Goal: Task Accomplishment & Management: Complete application form

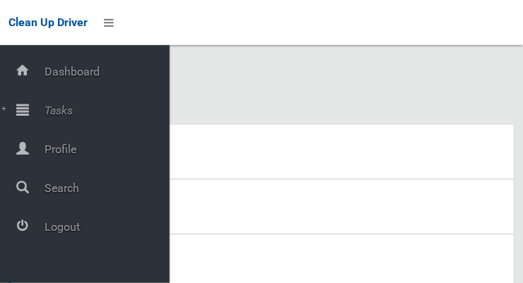
click at [29, 238] on icon at bounding box center [22, 226] width 13 height 28
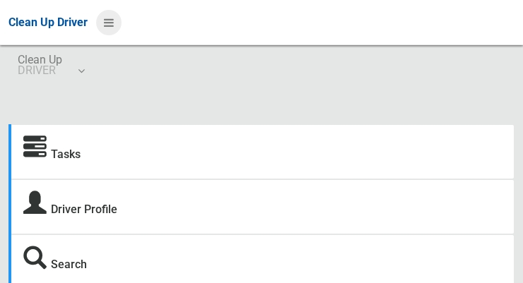
click at [110, 29] on icon at bounding box center [109, 23] width 10 height 24
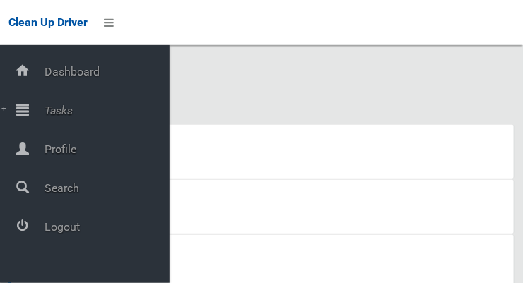
click at [29, 119] on icon at bounding box center [22, 109] width 13 height 28
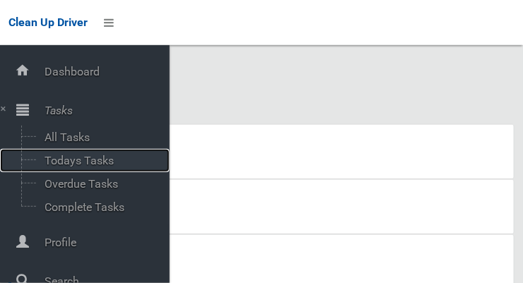
click at [67, 167] on span "Todays Tasks" at bounding box center [98, 160] width 117 height 13
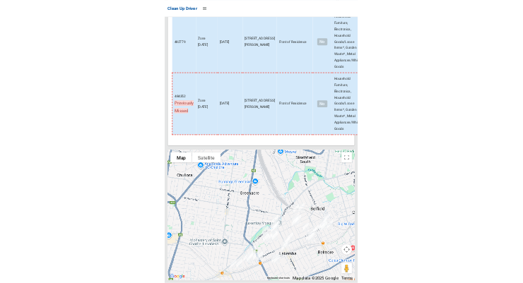
scroll to position [9230, 0]
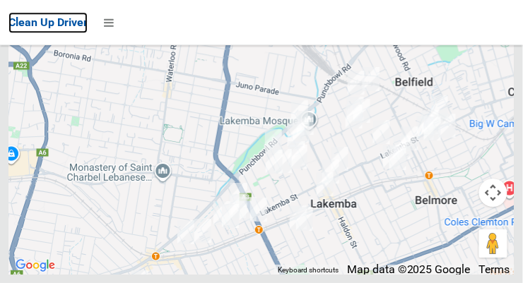
click at [13, 16] on span "Clean Up Driver" at bounding box center [47, 22] width 79 height 13
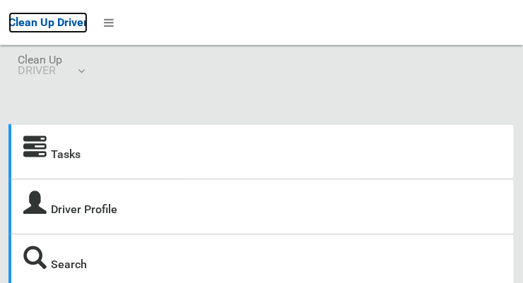
click at [17, 16] on span "Clean Up Driver" at bounding box center [47, 22] width 79 height 13
click at [18, 16] on span "Clean Up Driver" at bounding box center [47, 22] width 79 height 13
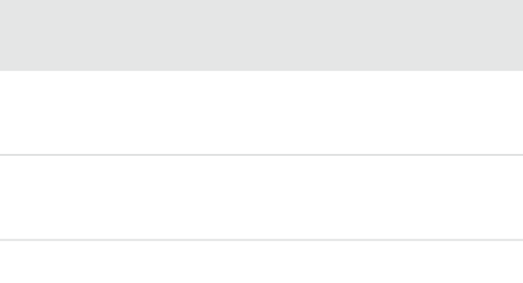
scroll to position [6, 0]
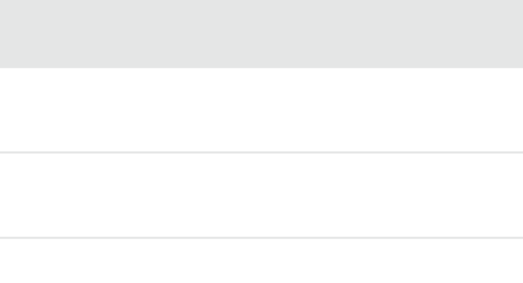
click at [196, 225] on div "Driver Profile" at bounding box center [261, 201] width 506 height 55
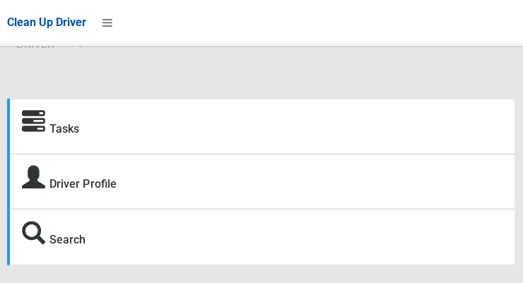
scroll to position [25, 0]
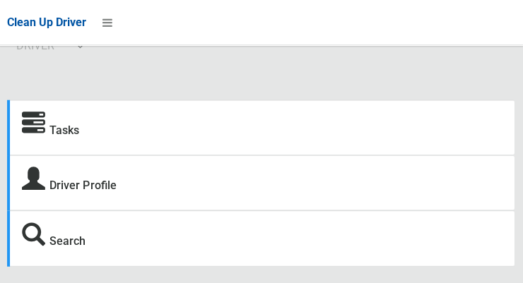
click at [269, 273] on div "Tasks Driver Profile Search" at bounding box center [261, 191] width 506 height 183
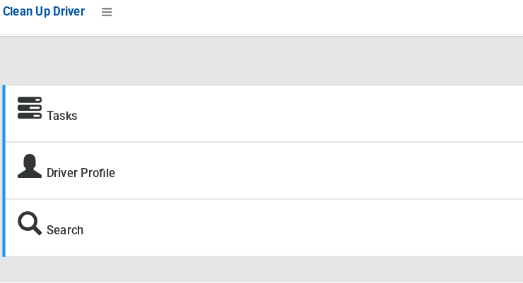
scroll to position [31, 0]
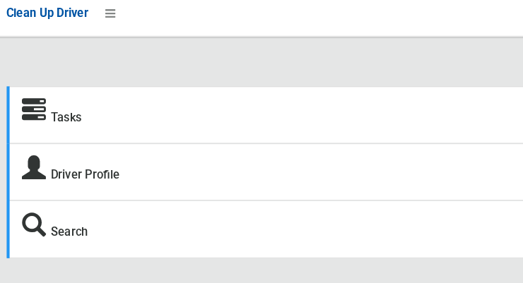
click at [225, 283] on section "Tasks Driver Profile Search" at bounding box center [261, 188] width 523 height 191
click at [112, 25] on icon at bounding box center [109, 23] width 10 height 24
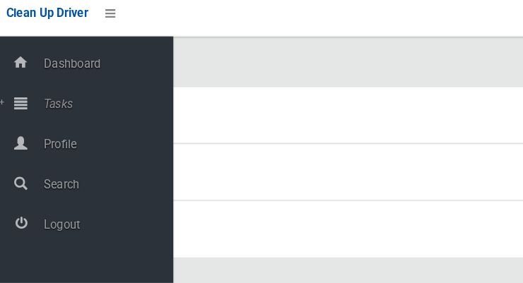
click at [29, 118] on div at bounding box center [22, 109] width 28 height 28
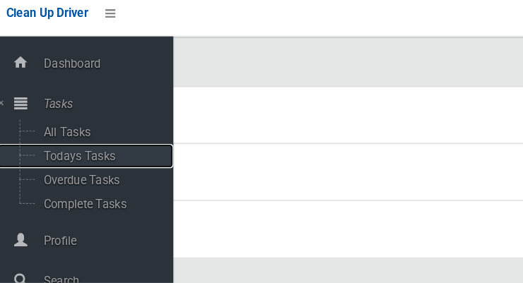
click at [66, 165] on span "Todays Tasks" at bounding box center [98, 160] width 117 height 13
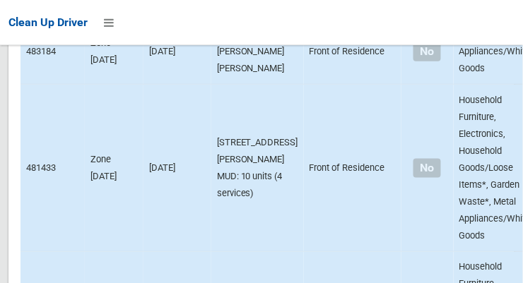
scroll to position [9737, 0]
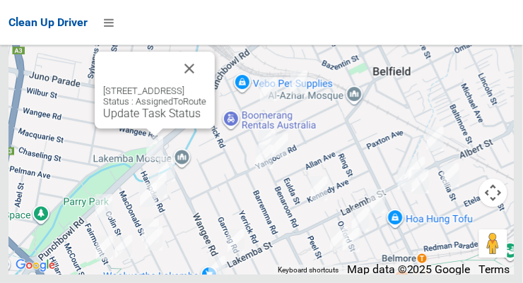
click at [206, 86] on button "Close" at bounding box center [189, 69] width 34 height 34
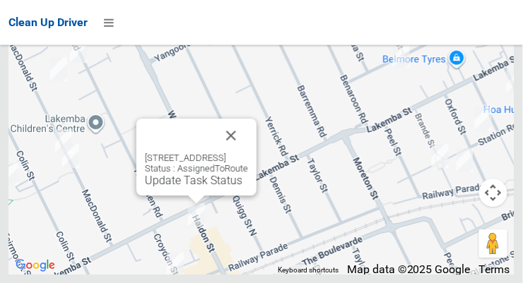
click at [248, 153] on button "Close" at bounding box center [231, 136] width 34 height 34
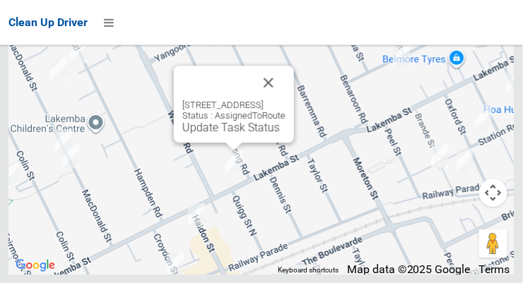
click at [285, 100] on button "Close" at bounding box center [269, 83] width 34 height 34
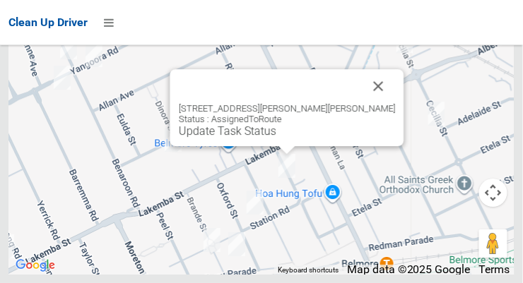
click at [362, 103] on button "Close" at bounding box center [379, 86] width 34 height 34
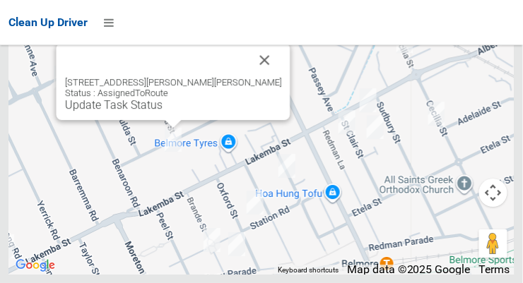
click at [248, 77] on button "Close" at bounding box center [265, 60] width 34 height 34
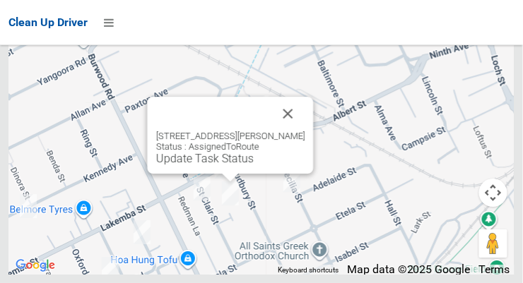
click at [293, 131] on button "Close" at bounding box center [288, 114] width 34 height 34
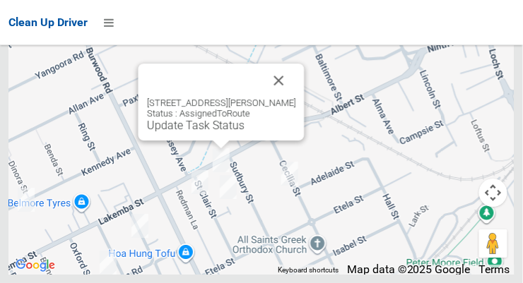
click at [288, 98] on button "Close" at bounding box center [279, 81] width 34 height 34
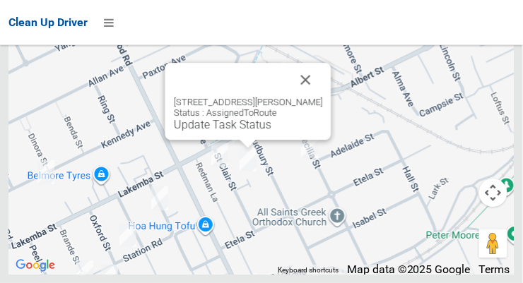
click at [309, 97] on button "Close" at bounding box center [306, 80] width 34 height 34
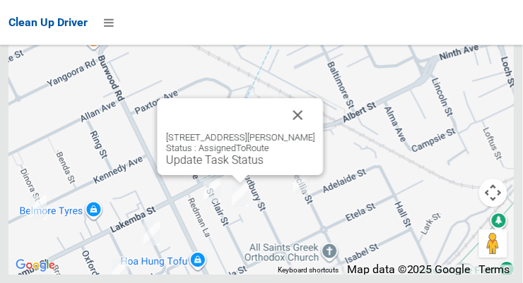
click at [296, 132] on button "Close" at bounding box center [298, 115] width 34 height 34
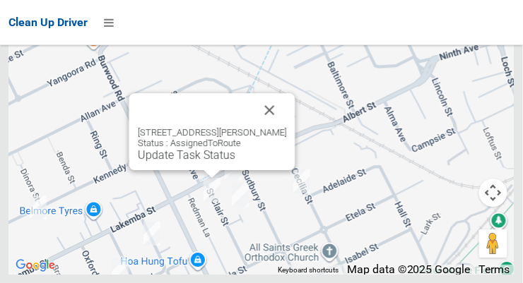
click at [270, 127] on button "Close" at bounding box center [270, 110] width 34 height 34
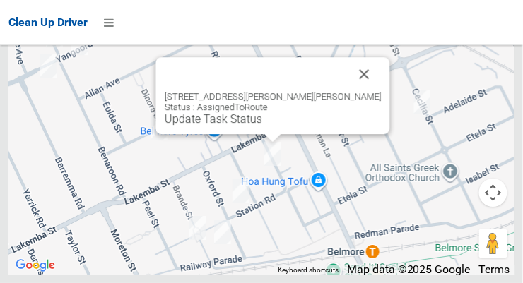
click at [348, 91] on button "Close" at bounding box center [365, 74] width 34 height 34
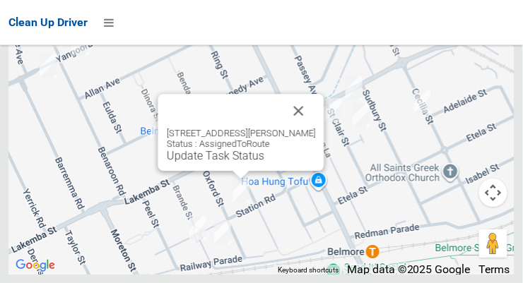
click at [298, 128] on button "Close" at bounding box center [299, 111] width 34 height 34
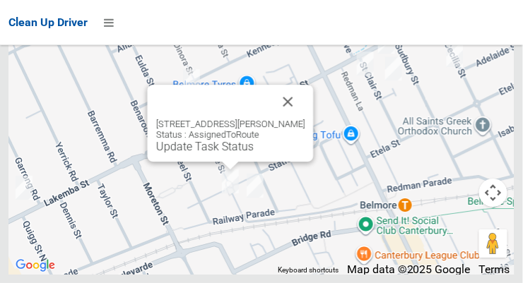
click at [287, 119] on button "Close" at bounding box center [288, 102] width 34 height 34
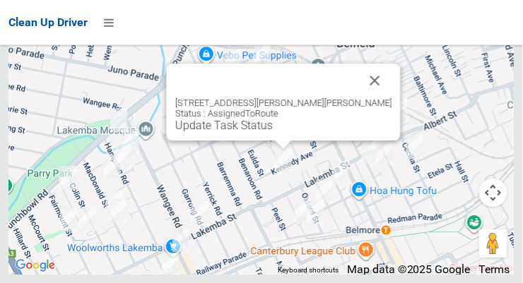
click at [358, 98] on button "Close" at bounding box center [375, 81] width 34 height 34
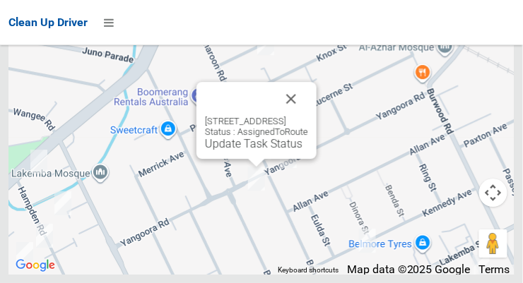
click at [308, 116] on button "Close" at bounding box center [291, 99] width 34 height 34
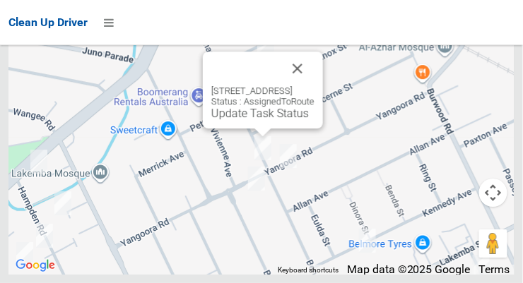
click at [314, 86] on button "Close" at bounding box center [298, 69] width 34 height 34
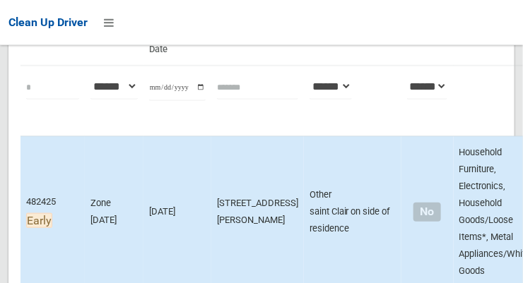
scroll to position [215, 0]
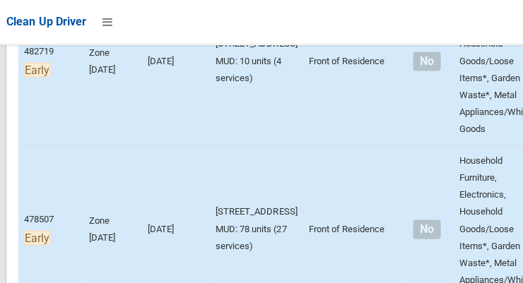
scroll to position [681, 0]
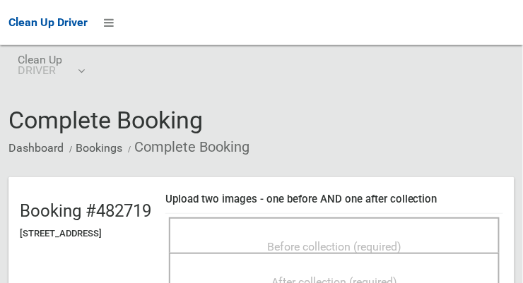
click at [401, 240] on span "Before collection (required)" at bounding box center [334, 246] width 134 height 13
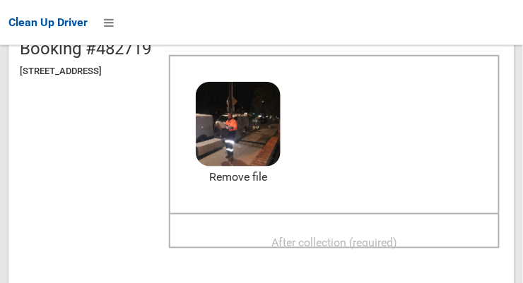
scroll to position [164, 0]
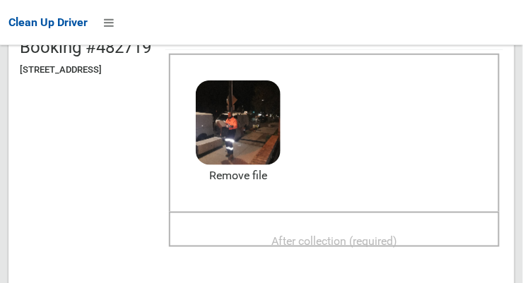
click at [397, 235] on span "After collection (required)" at bounding box center [334, 241] width 126 height 13
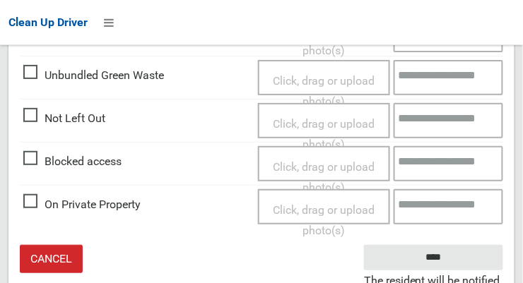
scroll to position [851, 0]
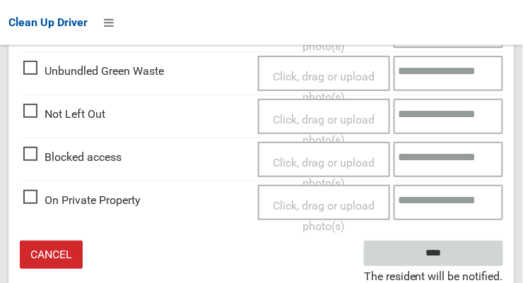
click at [464, 256] on input "****" at bounding box center [433, 254] width 139 height 26
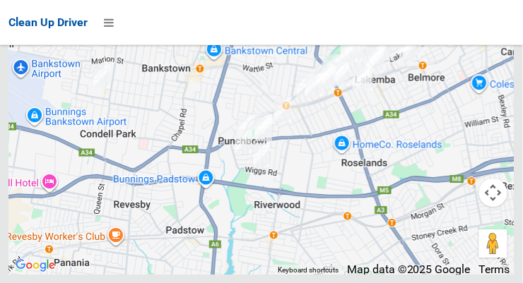
scroll to position [9646, 0]
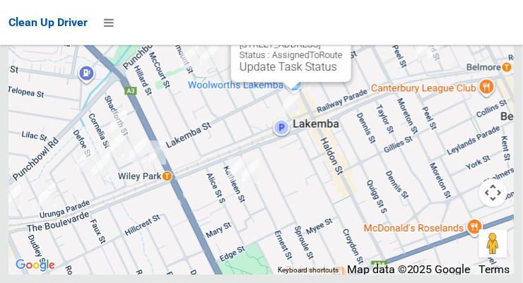
click at [343, 39] on button "Close" at bounding box center [326, 22] width 34 height 34
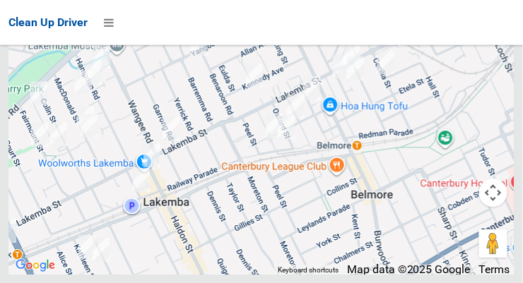
click at [442, 112] on div at bounding box center [261, 98] width 506 height 353
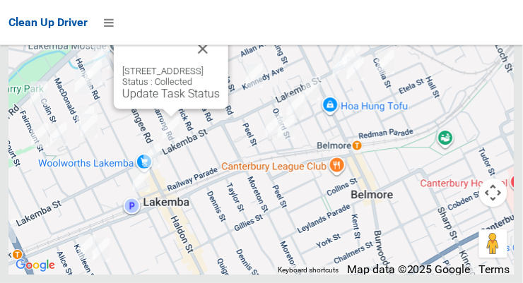
click at [220, 66] on button "Close" at bounding box center [203, 49] width 34 height 34
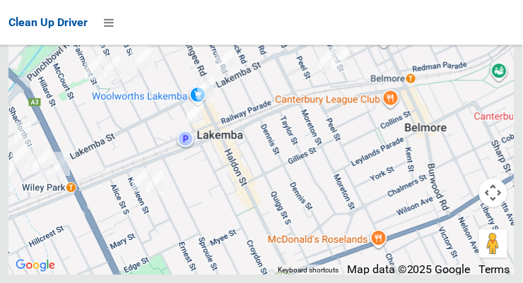
scroll to position [9720, 0]
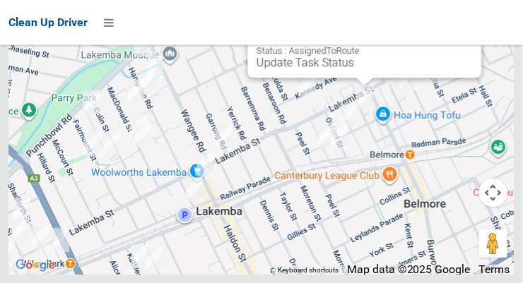
click at [440, 35] on button "Close" at bounding box center [457, 18] width 34 height 34
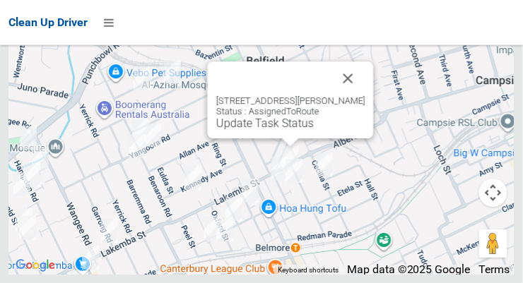
click at [352, 95] on button "Close" at bounding box center [348, 78] width 34 height 34
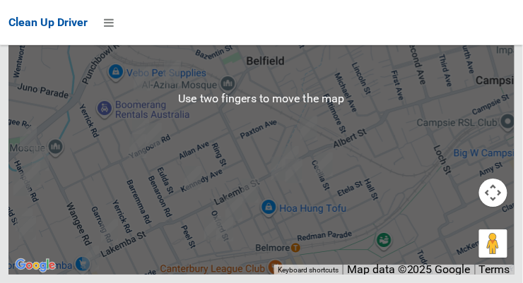
scroll to position [9729, 0]
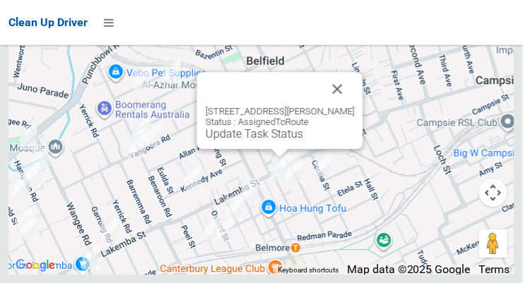
click at [358, 124] on div "22 St Clair Street, BELMORE NSW 2192 Status : AssignedToRoute Update Task Status" at bounding box center [280, 110] width 166 height 77
click at [340, 106] on button "Close" at bounding box center [338, 89] width 34 height 34
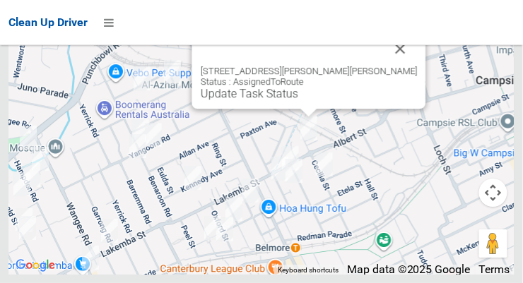
click at [384, 66] on button "Close" at bounding box center [401, 49] width 34 height 34
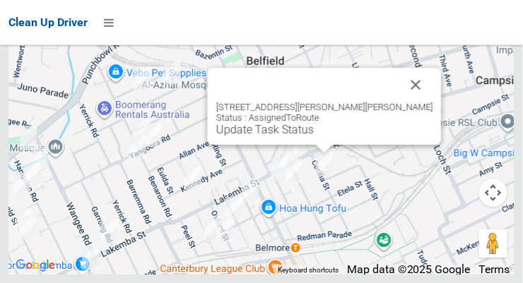
click at [399, 102] on button "Close" at bounding box center [416, 85] width 34 height 34
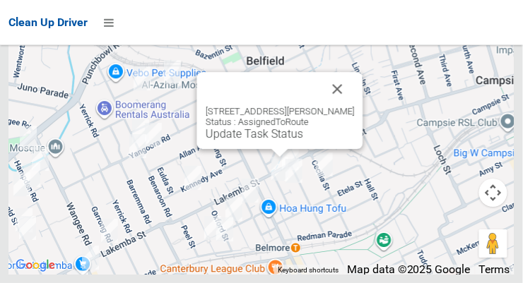
click at [355, 106] on button "Close" at bounding box center [338, 89] width 34 height 34
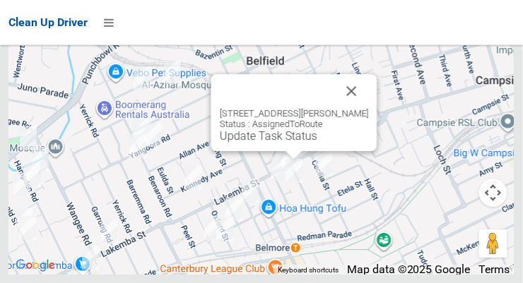
click at [369, 108] on button "Close" at bounding box center [352, 91] width 34 height 34
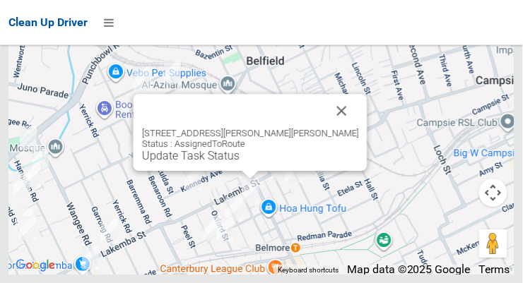
click at [325, 128] on button "Close" at bounding box center [342, 111] width 34 height 34
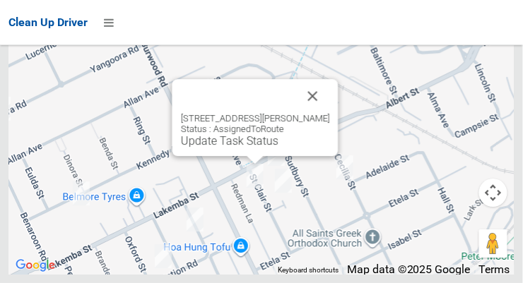
click at [319, 113] on button "Close" at bounding box center [313, 96] width 34 height 34
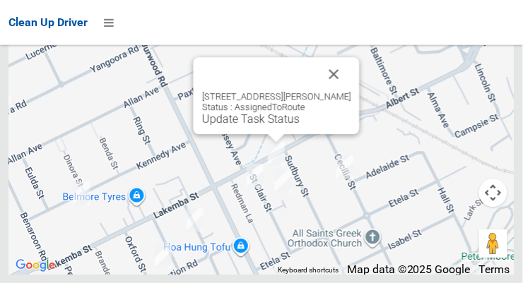
click at [261, 134] on div "26 Lakemba Street, BELMORE NSW 2192 Status : AssignedToRoute Update Task Status" at bounding box center [277, 95] width 166 height 77
click at [259, 126] on link "Update Task Status" at bounding box center [251, 118] width 98 height 13
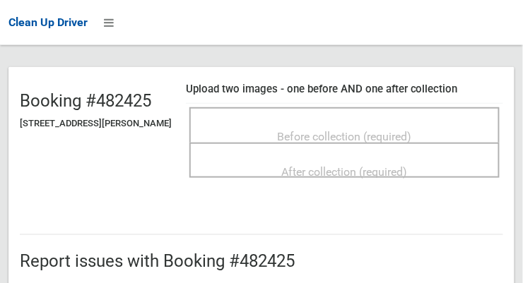
scroll to position [110, 0]
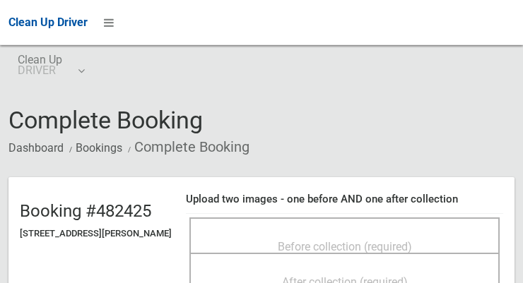
scroll to position [134, 0]
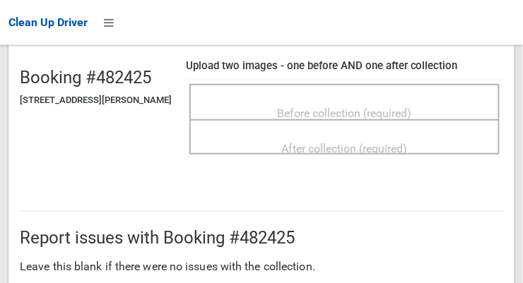
click at [412, 107] on span "Before collection (required)" at bounding box center [345, 113] width 134 height 13
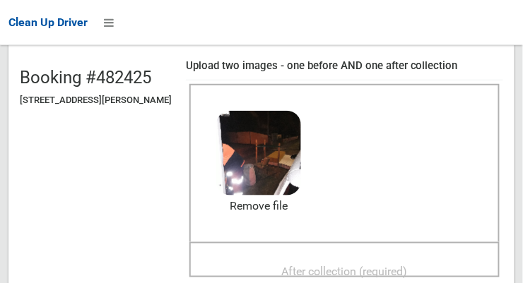
click at [402, 265] on span "After collection (required)" at bounding box center [345, 271] width 126 height 13
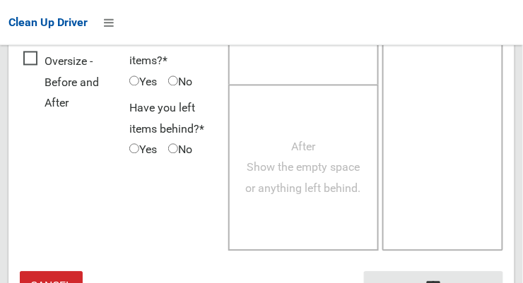
scroll to position [1278, 0]
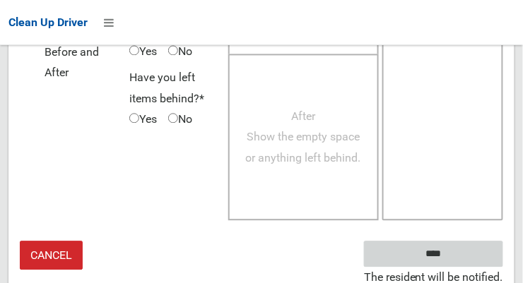
click at [473, 255] on input "****" at bounding box center [433, 254] width 139 height 26
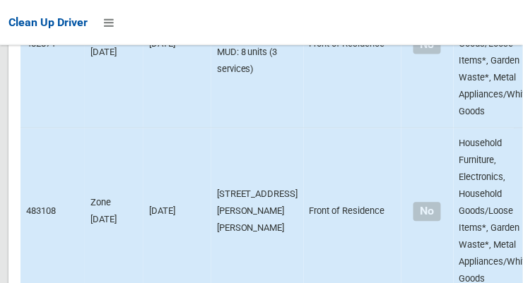
scroll to position [9737, 0]
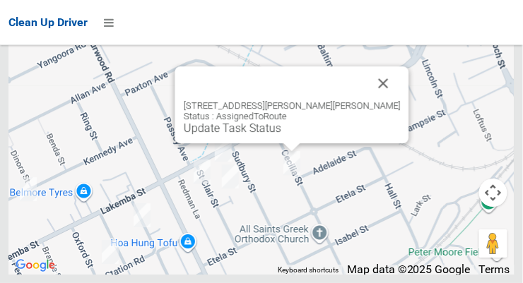
click at [367, 100] on button "Close" at bounding box center [384, 83] width 34 height 34
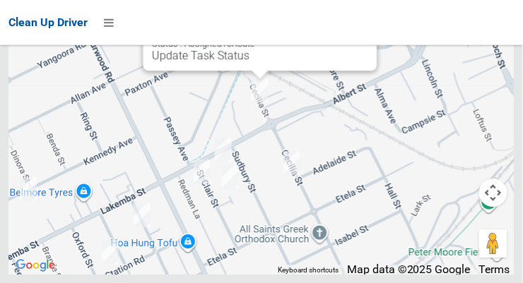
click at [249, 62] on link "Update Task Status" at bounding box center [201, 55] width 98 height 13
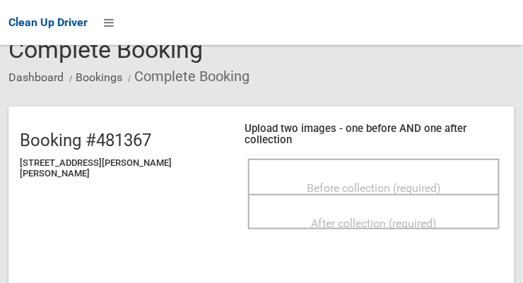
scroll to position [71, 0]
click at [371, 182] on span "Before collection (required)" at bounding box center [374, 188] width 134 height 13
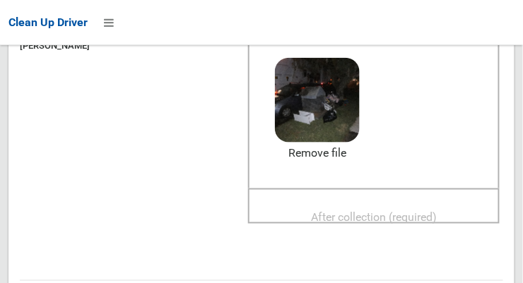
scroll to position [199, 0]
click at [384, 211] on span "After collection (required)" at bounding box center [374, 217] width 126 height 13
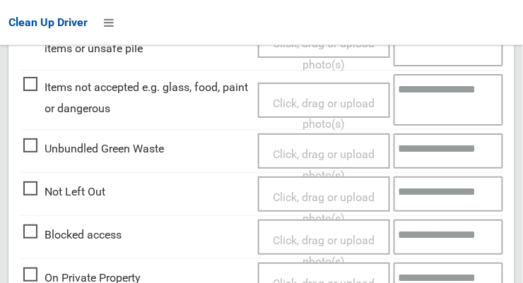
scroll to position [1278, 0]
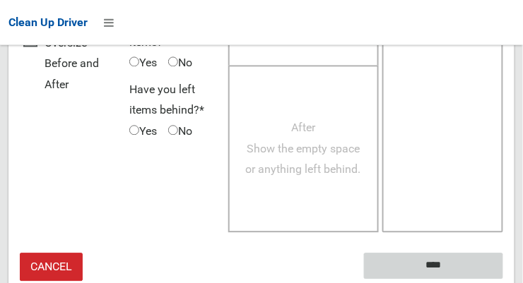
click at [471, 253] on input "****" at bounding box center [433, 266] width 139 height 26
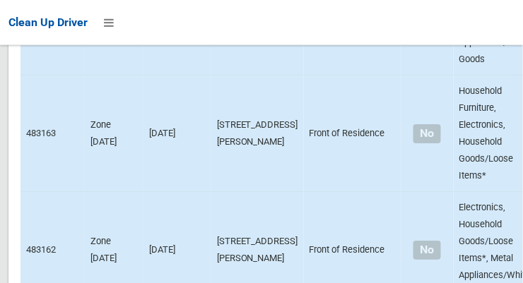
scroll to position [9737, 0]
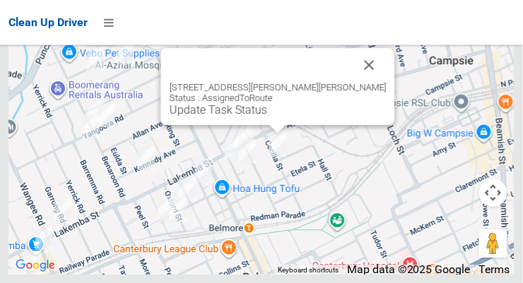
click at [267, 117] on link "Update Task Status" at bounding box center [219, 109] width 98 height 13
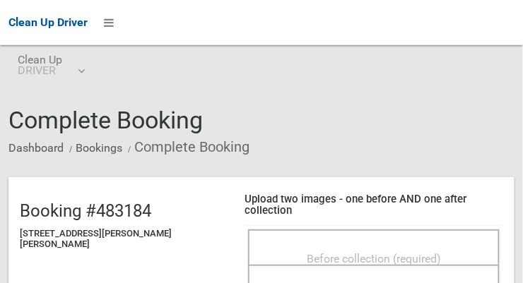
click at [391, 252] on span "Before collection (required)" at bounding box center [374, 258] width 134 height 13
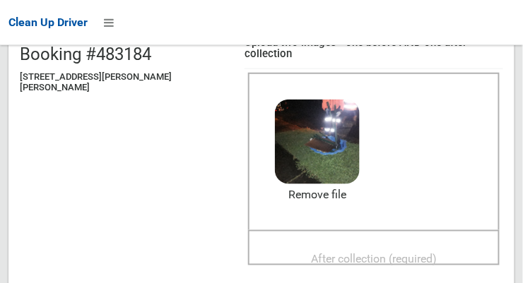
scroll to position [153, 0]
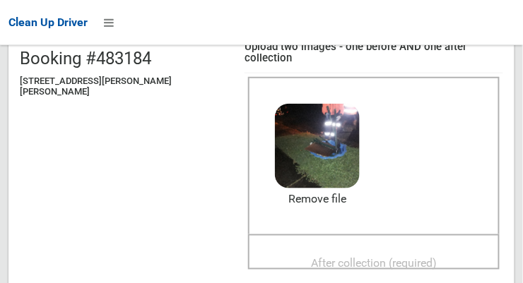
click at [385, 257] on span "After collection (required)" at bounding box center [374, 263] width 126 height 13
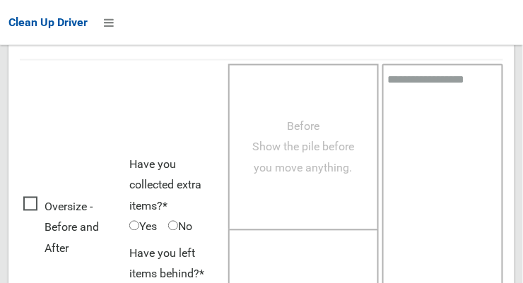
scroll to position [1278, 0]
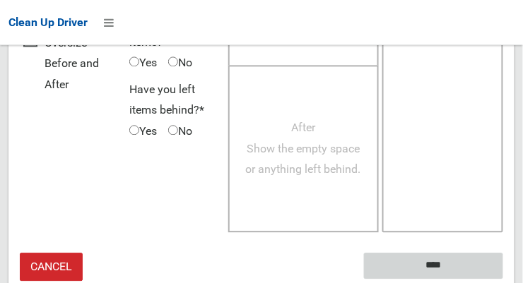
click at [473, 253] on input "****" at bounding box center [433, 266] width 139 height 26
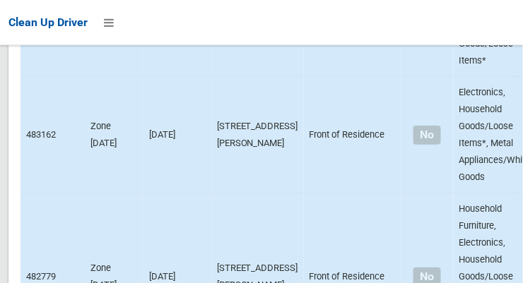
scroll to position [9737, 0]
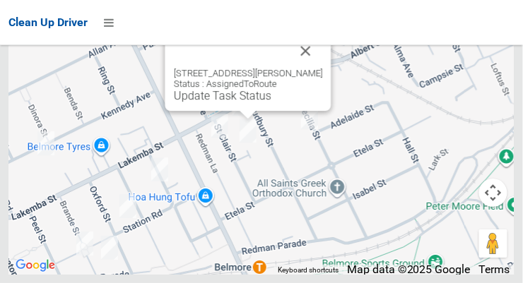
click at [315, 68] on button "Close" at bounding box center [306, 51] width 34 height 34
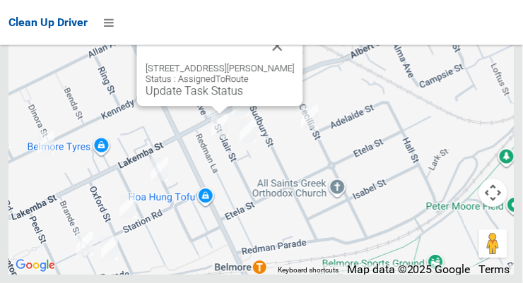
click at [284, 63] on button "Close" at bounding box center [278, 46] width 34 height 34
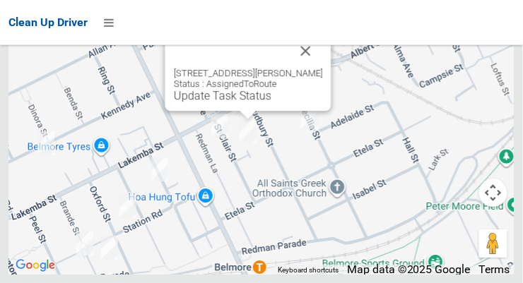
click at [246, 102] on link "Update Task Status" at bounding box center [223, 95] width 98 height 13
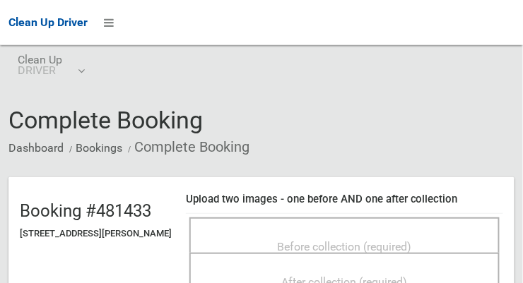
click at [387, 241] on span "Before collection (required)" at bounding box center [345, 246] width 134 height 13
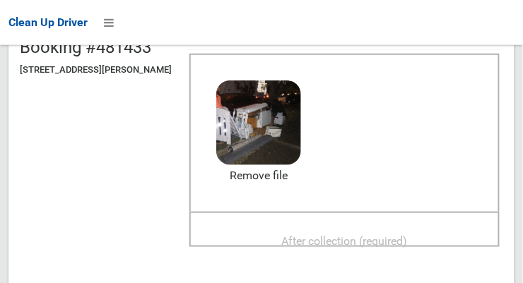
scroll to position [162, 0]
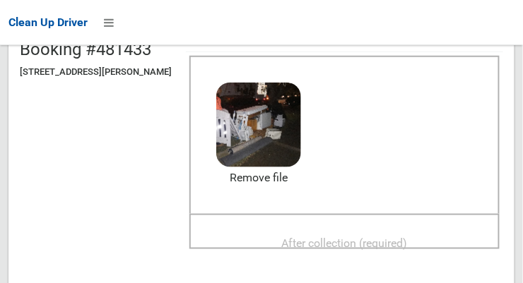
click at [408, 237] on span "After collection (required)" at bounding box center [345, 243] width 126 height 13
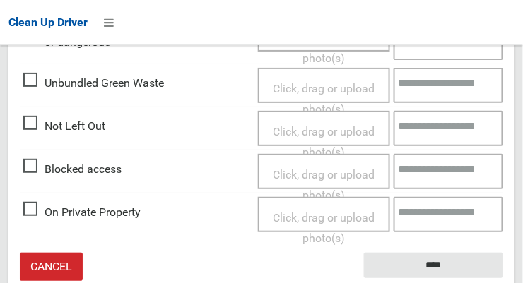
scroll to position [851, 0]
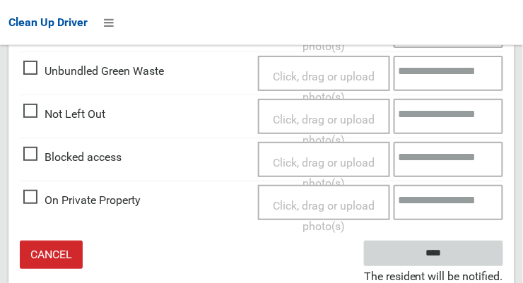
click at [475, 252] on input "****" at bounding box center [433, 254] width 139 height 26
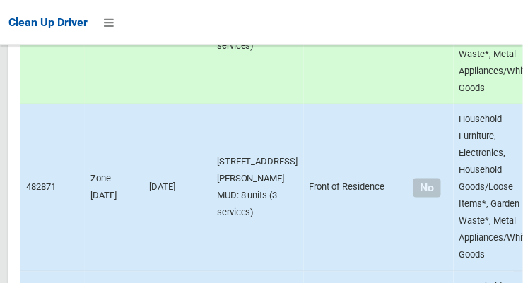
scroll to position [9737, 0]
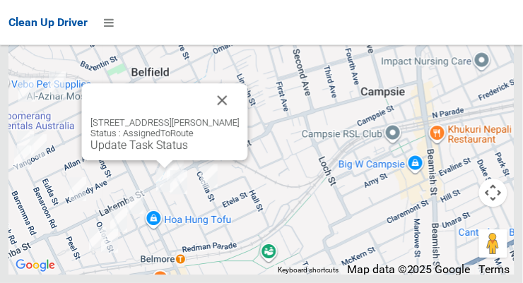
click at [156, 152] on link "Update Task Status" at bounding box center [139, 145] width 98 height 13
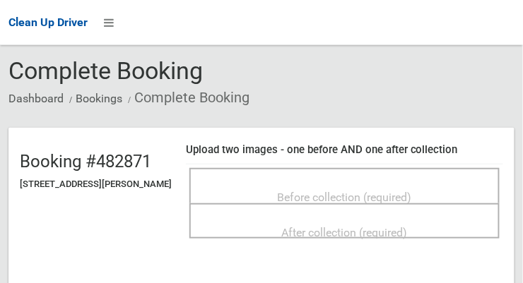
scroll to position [49, 0]
click at [435, 187] on div "Before collection (required)" at bounding box center [344, 197] width 279 height 26
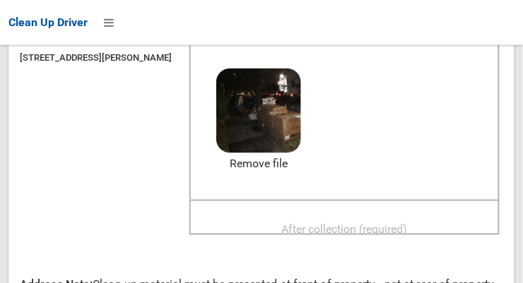
scroll to position [177, 0]
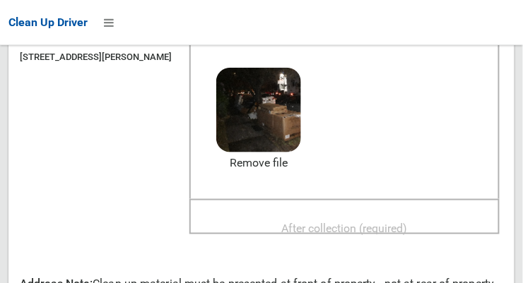
click at [397, 215] on div "After collection (required)" at bounding box center [344, 228] width 279 height 26
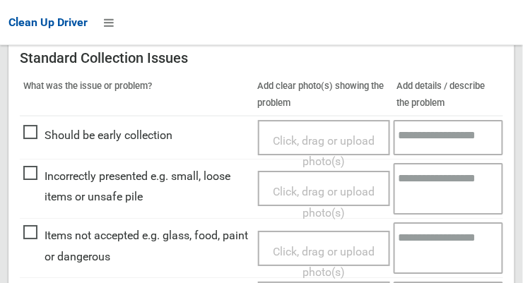
scroll to position [872, 0]
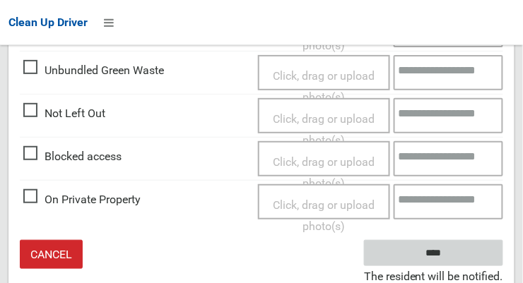
click at [481, 254] on input "****" at bounding box center [433, 253] width 139 height 26
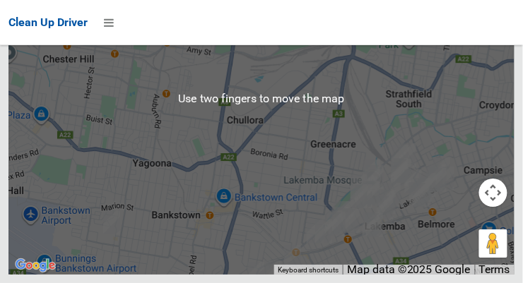
scroll to position [9736, 0]
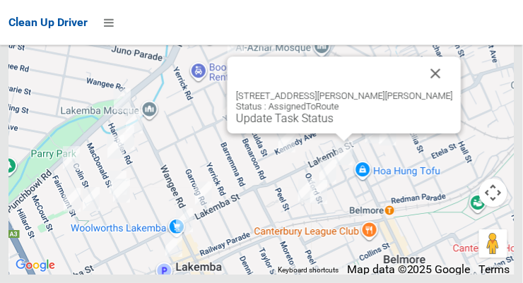
click at [334, 125] on link "Update Task Status" at bounding box center [285, 118] width 98 height 13
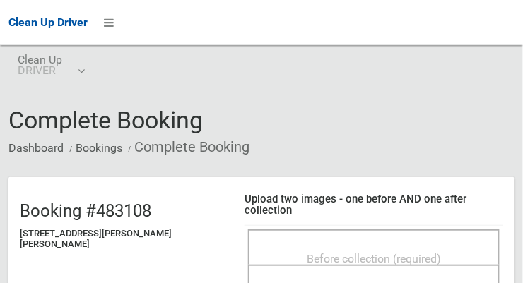
click at [375, 252] on span "Before collection (required)" at bounding box center [374, 258] width 134 height 13
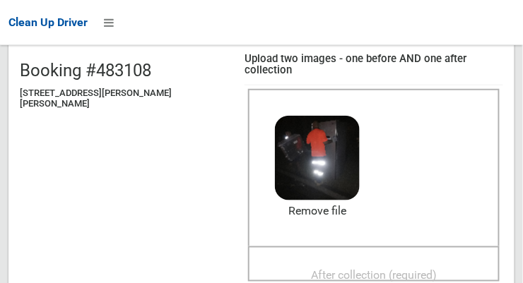
scroll to position [139, 0]
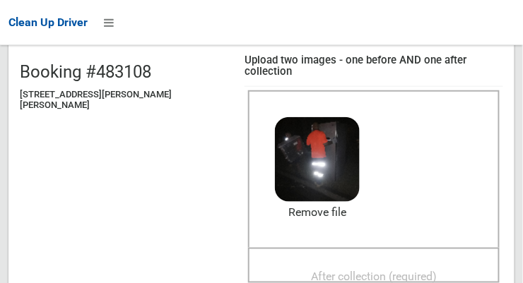
click at [373, 271] on span "After collection (required)" at bounding box center [374, 277] width 126 height 13
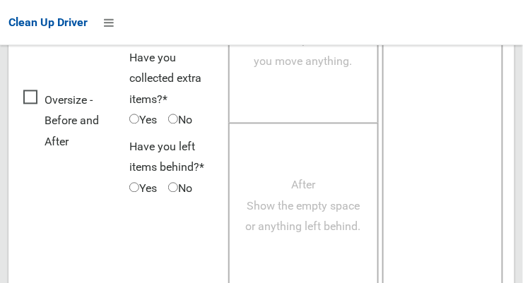
scroll to position [1278, 0]
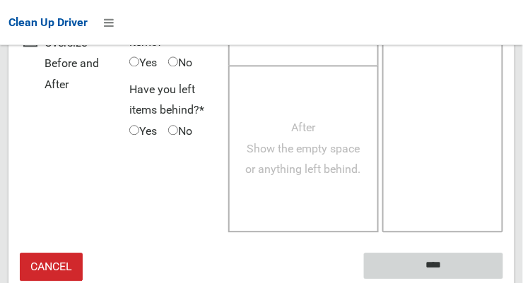
click at [474, 254] on input "****" at bounding box center [433, 266] width 139 height 26
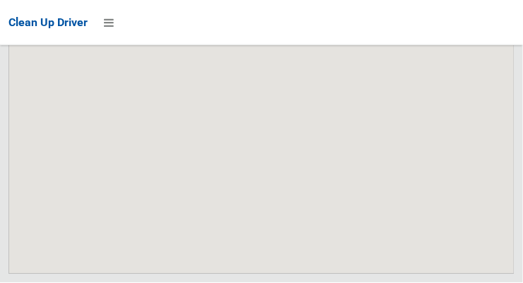
scroll to position [9737, 0]
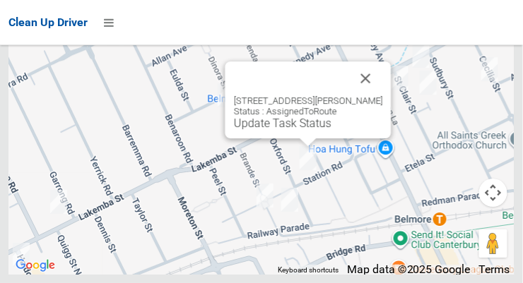
click at [305, 139] on div "19 Oxford Street, BELMORE NSW 2192 Status : AssignedToRoute Update Task Status" at bounding box center [308, 99] width 166 height 77
click at [302, 130] on link "Update Task Status" at bounding box center [283, 123] width 98 height 13
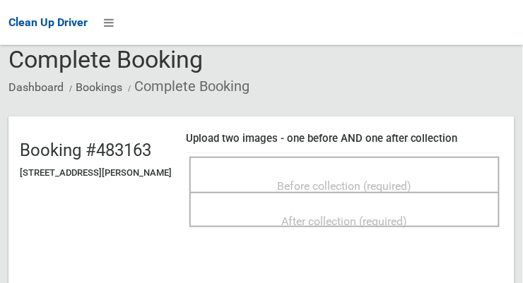
scroll to position [57, 0]
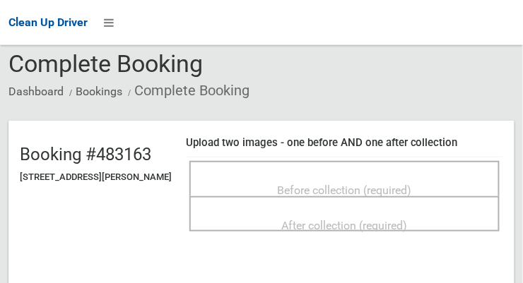
click at [389, 189] on span "Before collection (required)" at bounding box center [345, 190] width 134 height 13
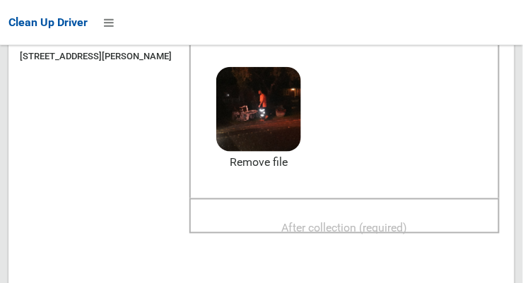
scroll to position [176, 0]
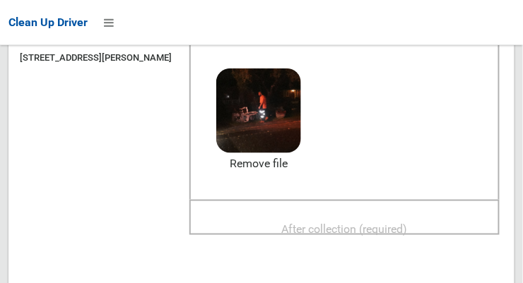
click at [383, 223] on span "After collection (required)" at bounding box center [345, 229] width 126 height 13
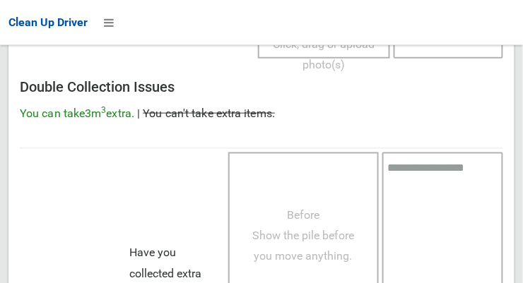
scroll to position [1278, 0]
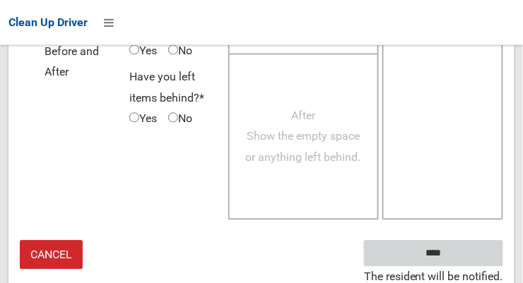
click at [471, 256] on input "****" at bounding box center [433, 254] width 139 height 26
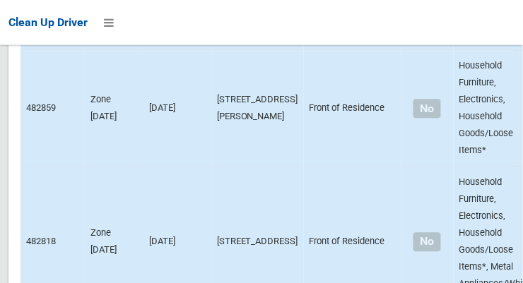
scroll to position [9737, 0]
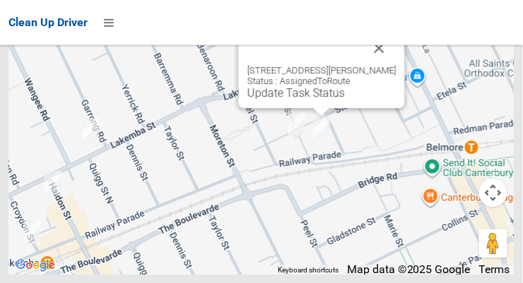
click at [373, 65] on button "Close" at bounding box center [380, 48] width 34 height 34
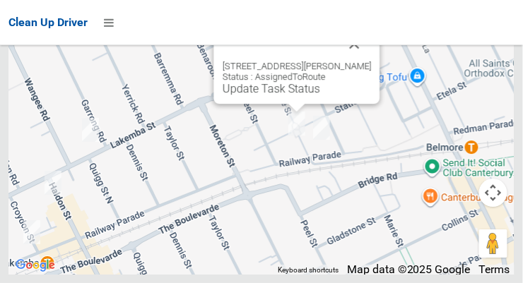
click at [355, 61] on button "Close" at bounding box center [355, 44] width 34 height 34
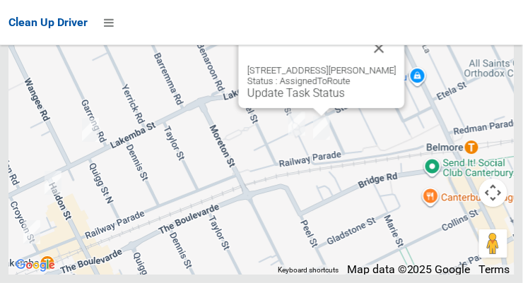
click at [383, 65] on button "Close" at bounding box center [380, 48] width 34 height 34
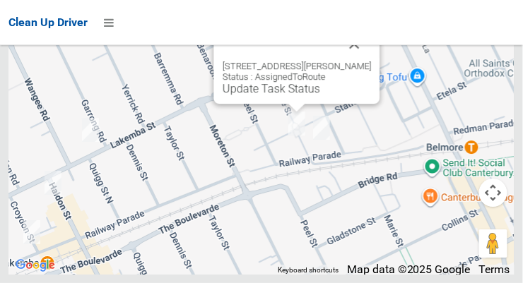
click at [359, 61] on button "Close" at bounding box center [355, 44] width 34 height 34
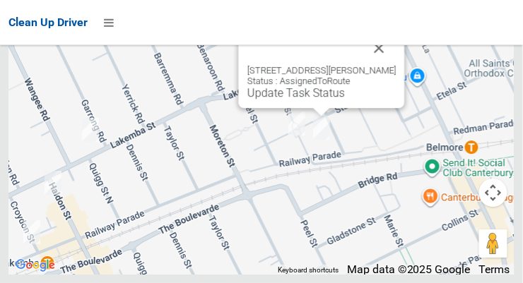
click at [387, 65] on button "Close" at bounding box center [380, 48] width 34 height 34
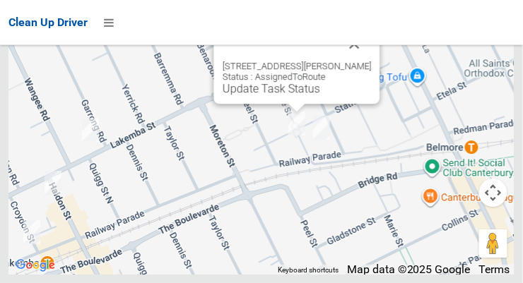
click at [365, 61] on button "Close" at bounding box center [355, 44] width 34 height 34
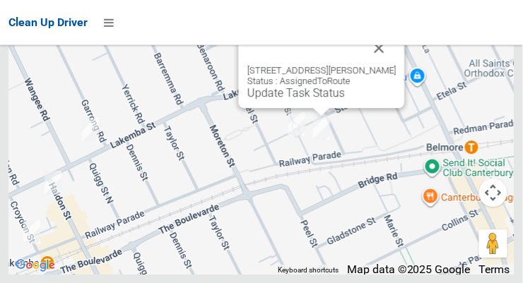
click at [324, 100] on link "Update Task Status" at bounding box center [296, 92] width 98 height 13
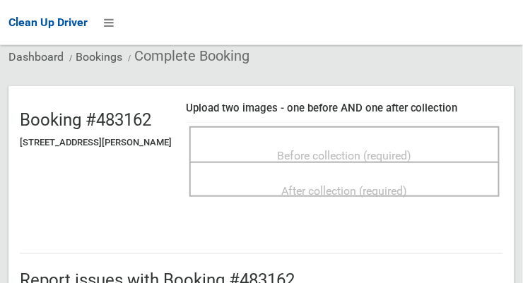
scroll to position [92, 0]
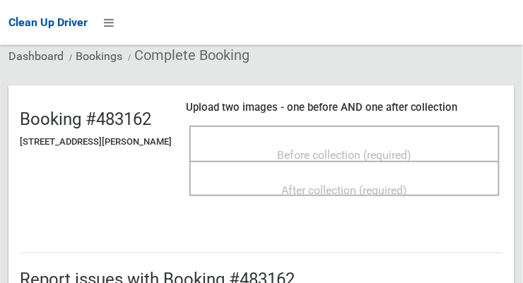
click at [405, 148] on span "Before collection (required)" at bounding box center [345, 154] width 134 height 13
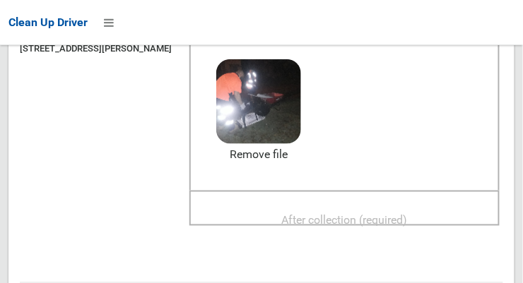
scroll to position [185, 0]
click at [377, 213] on span "After collection (required)" at bounding box center [345, 219] width 126 height 13
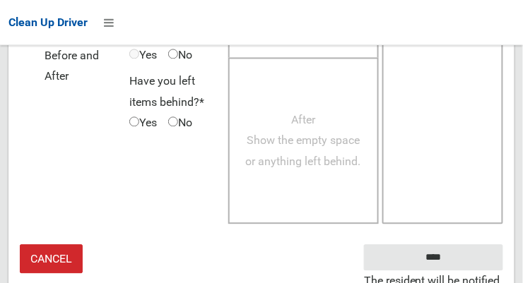
scroll to position [1278, 0]
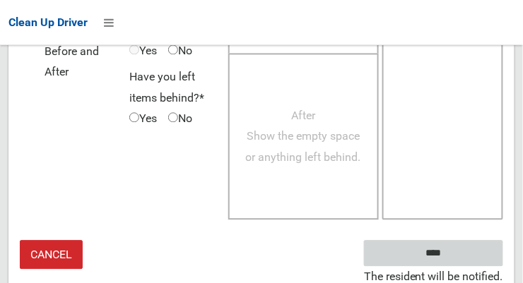
click at [473, 249] on input "****" at bounding box center [433, 254] width 139 height 26
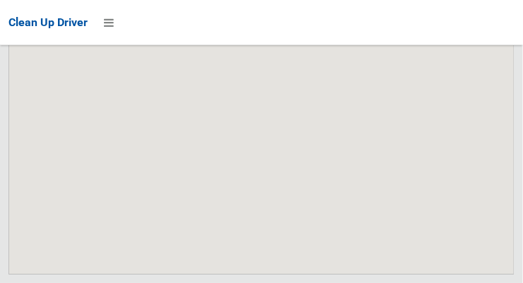
scroll to position [9737, 0]
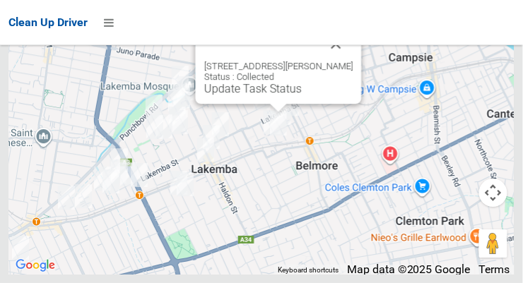
click at [343, 61] on button "Close" at bounding box center [336, 44] width 34 height 34
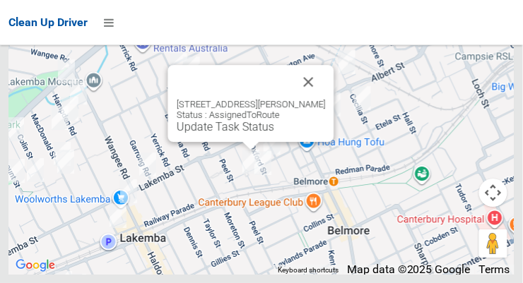
click at [240, 134] on link "Update Task Status" at bounding box center [226, 126] width 98 height 13
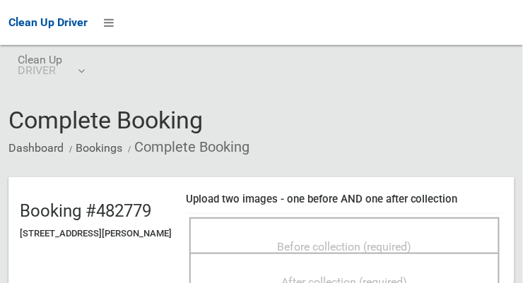
click at [412, 248] on span "Before collection (required)" at bounding box center [345, 246] width 134 height 13
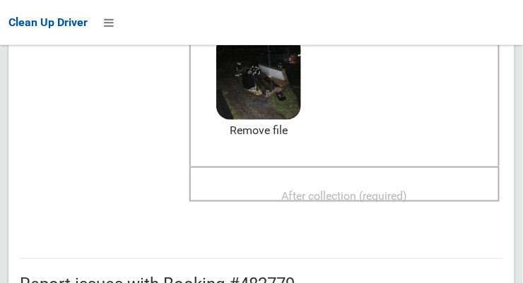
scroll to position [225, 0]
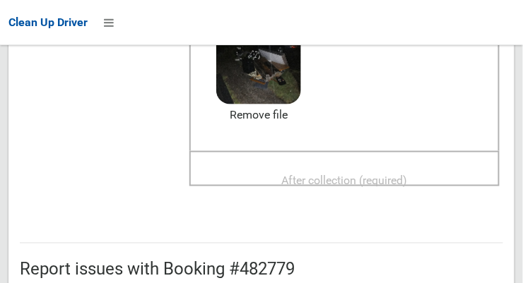
click at [408, 174] on span "After collection (required)" at bounding box center [345, 180] width 126 height 13
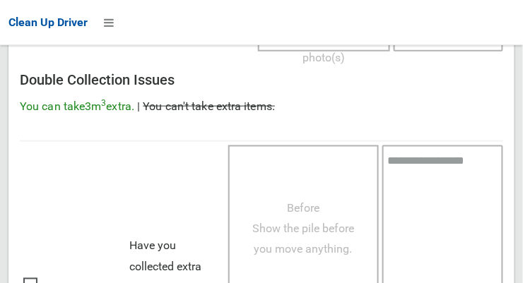
scroll to position [1278, 0]
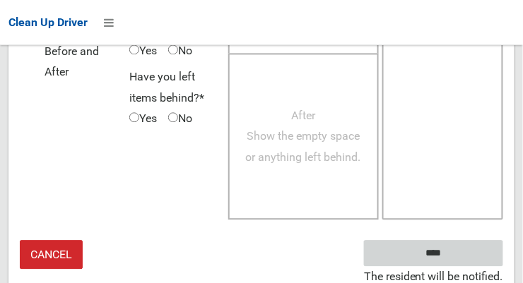
click at [454, 254] on input "****" at bounding box center [433, 254] width 139 height 26
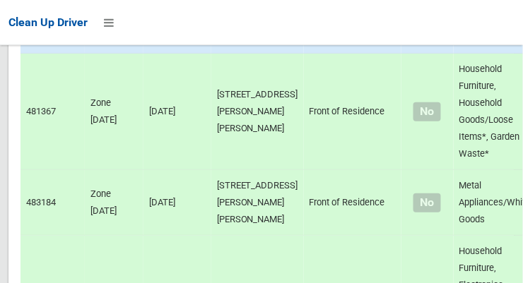
scroll to position [9737, 0]
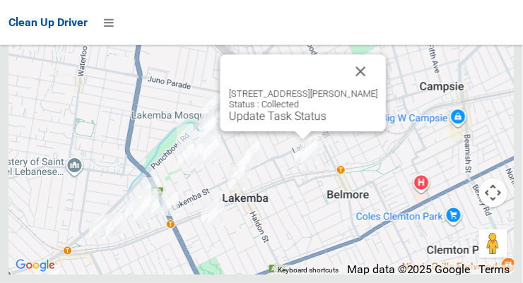
click at [378, 88] on button "Close" at bounding box center [361, 71] width 34 height 34
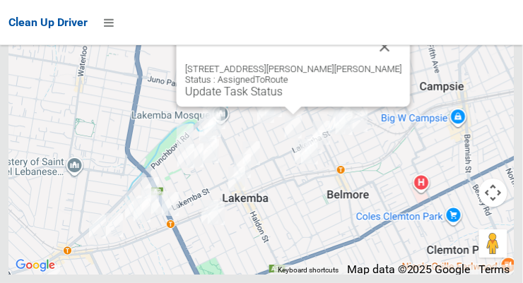
click at [368, 64] on button "Close" at bounding box center [385, 47] width 34 height 34
click at [281, 98] on link "Update Task Status" at bounding box center [234, 91] width 98 height 13
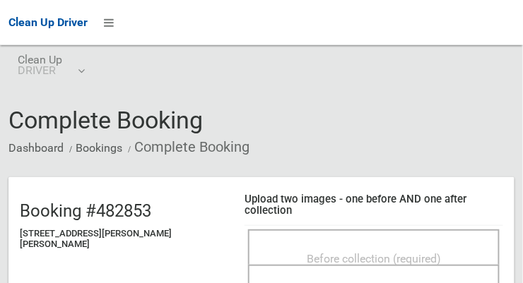
click at [413, 245] on div "Before collection (required)" at bounding box center [374, 258] width 220 height 26
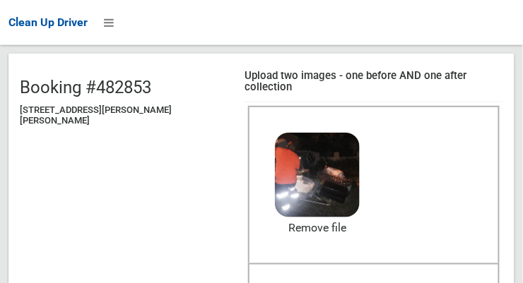
scroll to position [130, 0]
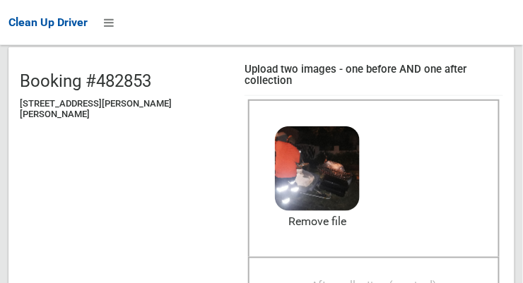
click at [419, 280] on span "After collection (required)" at bounding box center [374, 286] width 126 height 13
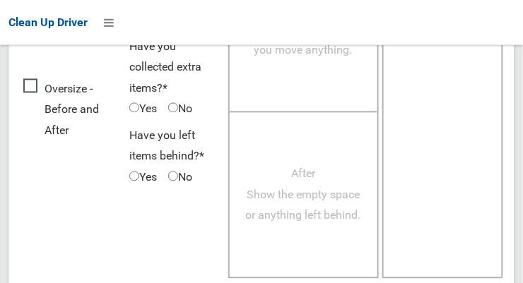
scroll to position [1278, 0]
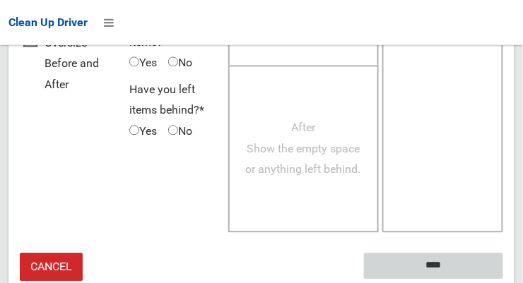
click at [464, 253] on input "****" at bounding box center [433, 266] width 139 height 26
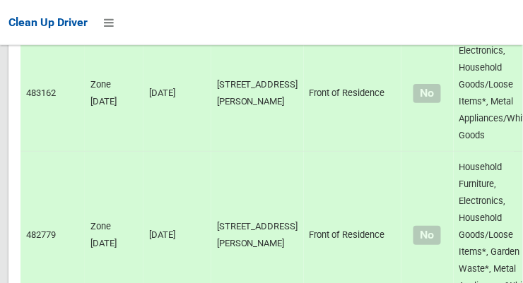
scroll to position [9737, 0]
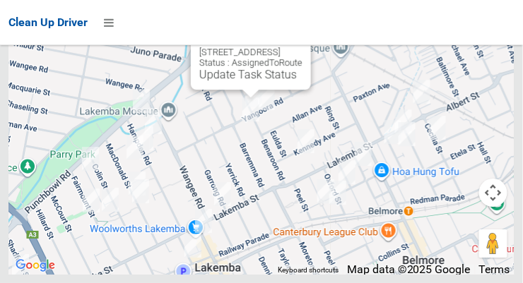
click at [302, 47] on button "Close" at bounding box center [286, 30] width 34 height 34
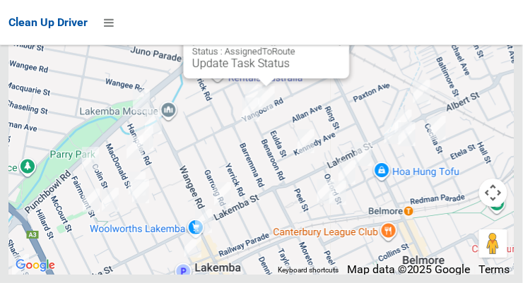
click at [341, 35] on button "Close" at bounding box center [324, 18] width 34 height 34
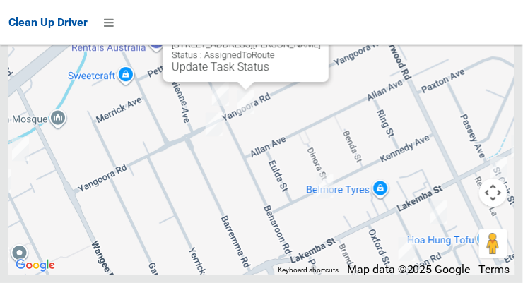
click at [315, 39] on button "Close" at bounding box center [304, 22] width 34 height 34
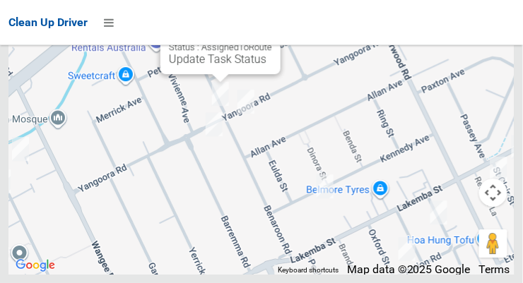
click at [272, 66] on div "67 Yangoora Road, LAKEMBA NSW 2195 Status : AssignedToRoute Update Task Status" at bounding box center [220, 48] width 103 height 35
click at [272, 31] on button "Close" at bounding box center [255, 14] width 34 height 34
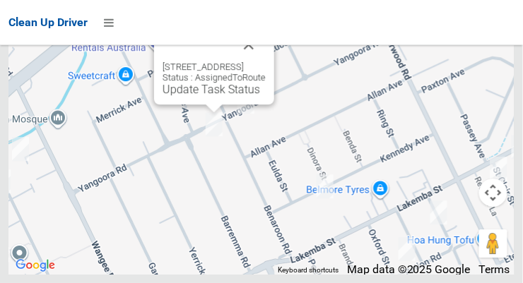
click at [266, 61] on button "Close" at bounding box center [249, 45] width 34 height 34
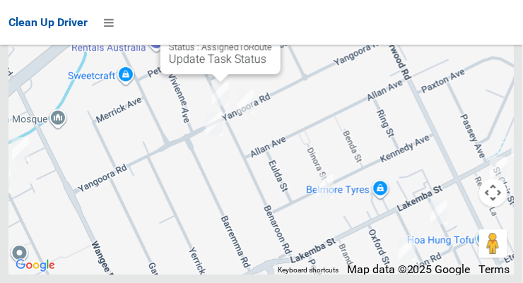
click at [272, 31] on button "Close" at bounding box center [255, 14] width 34 height 34
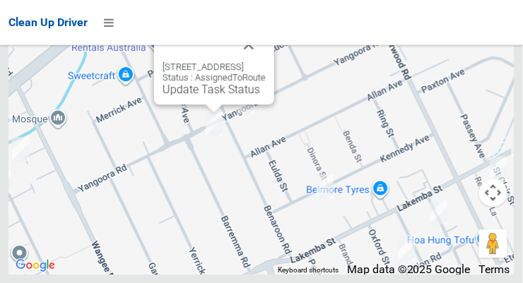
scroll to position [9737, 0]
click at [165, 105] on div "72 Yangoora Road, LAKEMBA NSW 2195 Status : AssignedToRoute Update Task Status" at bounding box center [214, 66] width 120 height 77
click at [163, 96] on link "Update Task Status" at bounding box center [212, 89] width 98 height 13
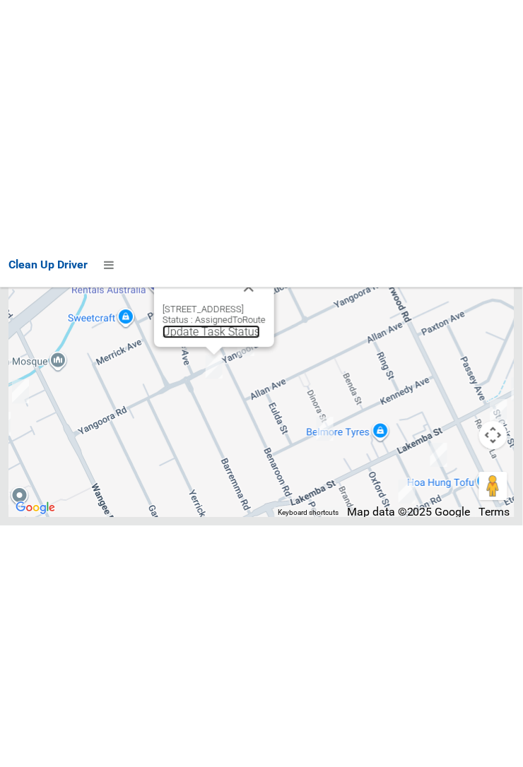
scroll to position [9284, 0]
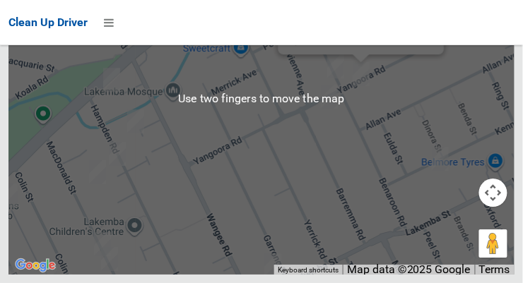
scroll to position [9646, 0]
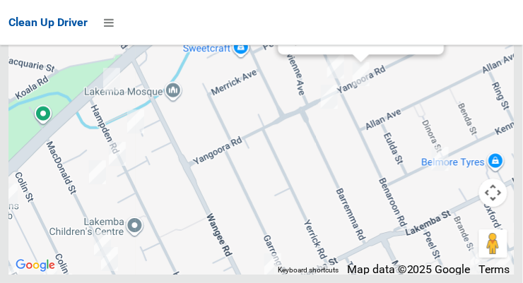
click at [363, 54] on div "[STREET_ADDRESS][PERSON_NAME] Status : AssignedToRoute Update Task Status" at bounding box center [361, 15] width 166 height 77
click at [365, 46] on link "Update Task Status" at bounding box center [336, 39] width 98 height 13
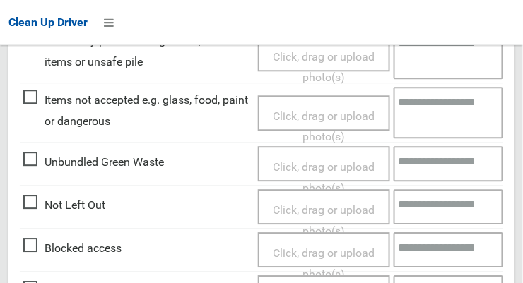
scroll to position [512, 0]
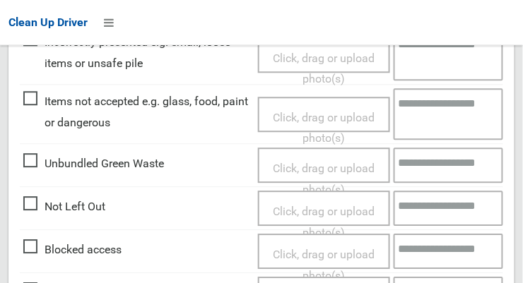
click at [32, 201] on span "Not Left Out" at bounding box center [64, 206] width 82 height 21
click at [355, 211] on span "Click, drag or upload photo(s)" at bounding box center [324, 222] width 102 height 35
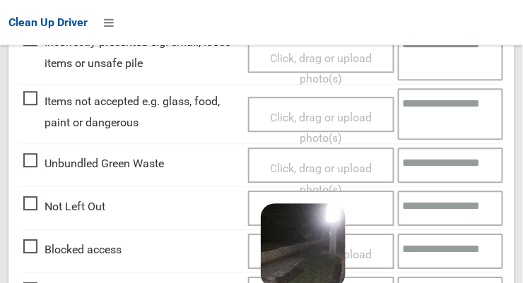
click at [367, 216] on div "Click, drag or upload photo(s) 2.7 MB 2025-09-1705.25.345965667469117522994.jpg…" at bounding box center [321, 208] width 146 height 35
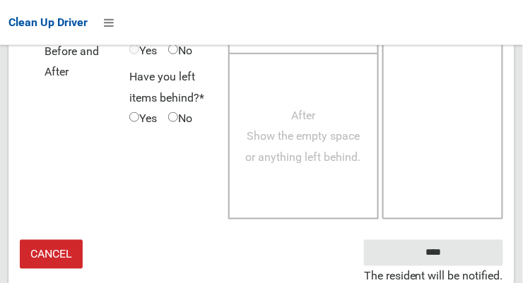
scroll to position [1030, 0]
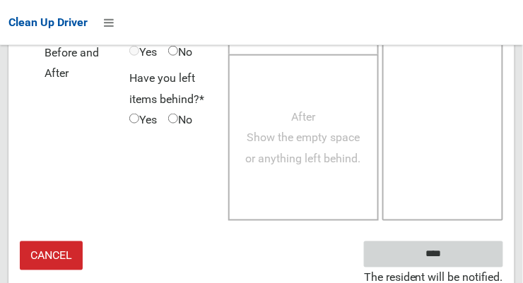
click at [482, 254] on input "****" at bounding box center [433, 255] width 139 height 26
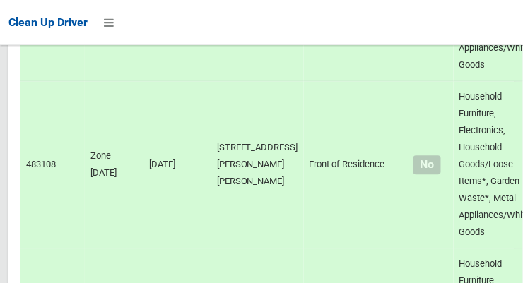
scroll to position [9737, 0]
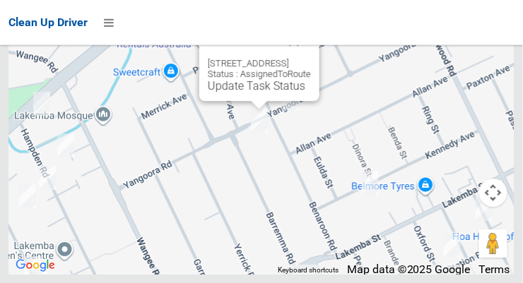
click at [311, 58] on button "Close" at bounding box center [294, 41] width 34 height 34
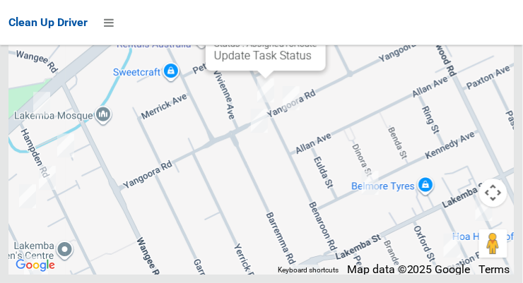
click at [259, 71] on div "67 Yangoora Road, LAKEMBA NSW 2195 Status : AssignedToRoute Update Task Status" at bounding box center [266, 32] width 120 height 77
click at [247, 62] on link "Update Task Status" at bounding box center [263, 55] width 98 height 13
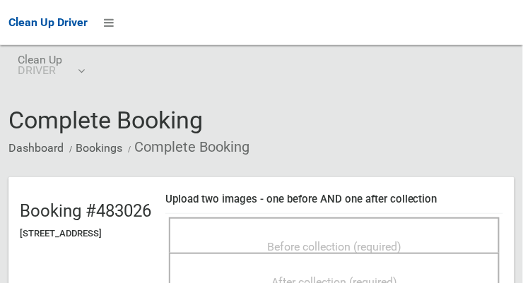
click at [377, 240] on span "Before collection (required)" at bounding box center [334, 246] width 134 height 13
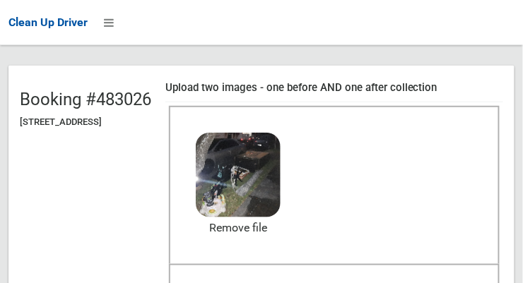
scroll to position [107, 0]
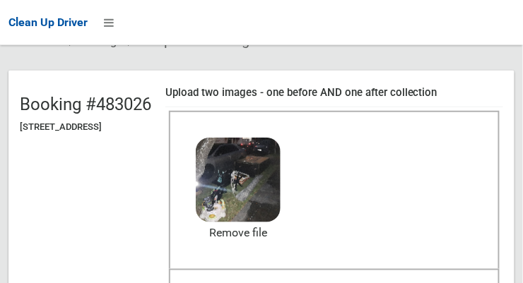
click at [433, 283] on div "After collection (required)" at bounding box center [334, 286] width 331 height 35
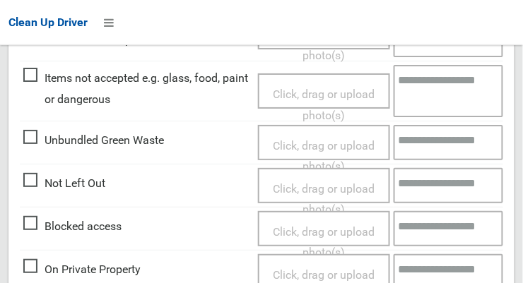
scroll to position [851, 0]
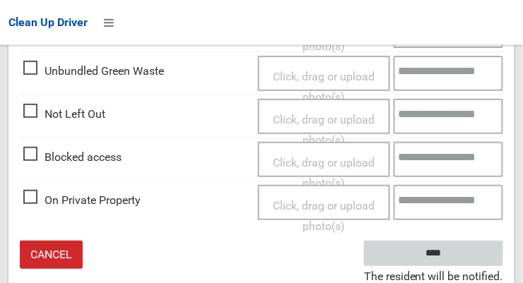
click at [476, 251] on input "****" at bounding box center [433, 254] width 139 height 26
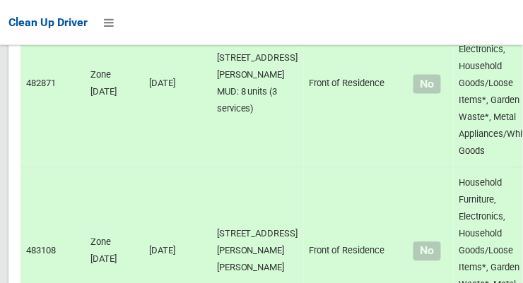
scroll to position [9737, 0]
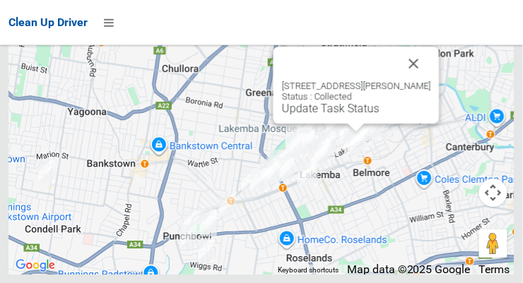
click at [394, 81] on div at bounding box center [339, 64] width 115 height 34
click at [414, 81] on button "Close" at bounding box center [414, 64] width 34 height 34
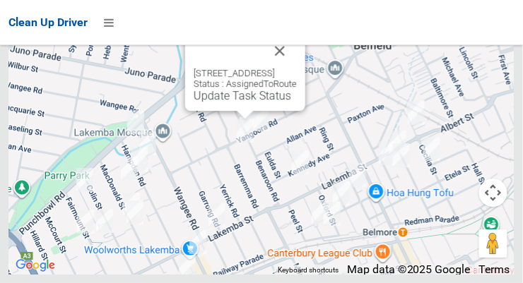
click at [244, 102] on link "Update Task Status" at bounding box center [243, 95] width 98 height 13
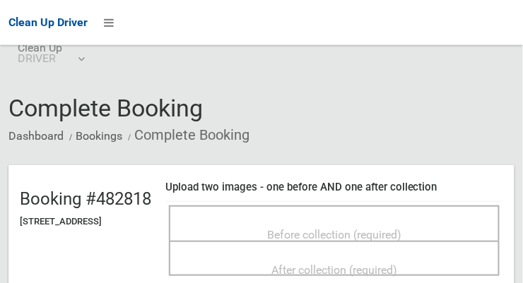
scroll to position [23, 0]
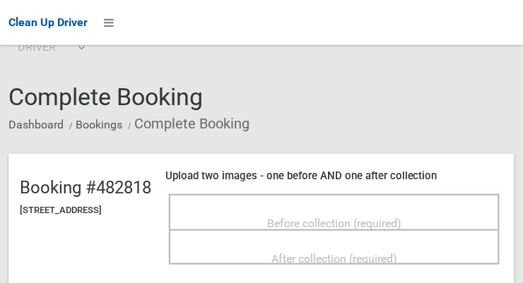
click at [364, 218] on span "Before collection (required)" at bounding box center [334, 223] width 134 height 13
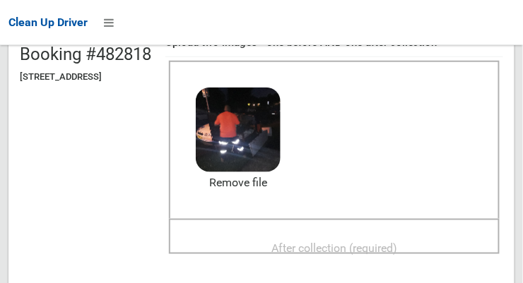
scroll to position [153, 0]
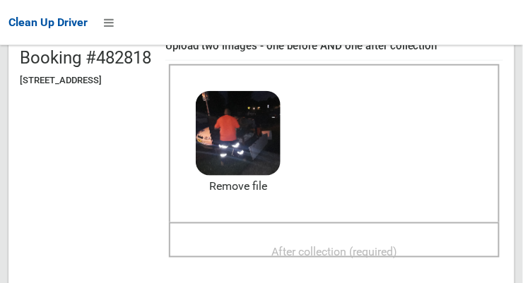
click at [397, 245] on span "After collection (required)" at bounding box center [334, 251] width 126 height 13
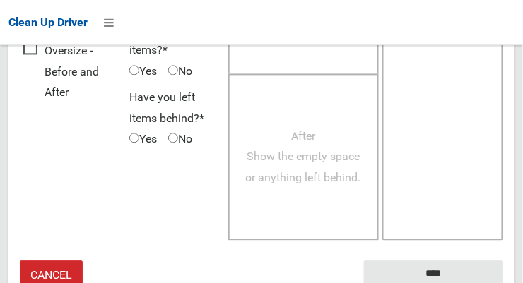
scroll to position [1278, 0]
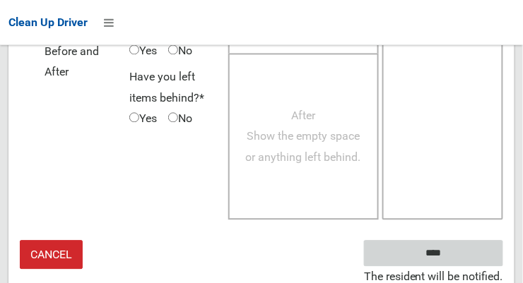
click at [471, 259] on input "****" at bounding box center [433, 254] width 139 height 26
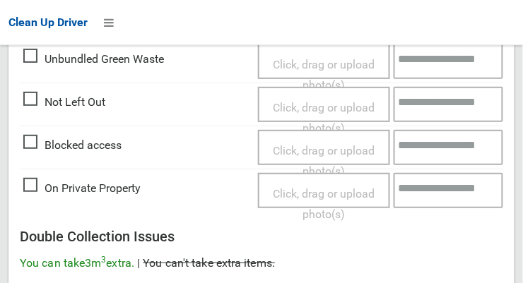
scroll to position [861, 0]
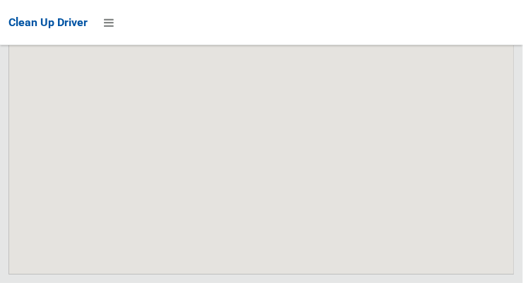
scroll to position [9737, 0]
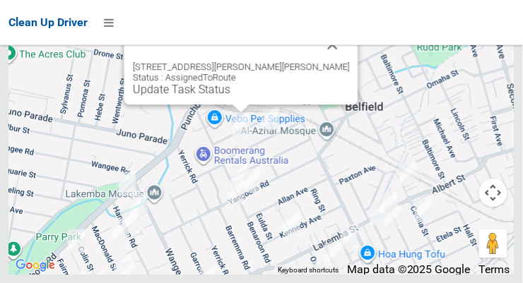
click at [316, 61] on button "Close" at bounding box center [333, 45] width 34 height 34
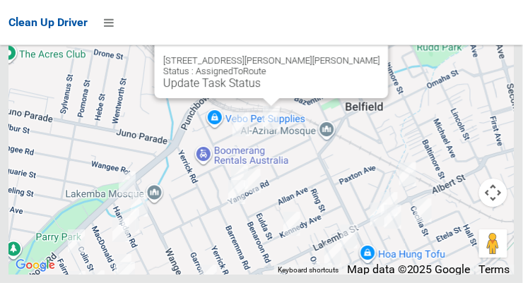
click at [346, 55] on button "Close" at bounding box center [363, 38] width 34 height 34
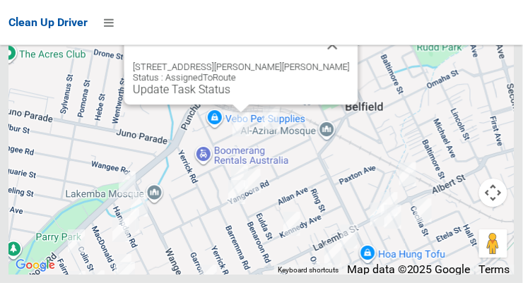
click at [316, 61] on button "Close" at bounding box center [333, 45] width 34 height 34
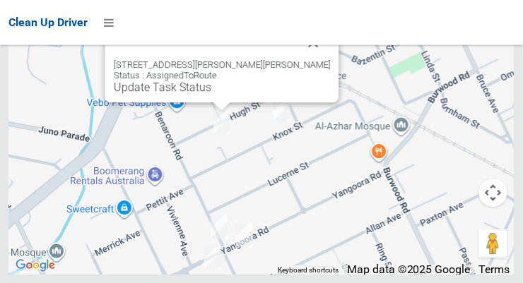
click at [297, 59] on button "Close" at bounding box center [314, 42] width 34 height 34
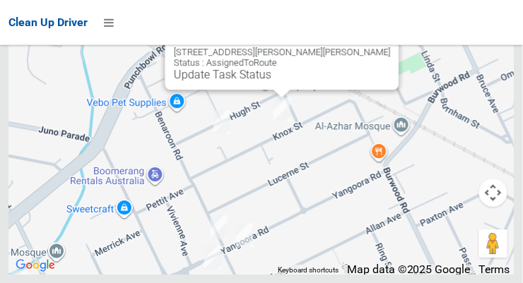
click at [357, 47] on button "Close" at bounding box center [374, 30] width 34 height 34
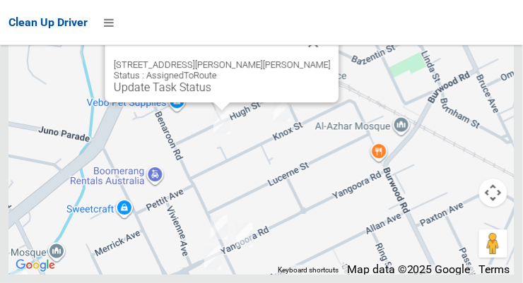
click at [297, 59] on button "Close" at bounding box center [314, 42] width 34 height 34
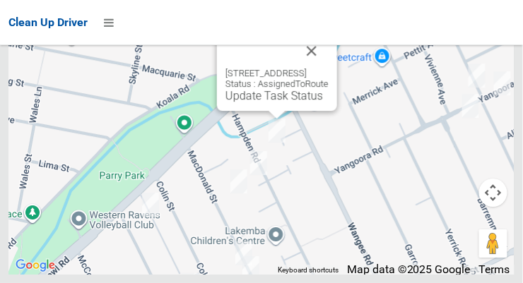
click at [329, 68] on button "Close" at bounding box center [312, 51] width 34 height 34
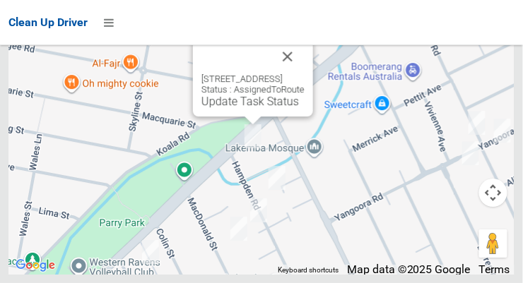
click at [305, 73] on button "Close" at bounding box center [288, 57] width 34 height 34
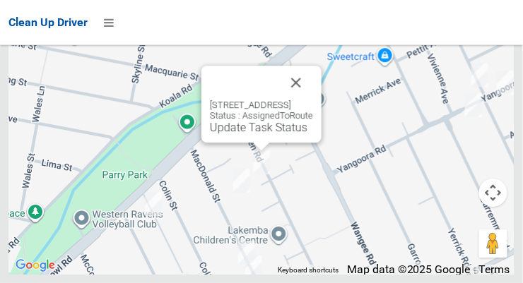
click at [313, 100] on button "Close" at bounding box center [296, 83] width 34 height 34
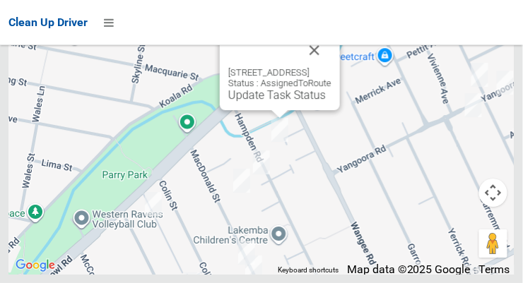
click at [331, 67] on button "Close" at bounding box center [314, 50] width 34 height 34
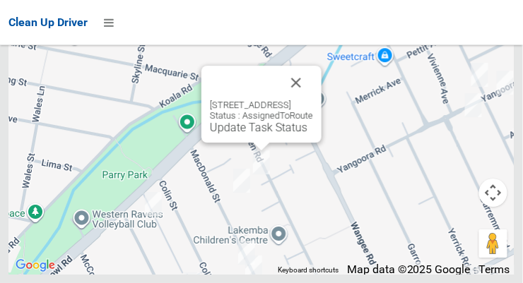
click at [313, 100] on button "Close" at bounding box center [296, 83] width 34 height 34
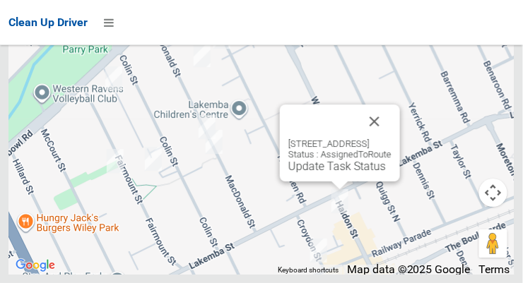
click at [391, 139] on button "Close" at bounding box center [375, 122] width 34 height 34
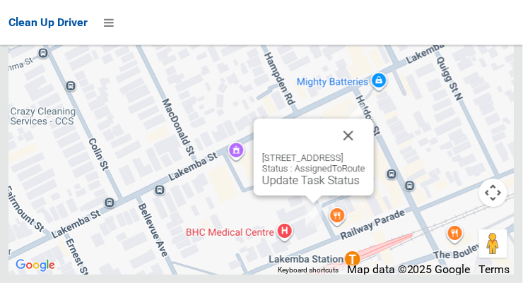
click at [365, 153] on button "Close" at bounding box center [348, 136] width 34 height 34
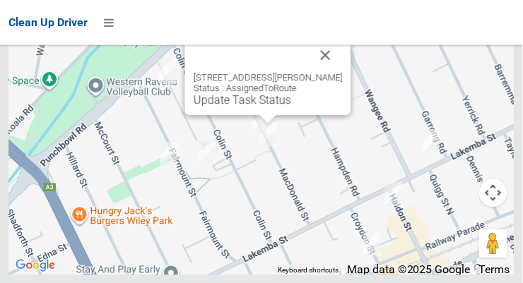
click at [327, 72] on button "Close" at bounding box center [326, 55] width 34 height 34
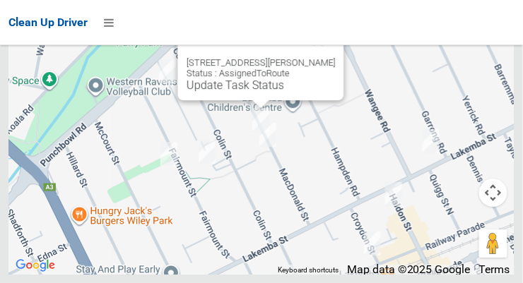
click at [334, 57] on button "Close" at bounding box center [319, 40] width 34 height 34
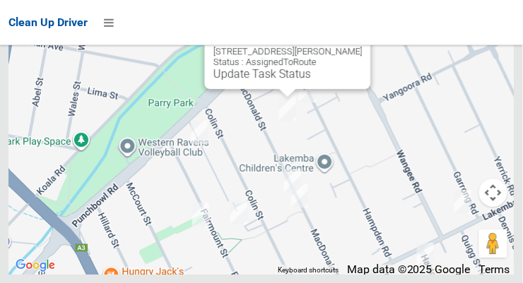
click at [343, 46] on button "Close" at bounding box center [346, 29] width 34 height 34
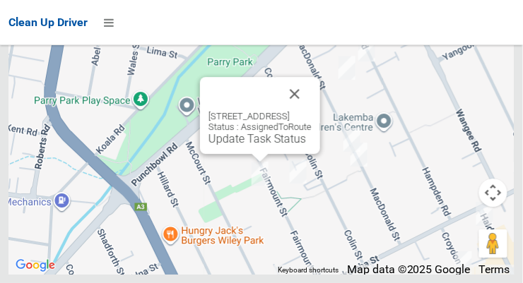
click at [312, 111] on button "Close" at bounding box center [295, 94] width 34 height 34
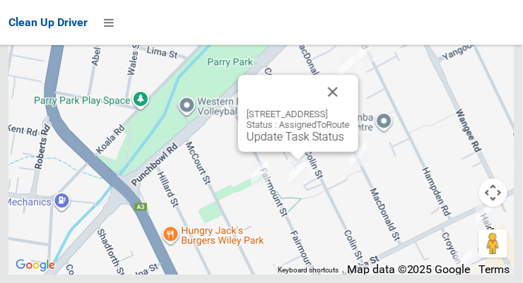
click at [350, 109] on button "Close" at bounding box center [333, 92] width 34 height 34
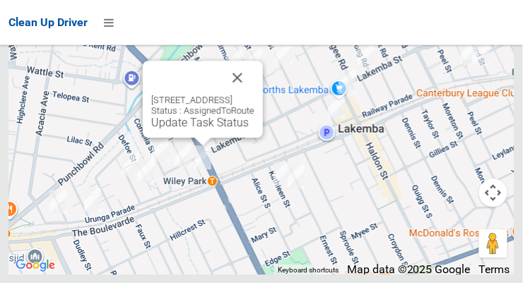
click at [254, 95] on button "Close" at bounding box center [237, 78] width 34 height 34
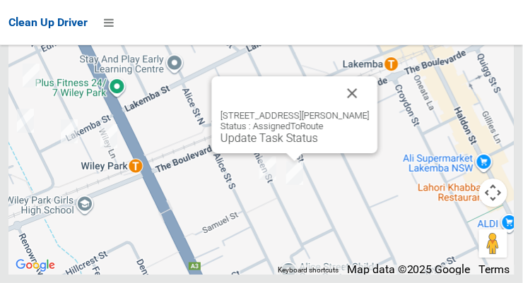
click at [367, 110] on button "Close" at bounding box center [353, 93] width 34 height 34
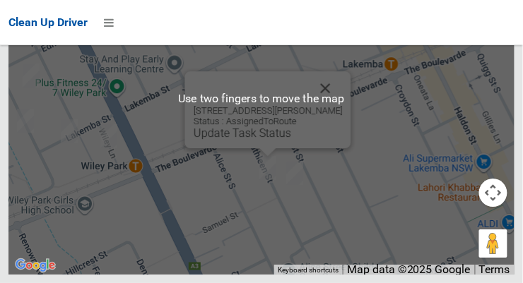
scroll to position [9694, 0]
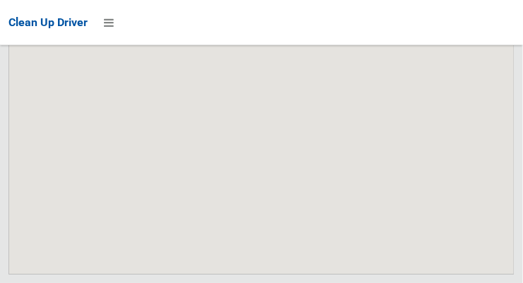
scroll to position [9694, 0]
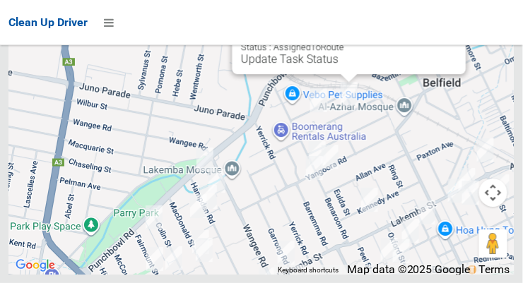
click at [424, 31] on button "Close" at bounding box center [441, 14] width 34 height 34
click at [338, 66] on link "Update Task Status" at bounding box center [290, 58] width 98 height 13
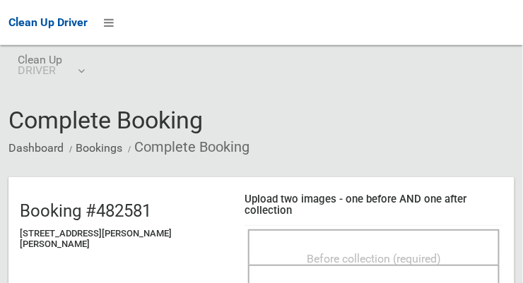
click at [363, 252] on span "Before collection (required)" at bounding box center [374, 258] width 134 height 13
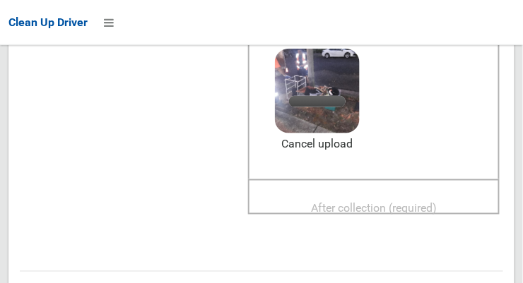
scroll to position [225, 0]
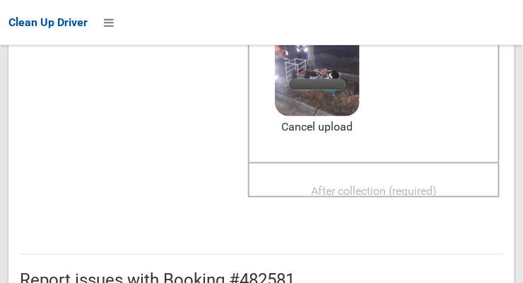
click at [428, 179] on div "After collection (required)" at bounding box center [374, 190] width 220 height 26
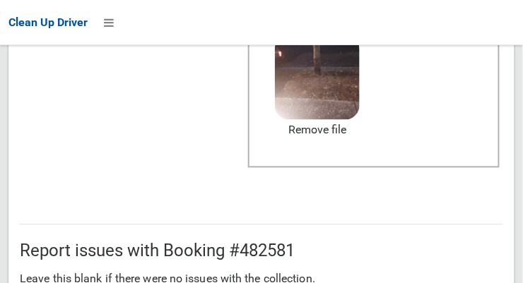
scroll to position [851, 0]
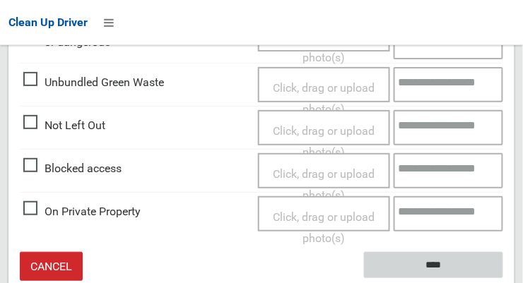
click at [470, 252] on input "****" at bounding box center [433, 265] width 139 height 26
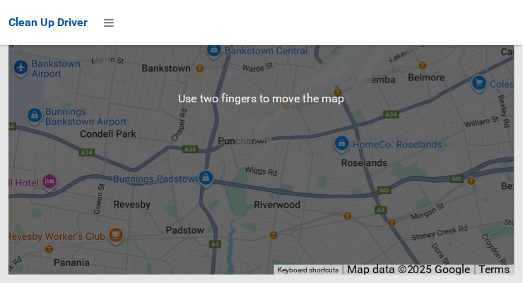
scroll to position [9651, 0]
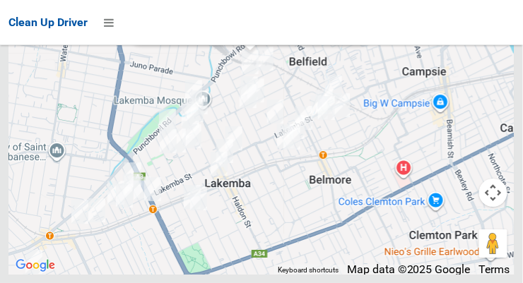
click at [193, 42] on div "[STREET_ADDRESS][PERSON_NAME][PERSON_NAME] Status : AssignedToRoute Update Task…" at bounding box center [251, 3] width 234 height 77
click at [205, 34] on link "Update Task Status" at bounding box center [191, 26] width 98 height 13
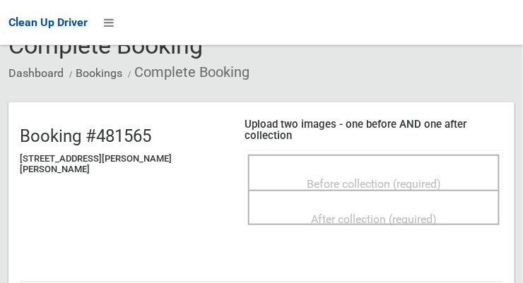
scroll to position [72, 0]
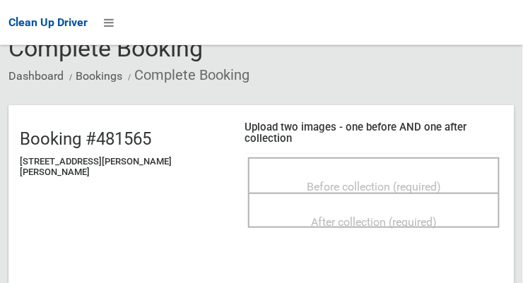
click at [456, 173] on div "Before collection (required)" at bounding box center [374, 186] width 220 height 26
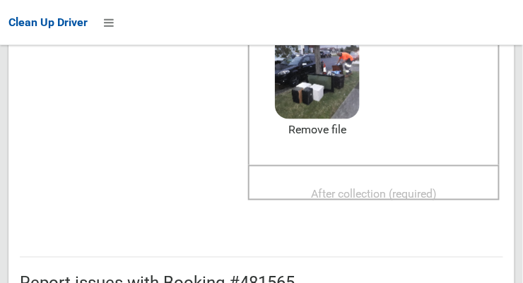
scroll to position [227, 0]
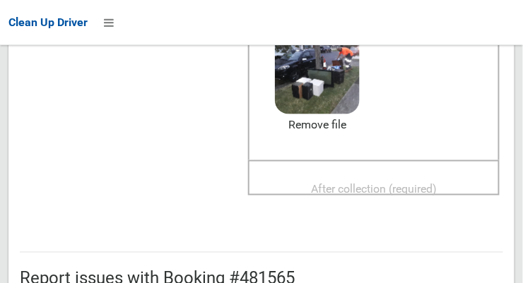
click at [385, 183] on span "After collection (required)" at bounding box center [374, 189] width 126 height 13
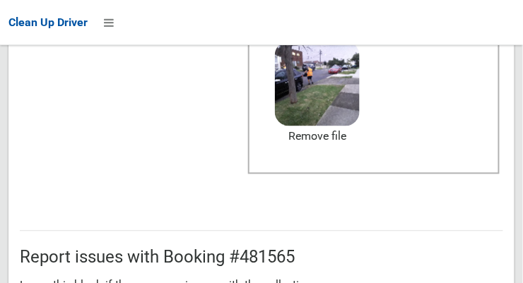
scroll to position [851, 0]
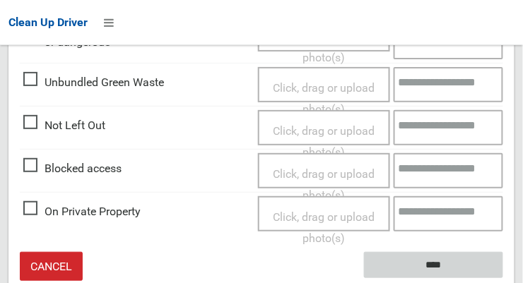
click at [454, 261] on input "****" at bounding box center [433, 265] width 139 height 26
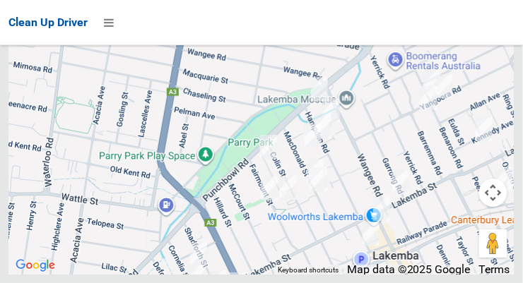
scroll to position [9737, 0]
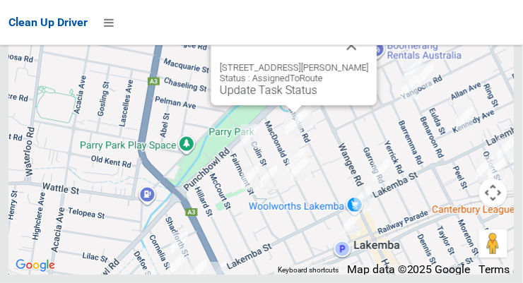
click at [363, 62] on button "Close" at bounding box center [352, 45] width 34 height 34
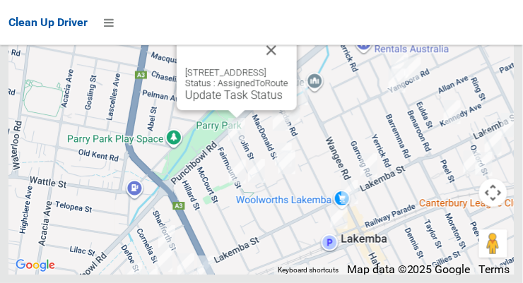
click at [288, 67] on button "Close" at bounding box center [271, 50] width 34 height 34
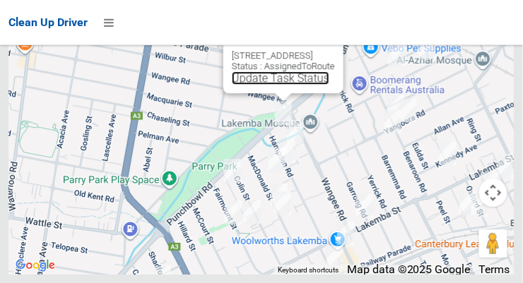
click at [266, 85] on link "Update Task Status" at bounding box center [281, 77] width 98 height 13
click at [261, 93] on div "550-554 Punchbowl Road, LAKEMBA NSW 2195 Status : AssignedToRoute Update Task S…" at bounding box center [283, 54] width 120 height 77
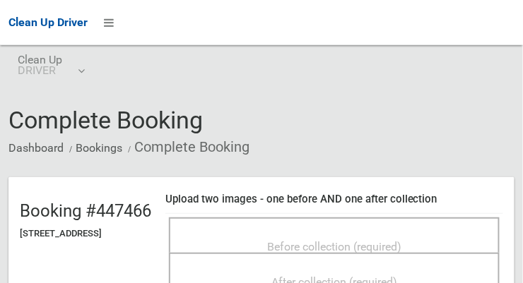
click at [469, 237] on div "Before collection (required)" at bounding box center [334, 246] width 300 height 26
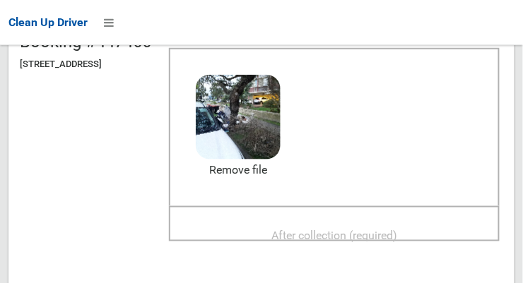
scroll to position [172, 0]
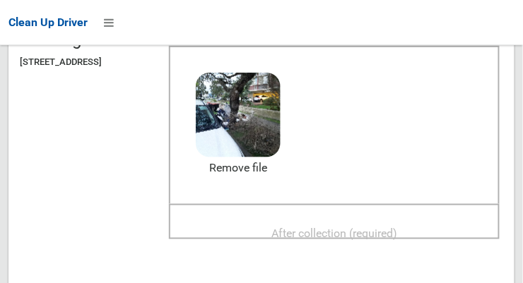
click at [397, 227] on span "After collection (required)" at bounding box center [334, 233] width 126 height 13
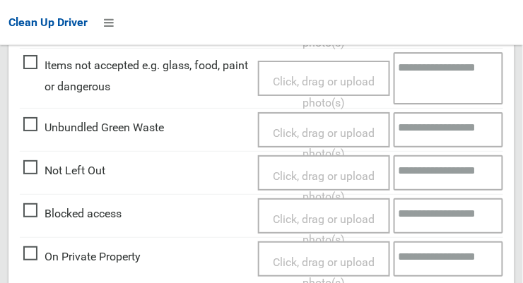
scroll to position [851, 0]
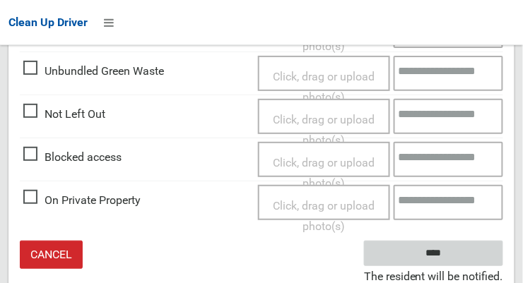
click at [473, 248] on input "****" at bounding box center [433, 254] width 139 height 26
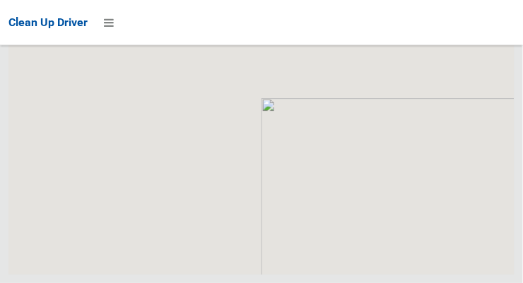
scroll to position [9737, 0]
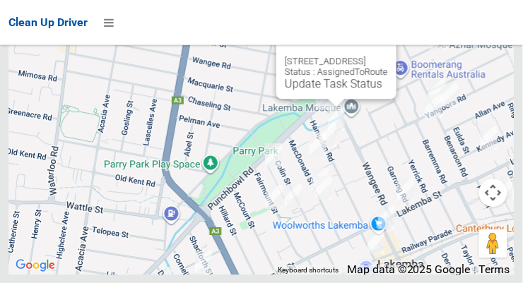
click at [388, 56] on button "Close" at bounding box center [371, 39] width 34 height 34
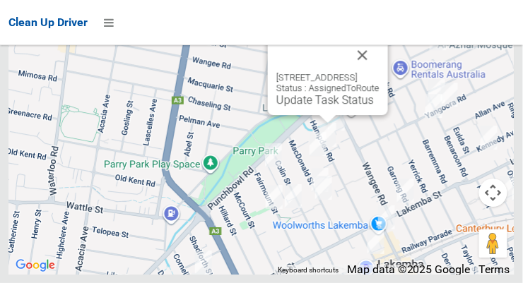
click at [379, 72] on button "Close" at bounding box center [363, 55] width 34 height 34
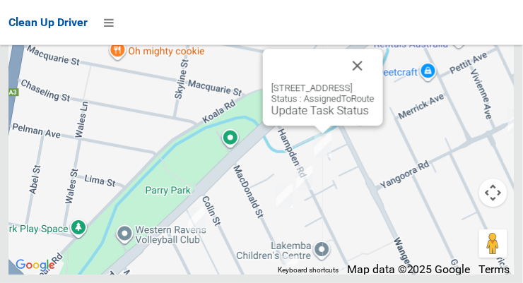
click at [312, 117] on link "Update Task Status" at bounding box center [320, 110] width 98 height 13
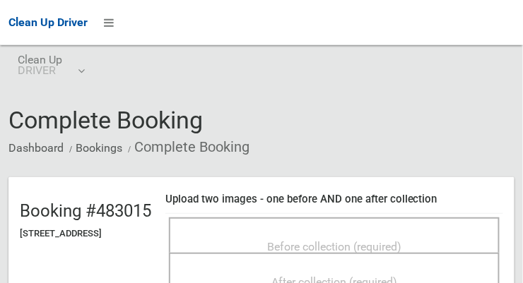
click at [411, 224] on div "Before collection (required)" at bounding box center [334, 235] width 331 height 35
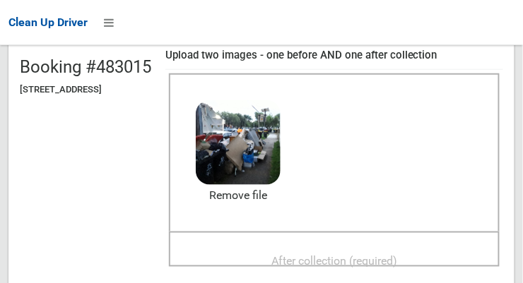
scroll to position [143, 0]
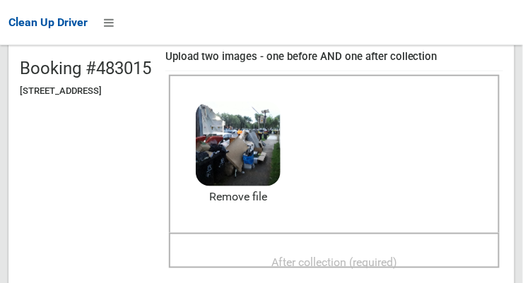
click at [387, 256] on span "After collection (required)" at bounding box center [334, 262] width 126 height 13
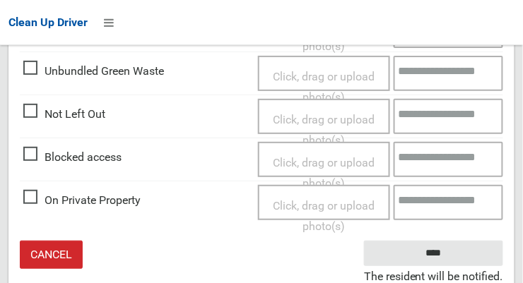
scroll to position [851, 0]
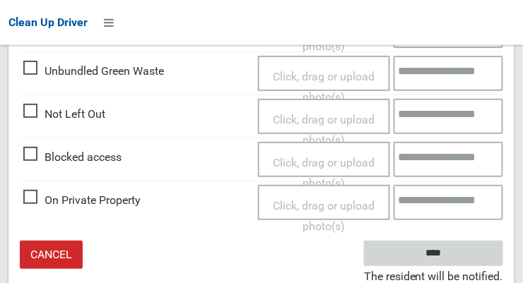
click at [478, 255] on input "****" at bounding box center [433, 254] width 139 height 26
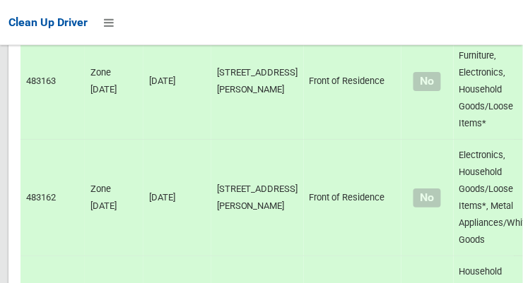
scroll to position [9737, 0]
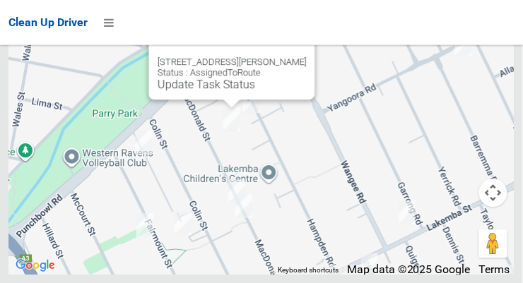
click at [297, 57] on button "Close" at bounding box center [290, 40] width 34 height 34
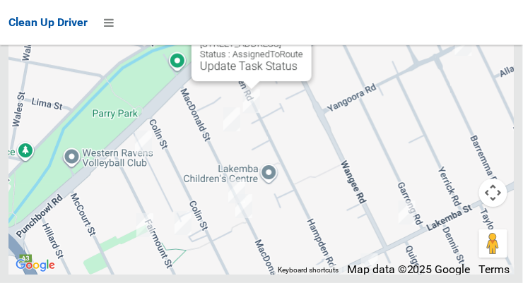
click at [244, 73] on link "Update Task Status" at bounding box center [249, 65] width 98 height 13
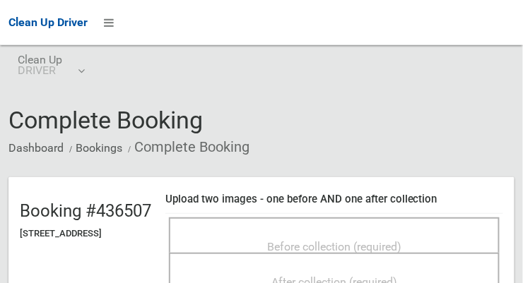
click at [387, 240] on span "Before collection (required)" at bounding box center [334, 246] width 134 height 13
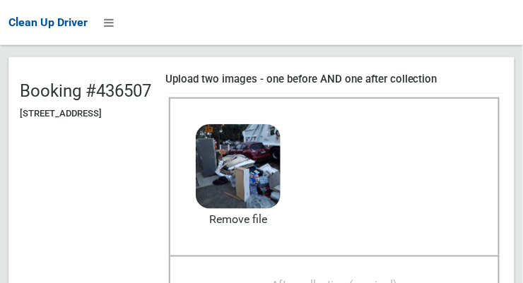
scroll to position [194, 0]
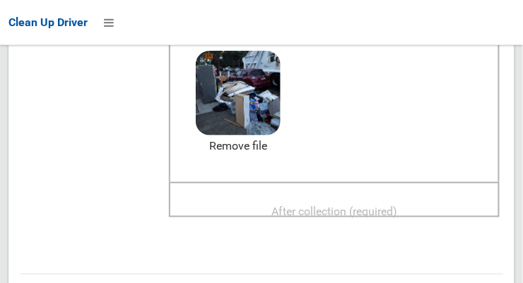
click at [371, 208] on span "After collection (required)" at bounding box center [334, 211] width 126 height 13
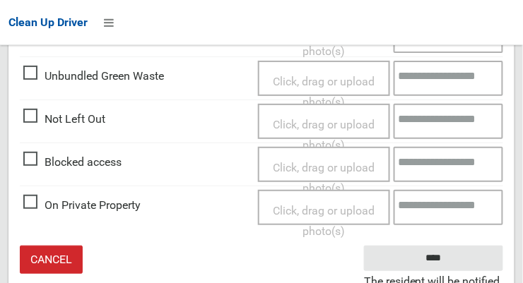
scroll to position [851, 0]
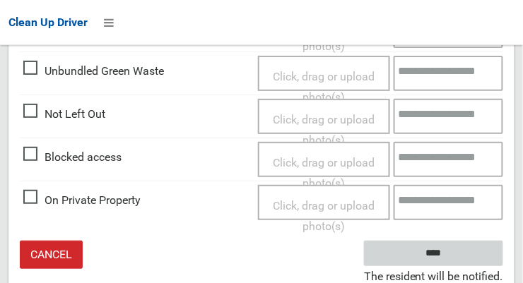
click at [469, 248] on input "****" at bounding box center [433, 254] width 139 height 26
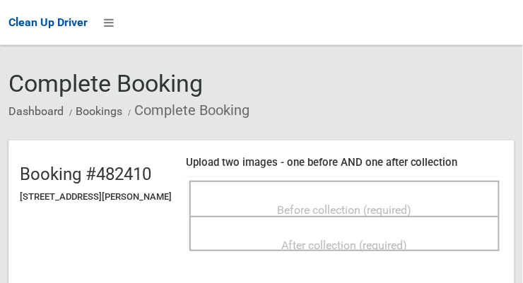
scroll to position [36, 0]
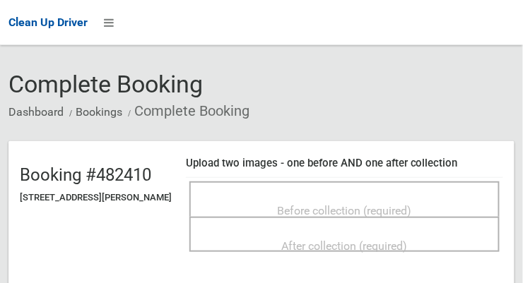
click at [412, 204] on span "Before collection (required)" at bounding box center [345, 210] width 134 height 13
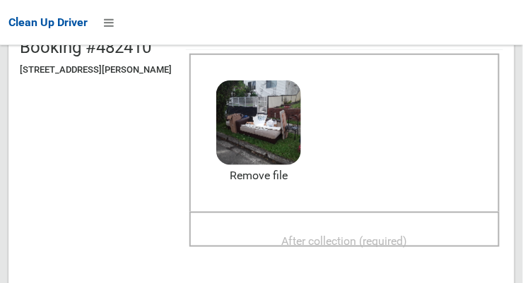
scroll to position [172, 0]
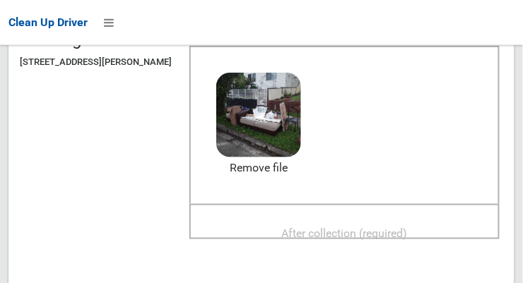
click at [408, 227] on span "After collection (required)" at bounding box center [345, 233] width 126 height 13
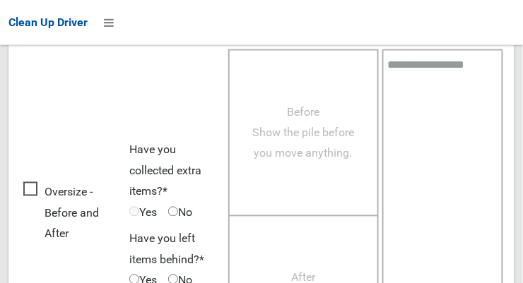
scroll to position [1278, 0]
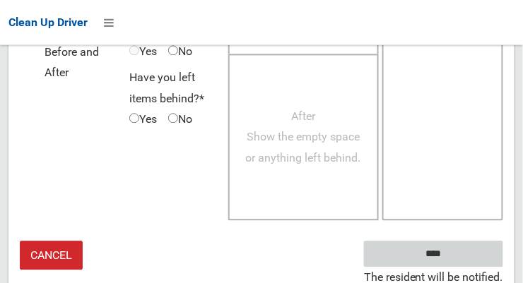
click at [469, 248] on input "****" at bounding box center [433, 254] width 139 height 26
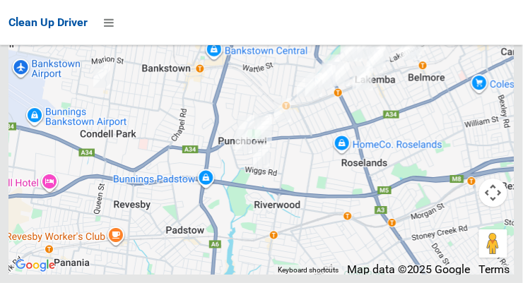
scroll to position [9665, 0]
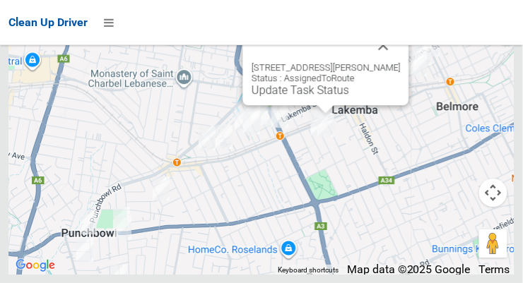
click at [315, 97] on link "Update Task Status" at bounding box center [301, 89] width 98 height 13
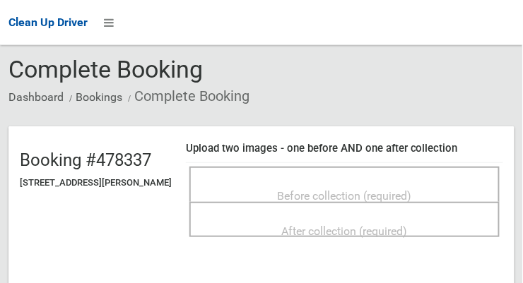
scroll to position [51, 0]
click at [403, 194] on span "Before collection (required)" at bounding box center [345, 195] width 134 height 13
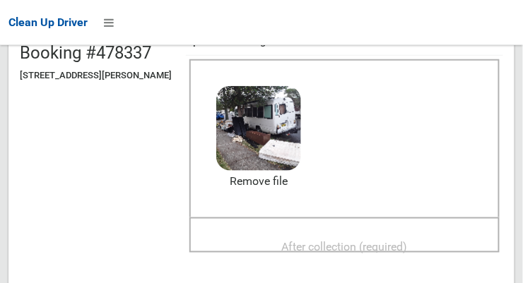
scroll to position [162, 0]
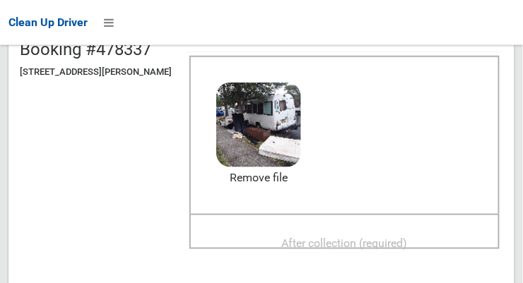
click at [416, 230] on div "After collection (required)" at bounding box center [344, 243] width 279 height 26
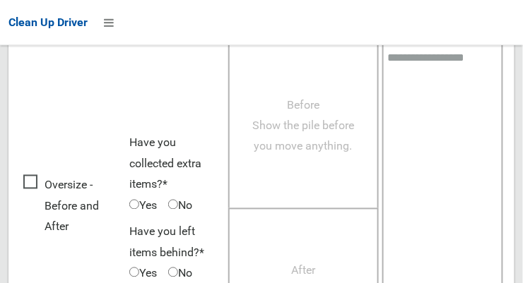
scroll to position [1278, 0]
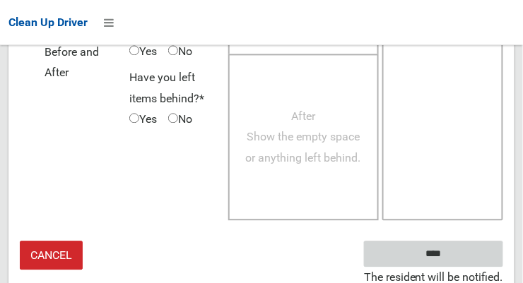
click at [471, 248] on input "****" at bounding box center [433, 254] width 139 height 26
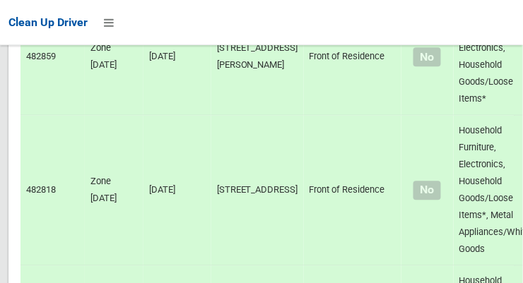
scroll to position [9737, 0]
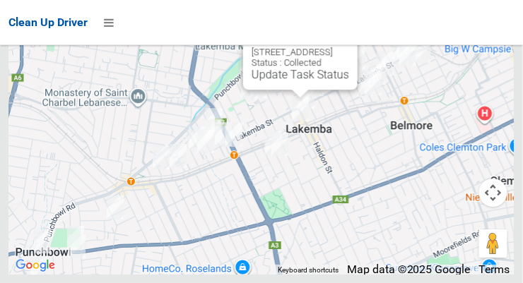
click at [349, 47] on button "Close" at bounding box center [332, 30] width 34 height 34
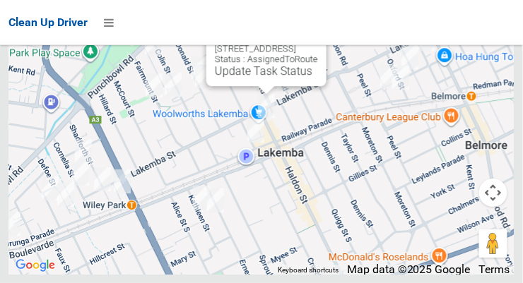
click at [318, 43] on button "Close" at bounding box center [301, 26] width 34 height 34
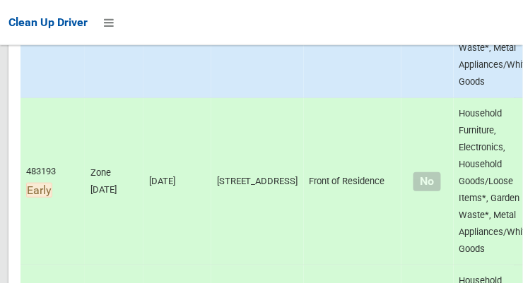
scroll to position [901, 0]
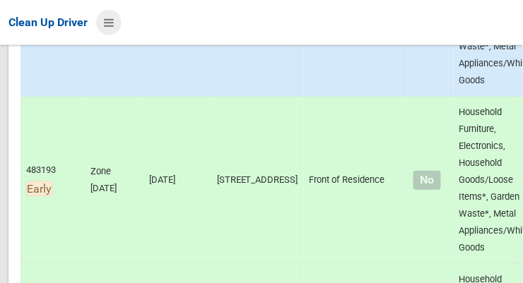
click at [110, 23] on icon at bounding box center [109, 23] width 10 height 24
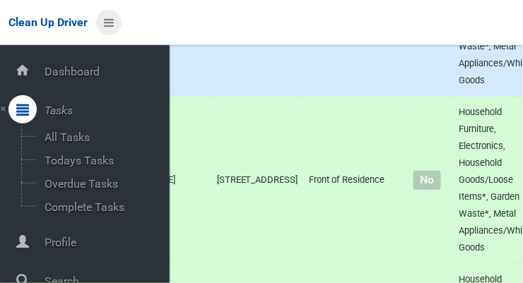
scroll to position [76, 0]
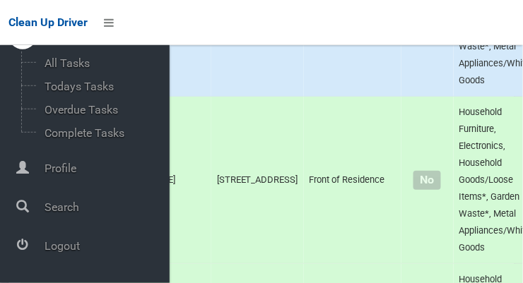
click at [46, 252] on span "Logout" at bounding box center [104, 246] width 129 height 13
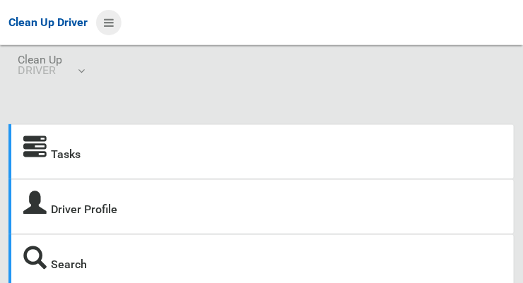
click at [114, 17] on icon at bounding box center [109, 23] width 10 height 24
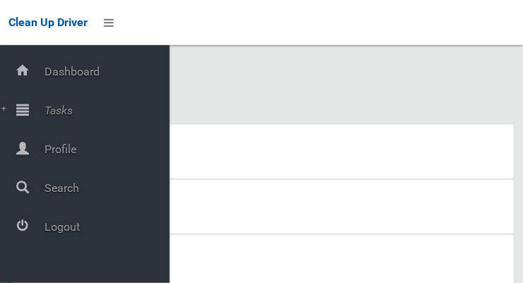
click at [29, 117] on icon at bounding box center [22, 109] width 13 height 28
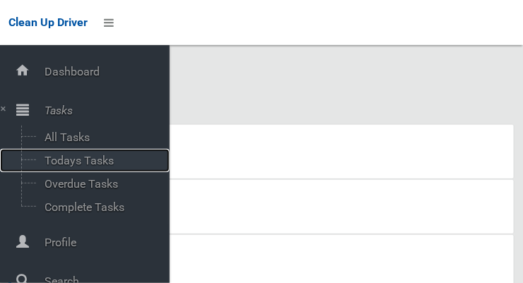
click at [59, 165] on span "Todays Tasks" at bounding box center [98, 160] width 117 height 13
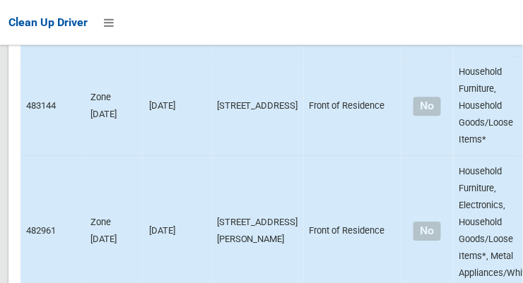
scroll to position [8767, 0]
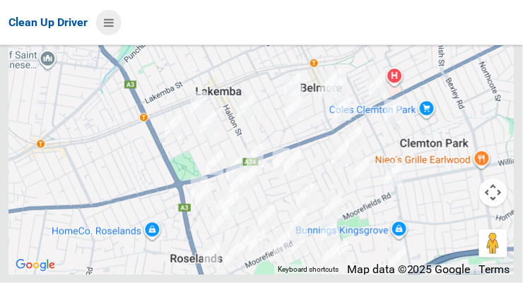
click at [107, 23] on icon at bounding box center [109, 23] width 10 height 24
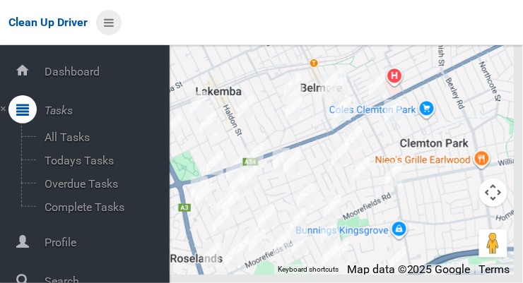
scroll to position [76, 0]
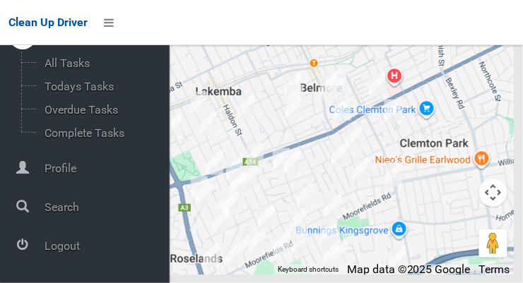
click at [45, 253] on span "Logout" at bounding box center [104, 246] width 129 height 13
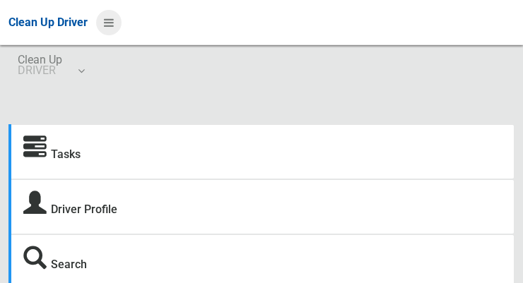
click at [110, 28] on icon at bounding box center [109, 23] width 10 height 24
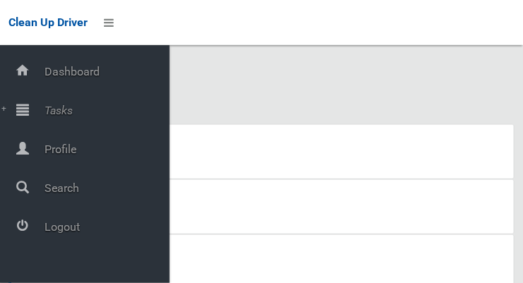
click at [29, 116] on div at bounding box center [22, 109] width 28 height 28
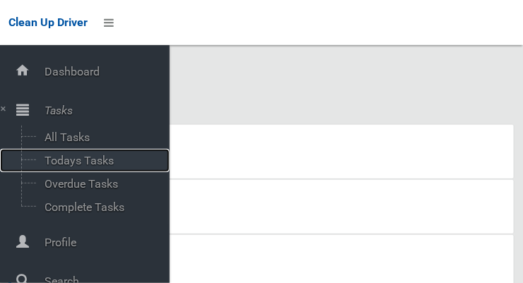
click at [59, 167] on span "Todays Tasks" at bounding box center [98, 160] width 117 height 13
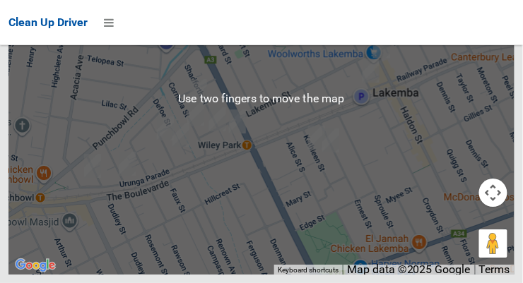
scroll to position [9682, 0]
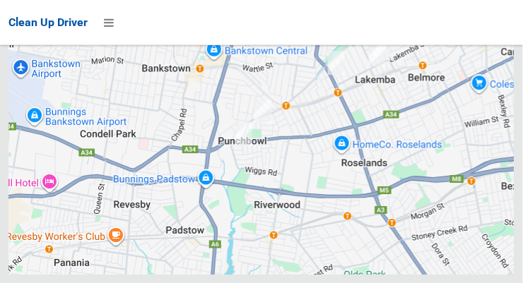
scroll to position [9682, 0]
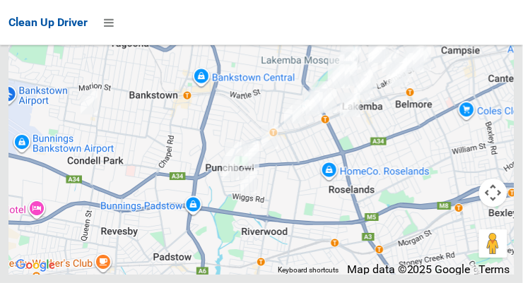
scroll to position [9335, 0]
click at [107, 25] on icon at bounding box center [109, 23] width 10 height 24
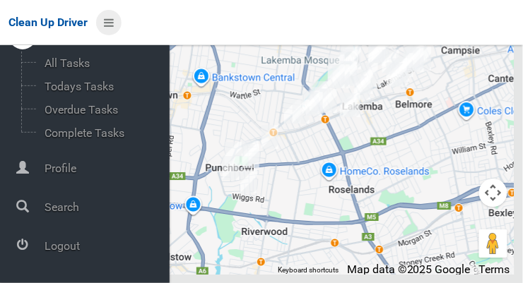
scroll to position [75, 0]
click at [47, 249] on span "Logout" at bounding box center [104, 246] width 129 height 13
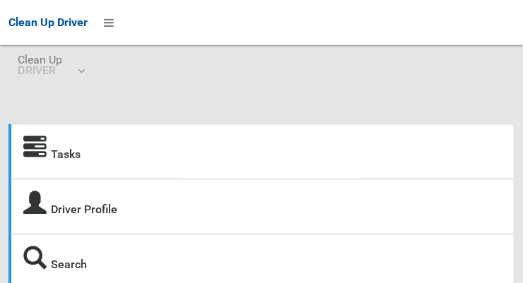
click at [49, 154] on strong "Tasks" at bounding box center [51, 153] width 57 height 20
click at [105, 23] on icon at bounding box center [109, 23] width 10 height 24
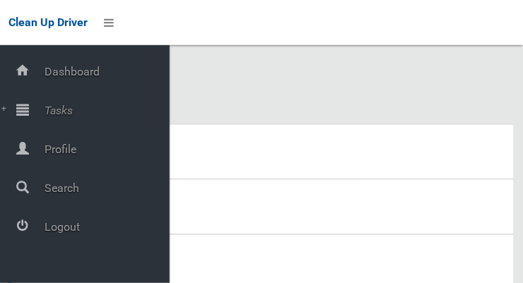
click at [53, 117] on span "Tasks" at bounding box center [104, 110] width 129 height 13
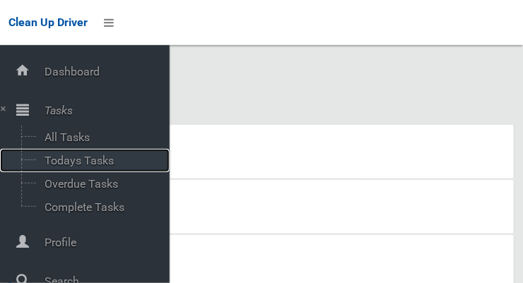
click at [59, 165] on span "Todays Tasks" at bounding box center [98, 160] width 117 height 13
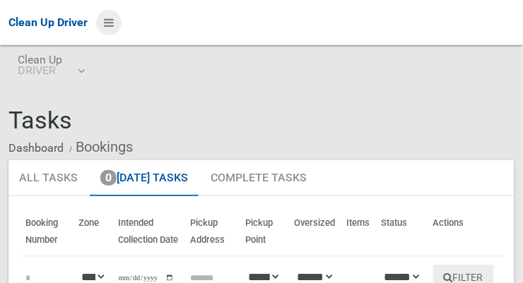
click at [110, 20] on icon at bounding box center [109, 23] width 10 height 24
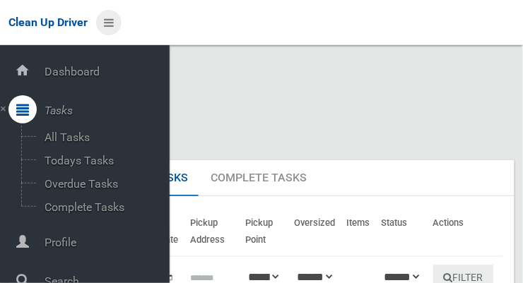
scroll to position [76, 0]
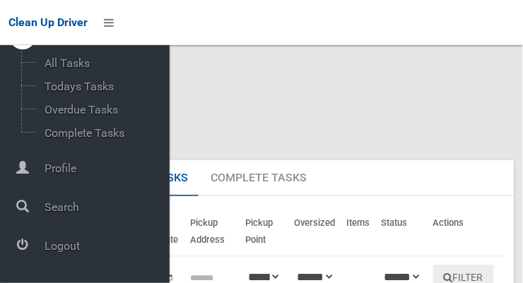
click at [54, 252] on span "Logout" at bounding box center [104, 246] width 129 height 13
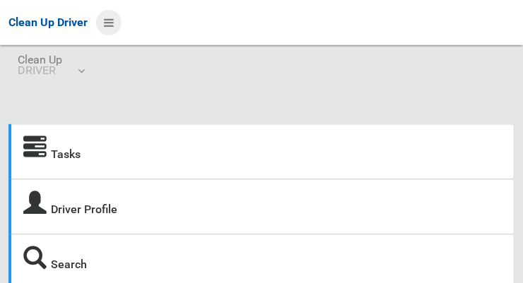
click at [106, 20] on icon at bounding box center [109, 23] width 10 height 24
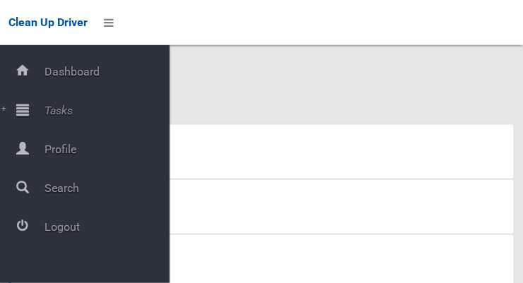
click at [47, 114] on span "Tasks" at bounding box center [104, 110] width 129 height 13
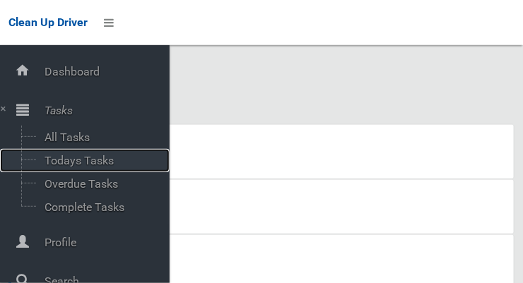
click at [62, 165] on span "Todays Tasks" at bounding box center [98, 160] width 117 height 13
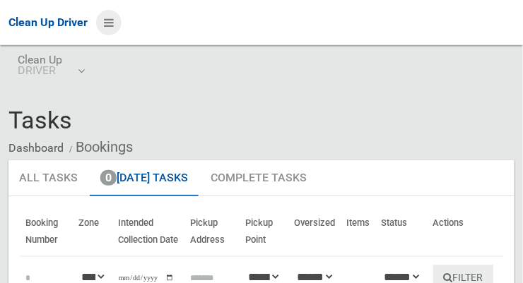
click at [105, 23] on icon at bounding box center [109, 23] width 10 height 24
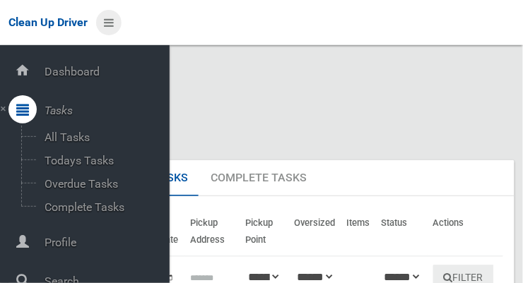
scroll to position [76, 0]
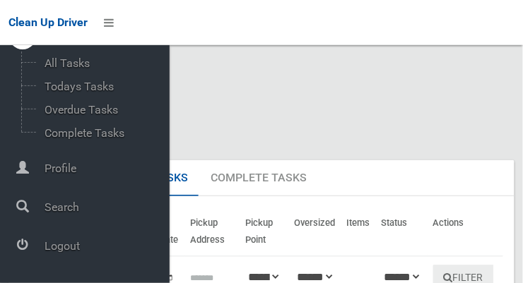
click at [59, 249] on span "Logout" at bounding box center [104, 246] width 129 height 13
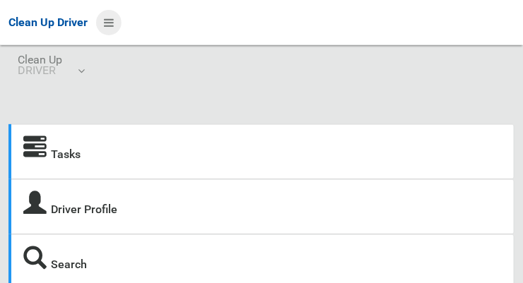
click at [105, 23] on icon at bounding box center [109, 23] width 10 height 24
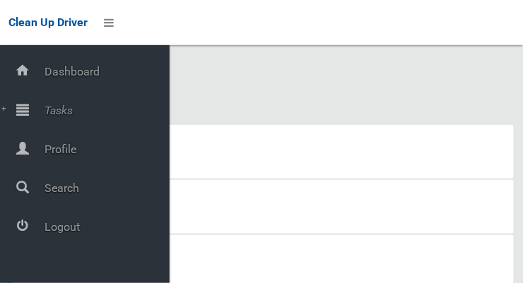
click at [52, 108] on span "Tasks" at bounding box center [104, 110] width 129 height 13
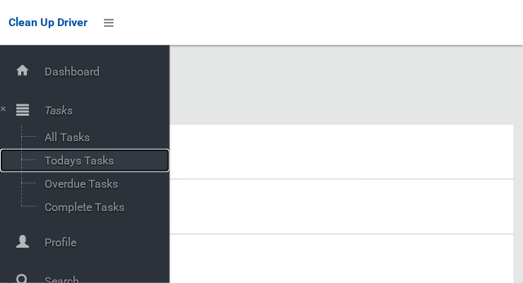
click at [57, 165] on span "Todays Tasks" at bounding box center [98, 160] width 117 height 13
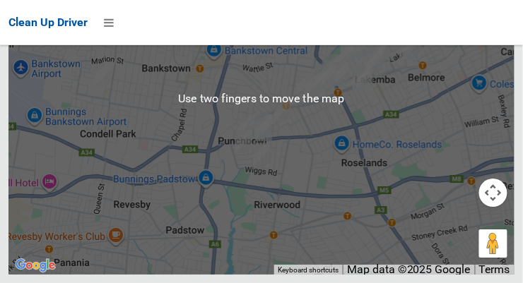
scroll to position [9675, 0]
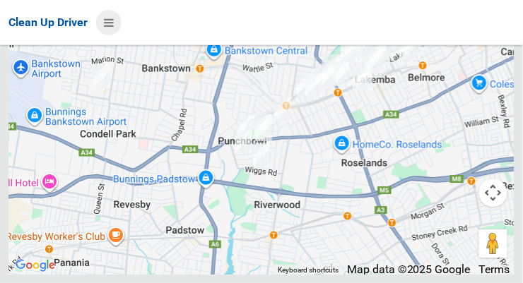
click at [106, 25] on icon at bounding box center [109, 23] width 10 height 24
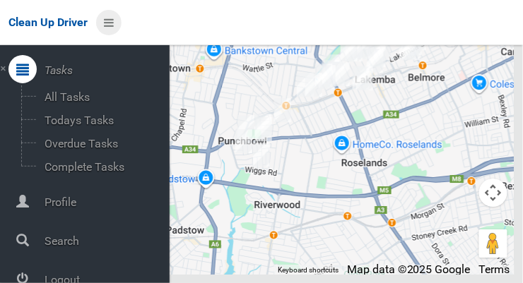
scroll to position [76, 0]
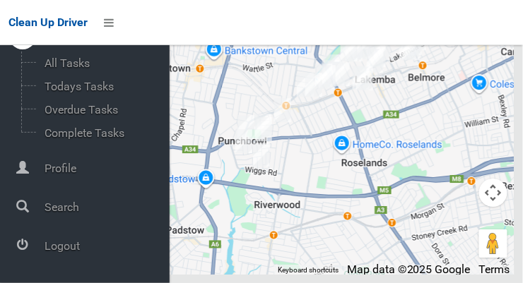
click at [52, 252] on span "Logout" at bounding box center [104, 246] width 129 height 13
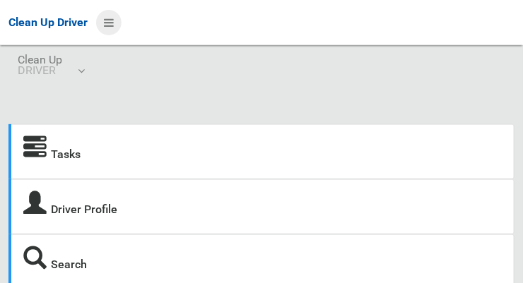
click at [110, 18] on icon at bounding box center [109, 23] width 10 height 24
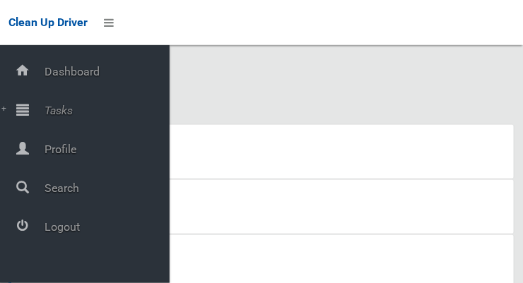
click at [50, 117] on span "Tasks" at bounding box center [104, 110] width 129 height 13
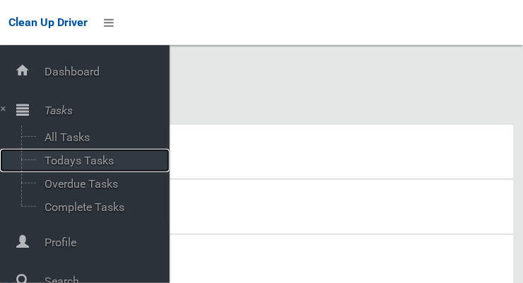
click at [62, 165] on span "Todays Tasks" at bounding box center [98, 160] width 117 height 13
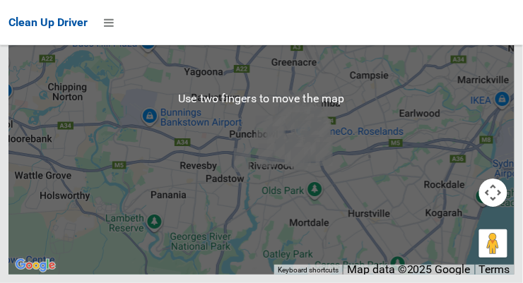
scroll to position [9715, 0]
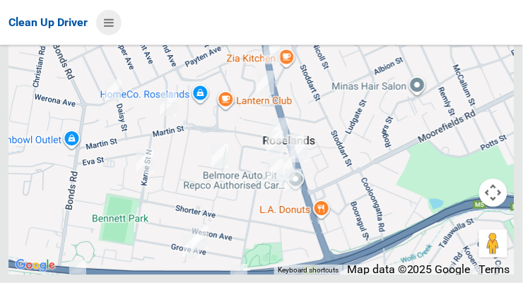
click at [114, 29] on icon at bounding box center [109, 23] width 10 height 24
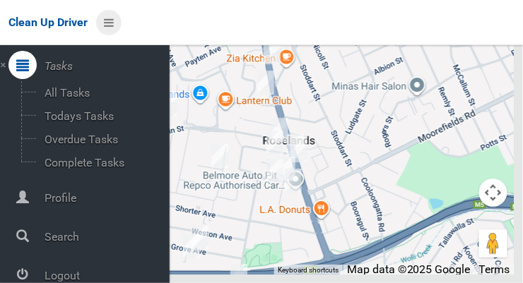
scroll to position [41, 0]
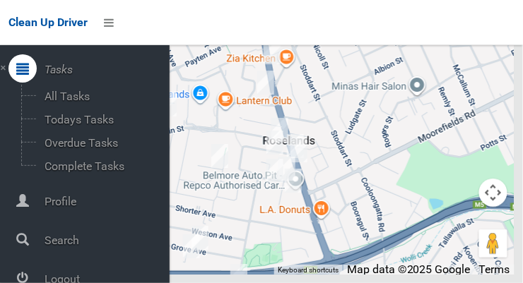
click at [48, 283] on span "Logout" at bounding box center [104, 279] width 129 height 13
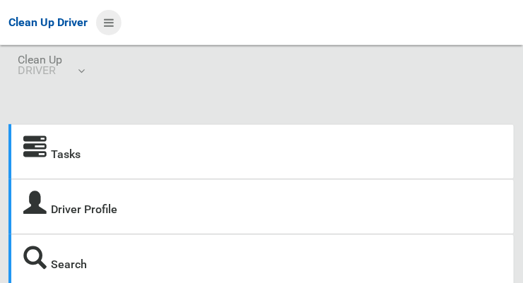
click at [108, 24] on icon at bounding box center [109, 23] width 10 height 24
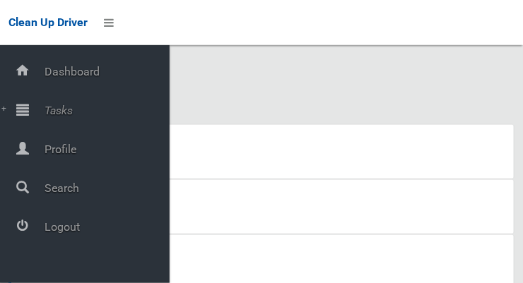
click at [55, 116] on span "Tasks" at bounding box center [104, 110] width 129 height 13
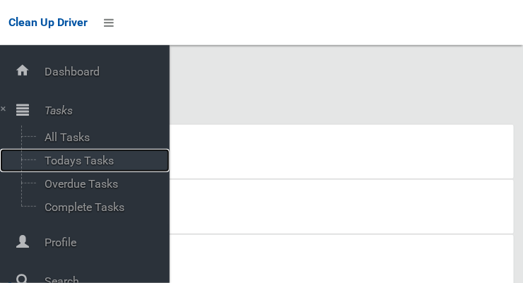
click at [59, 166] on span "Todays Tasks" at bounding box center [98, 160] width 117 height 13
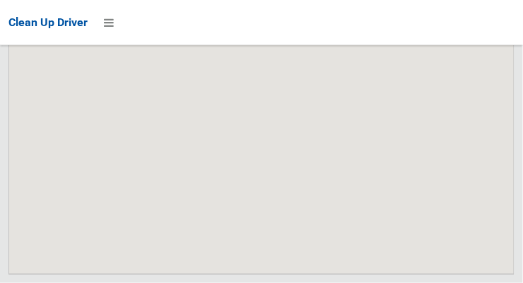
scroll to position [8767, 0]
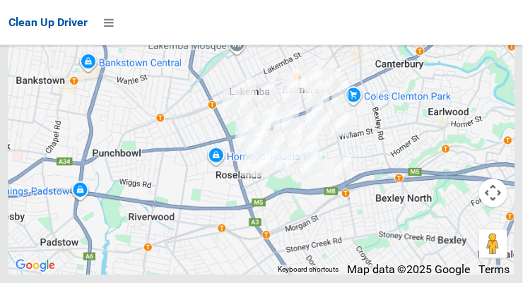
click at [129, 189] on div at bounding box center [261, 98] width 506 height 353
click at [491, 207] on button "Map camera controls" at bounding box center [493, 193] width 28 height 28
click at [129, 189] on div at bounding box center [261, 98] width 506 height 353
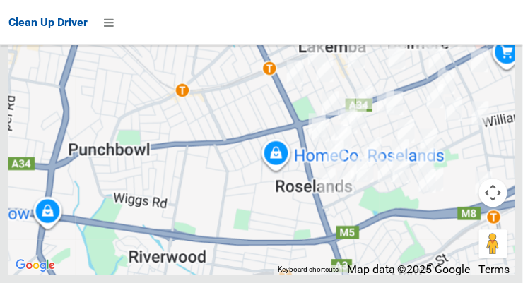
click at [129, 189] on div at bounding box center [261, 98] width 506 height 353
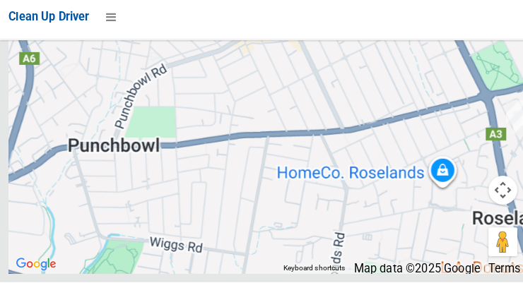
click at [95, 177] on div at bounding box center [261, 98] width 506 height 353
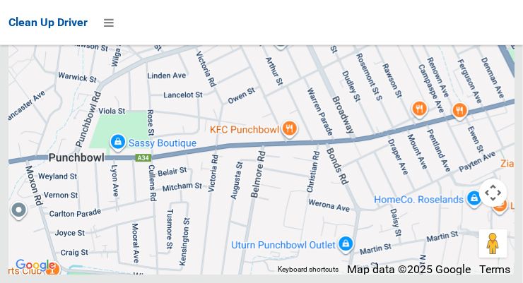
click at [126, 190] on div at bounding box center [261, 98] width 506 height 353
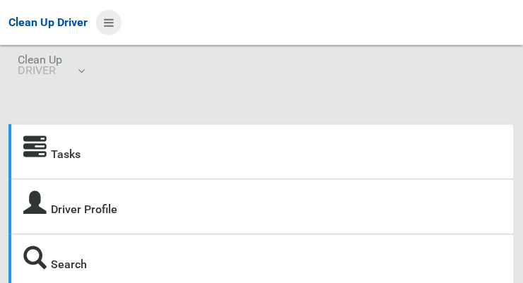
click at [108, 18] on icon at bounding box center [109, 23] width 10 height 24
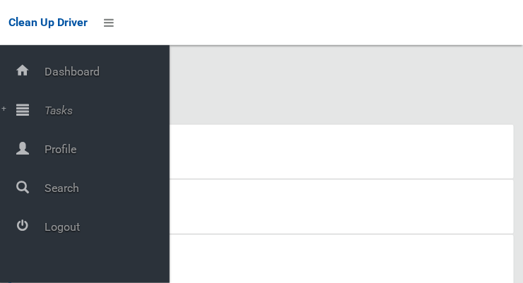
click at [100, 117] on span "Tasks" at bounding box center [104, 110] width 129 height 13
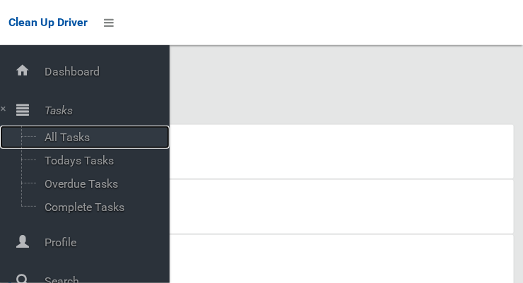
click at [90, 139] on span "All Tasks" at bounding box center [98, 137] width 117 height 13
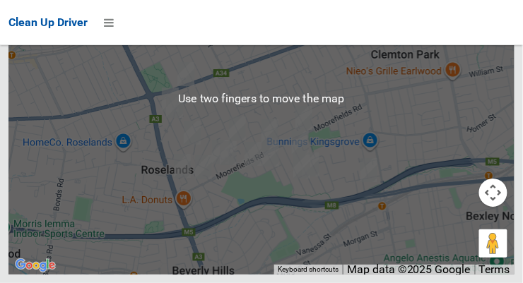
scroll to position [4024, 0]
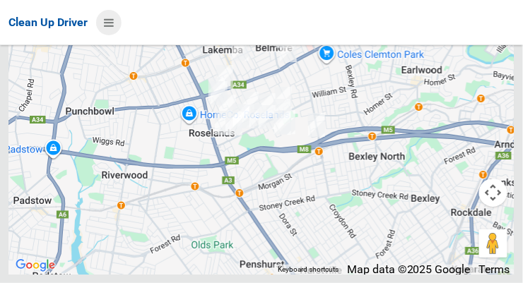
click at [106, 25] on icon at bounding box center [109, 23] width 10 height 24
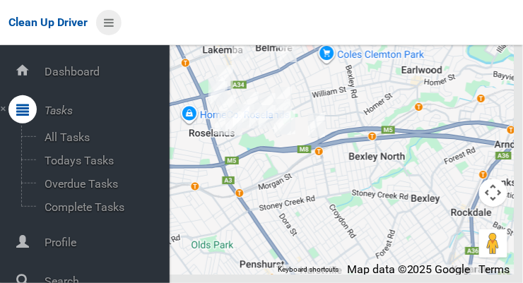
scroll to position [76, 0]
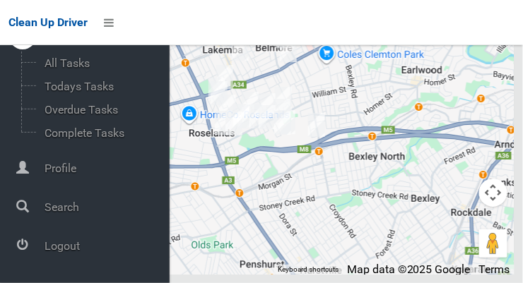
click at [56, 248] on span "Logout" at bounding box center [104, 246] width 129 height 13
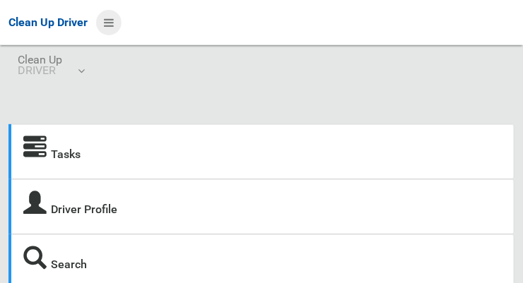
click at [106, 29] on icon at bounding box center [109, 23] width 10 height 24
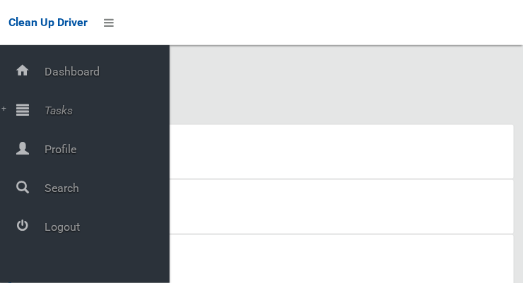
click at [47, 117] on span "Tasks" at bounding box center [104, 110] width 129 height 13
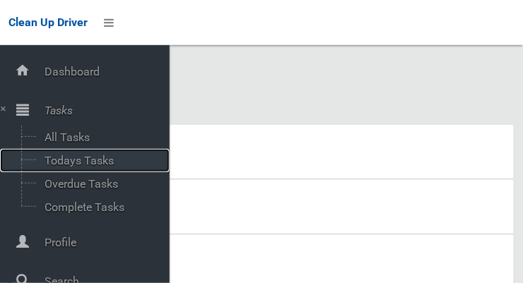
click at [70, 165] on span "Todays Tasks" at bounding box center [98, 160] width 117 height 13
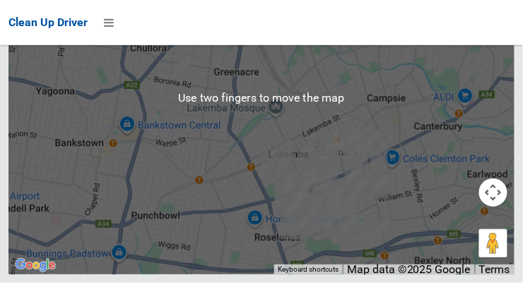
scroll to position [8701, 0]
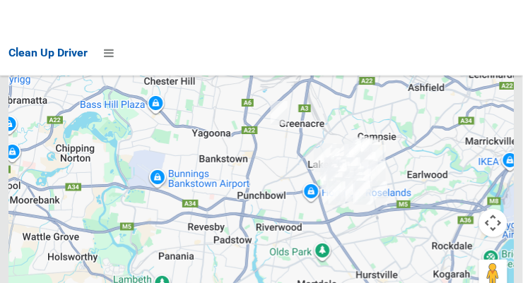
scroll to position [8566, 0]
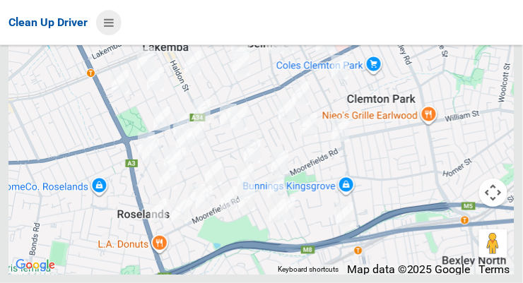
click at [114, 28] on icon at bounding box center [109, 23] width 10 height 24
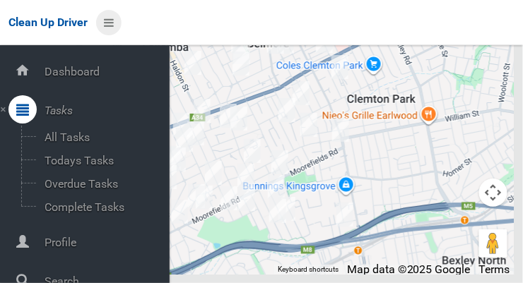
scroll to position [76, 0]
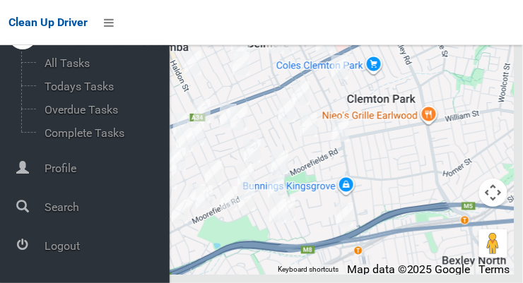
click at [28, 252] on div at bounding box center [22, 245] width 28 height 28
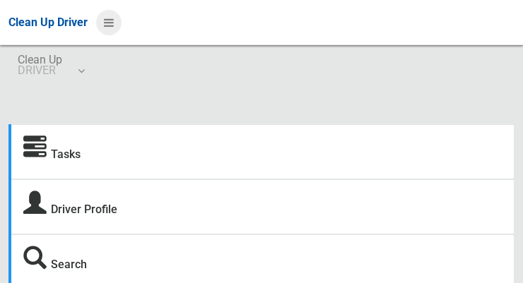
click at [108, 29] on icon at bounding box center [109, 23] width 10 height 24
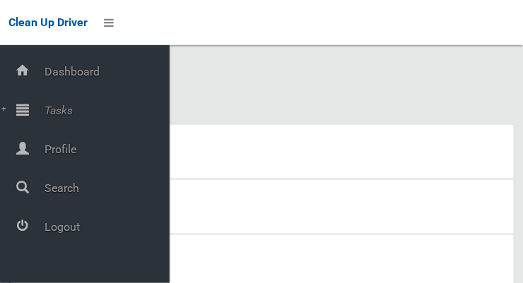
click at [29, 117] on div at bounding box center [22, 109] width 28 height 28
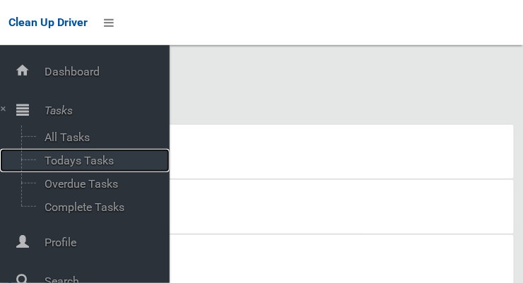
click at [55, 167] on span "Todays Tasks" at bounding box center [98, 160] width 117 height 13
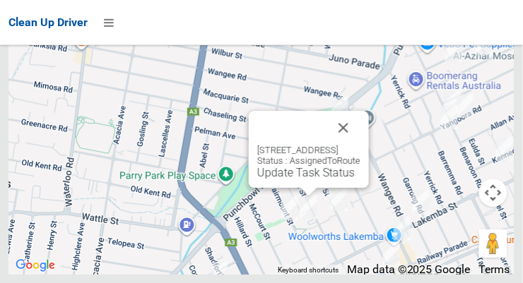
scroll to position [9284, 0]
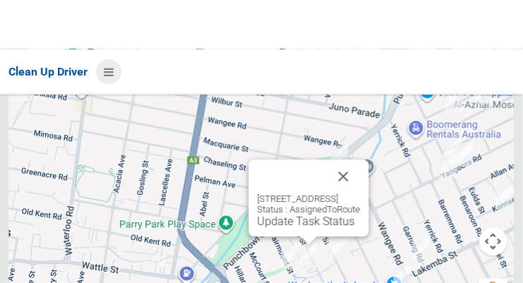
click at [114, 29] on icon at bounding box center [109, 23] width 10 height 24
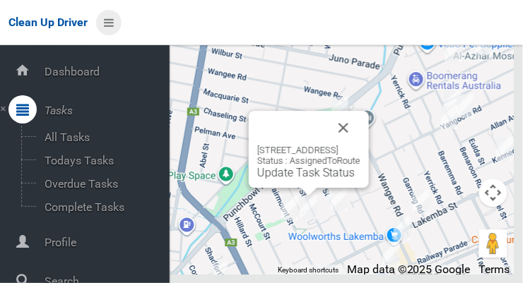
scroll to position [76, 0]
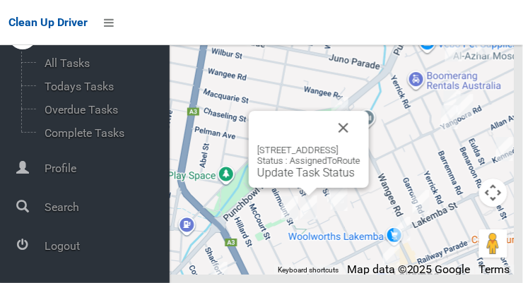
click at [45, 253] on span "Logout" at bounding box center [104, 246] width 129 height 13
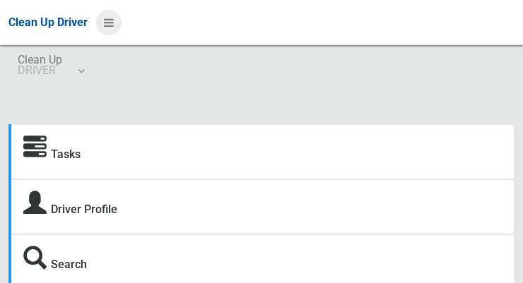
click at [106, 29] on icon at bounding box center [109, 23] width 10 height 24
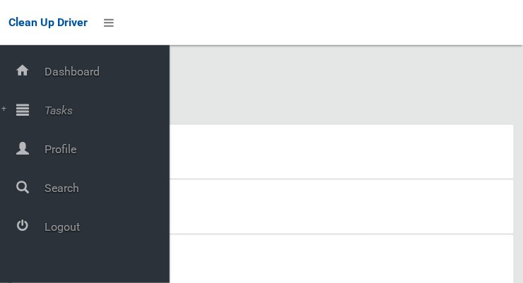
click at [29, 117] on div at bounding box center [22, 109] width 28 height 28
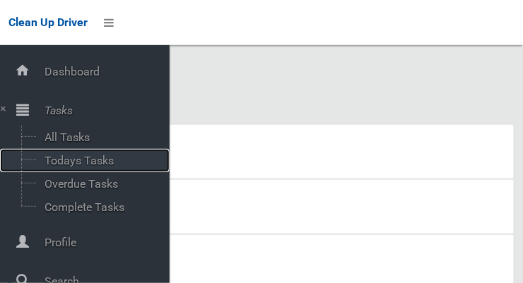
click at [59, 167] on span "Todays Tasks" at bounding box center [98, 160] width 117 height 13
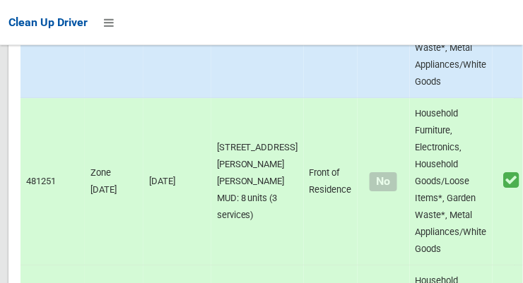
scroll to position [8566, 0]
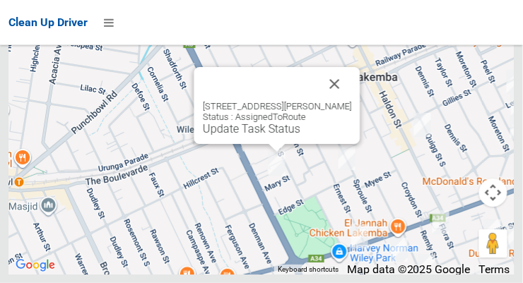
click at [335, 101] on button "Close" at bounding box center [335, 84] width 34 height 34
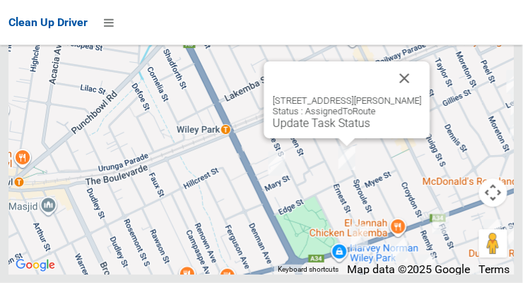
click at [394, 95] on button "Close" at bounding box center [405, 78] width 34 height 34
click at [399, 95] on button "Close" at bounding box center [405, 78] width 34 height 34
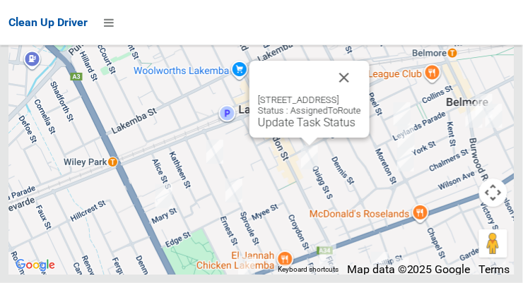
scroll to position [7697, 0]
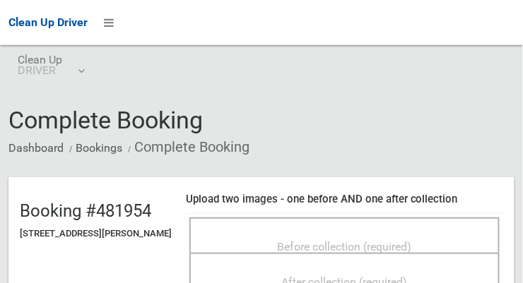
click at [358, 243] on span "Before collection (required)" at bounding box center [345, 246] width 134 height 13
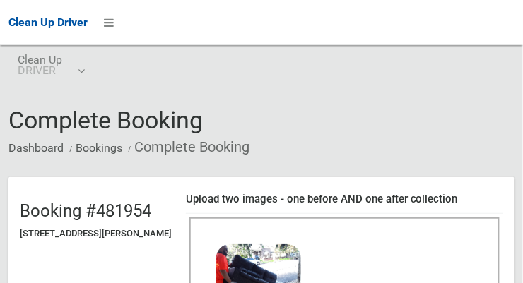
scroll to position [133, 0]
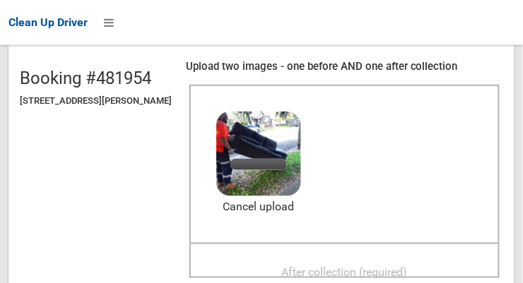
click at [391, 268] on span "After collection (required)" at bounding box center [345, 272] width 126 height 13
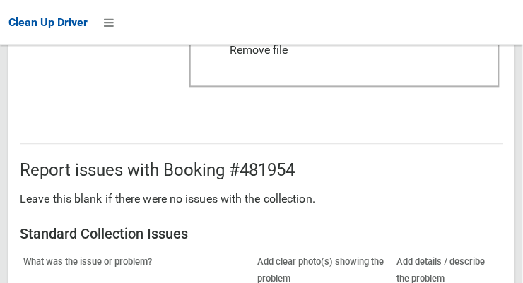
scroll to position [851, 0]
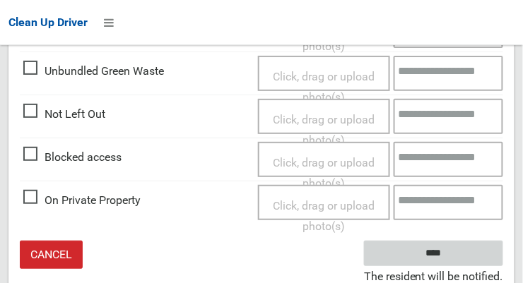
click at [478, 253] on input "****" at bounding box center [433, 254] width 139 height 26
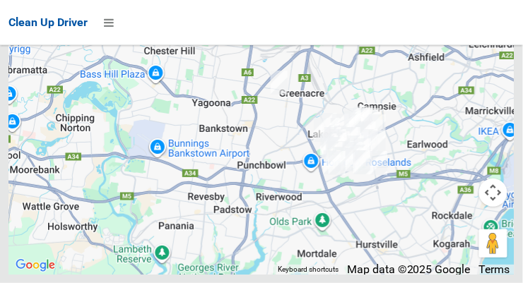
scroll to position [7172, 0]
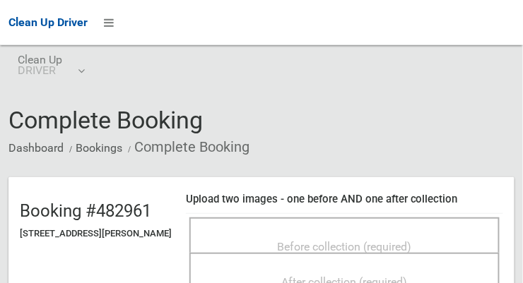
click at [412, 240] on span "Before collection (required)" at bounding box center [345, 246] width 134 height 13
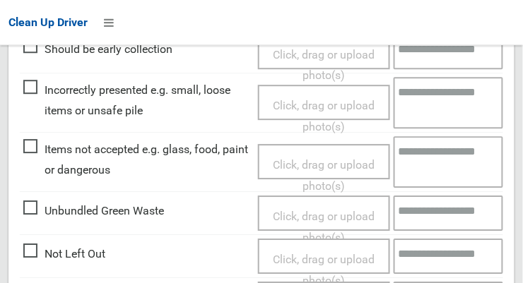
scroll to position [588, 0]
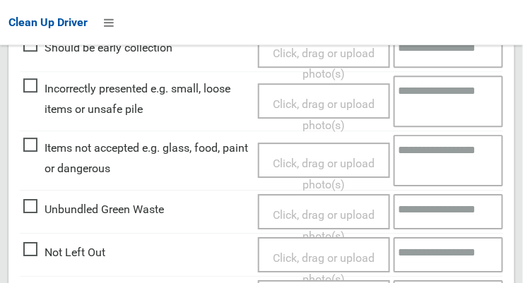
click at [31, 143] on span "Items not accepted e.g. glass, food, paint or dangerous" at bounding box center [137, 159] width 228 height 42
click at [336, 167] on span "Click, drag or upload photo(s)" at bounding box center [324, 174] width 102 height 35
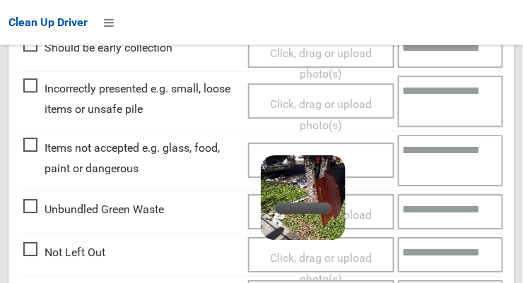
click at [439, 157] on textarea at bounding box center [451, 161] width 106 height 52
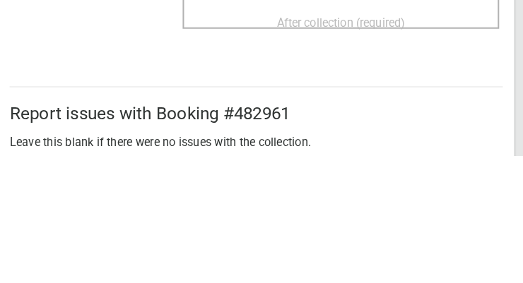
scroll to position [297, 0]
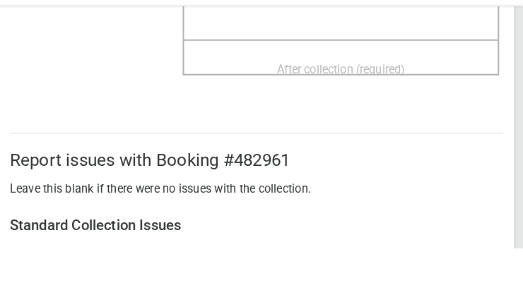
type textarea "**********"
click at [408, 101] on span "After collection (required)" at bounding box center [345, 107] width 126 height 13
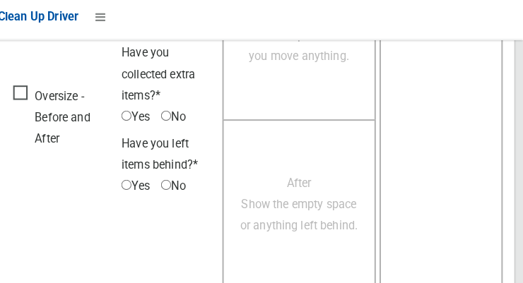
scroll to position [1278, 0]
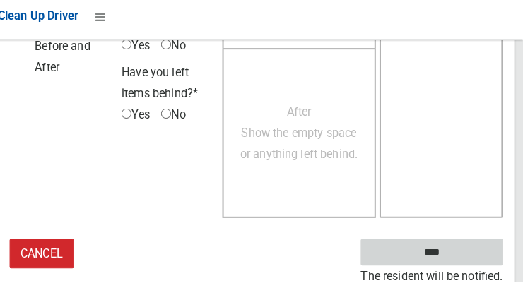
click at [469, 249] on input "****" at bounding box center [433, 254] width 139 height 26
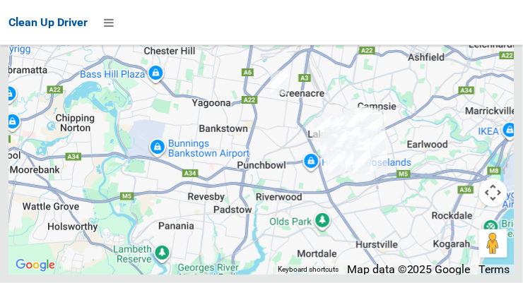
scroll to position [7405, 0]
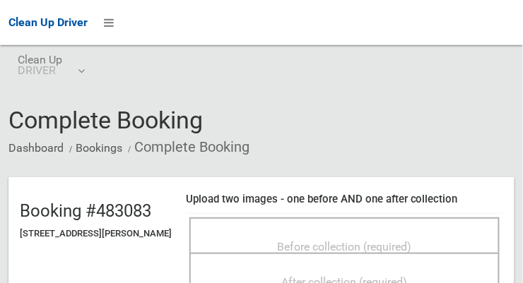
click at [396, 240] on span "Before collection (required)" at bounding box center [345, 246] width 134 height 13
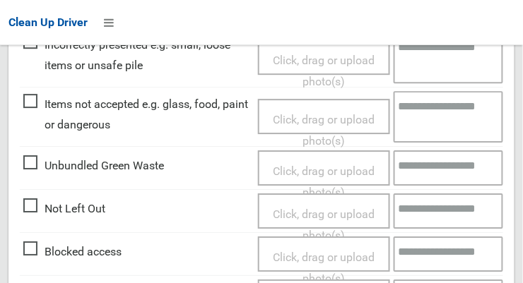
scroll to position [630, 0]
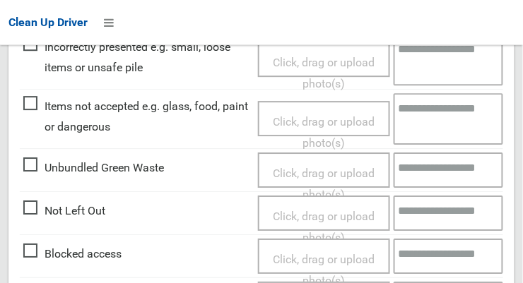
click at [24, 109] on span "Items not accepted e.g. glass, food, paint or dangerous" at bounding box center [137, 117] width 228 height 42
click at [345, 134] on span "Click, drag or upload photo(s)" at bounding box center [324, 132] width 102 height 35
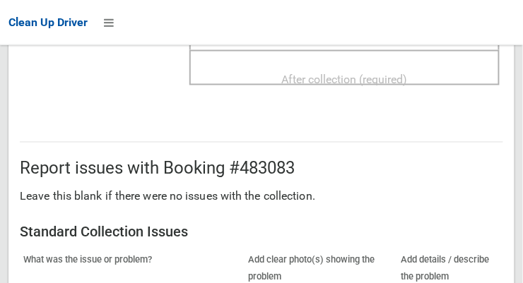
scroll to position [322, 0]
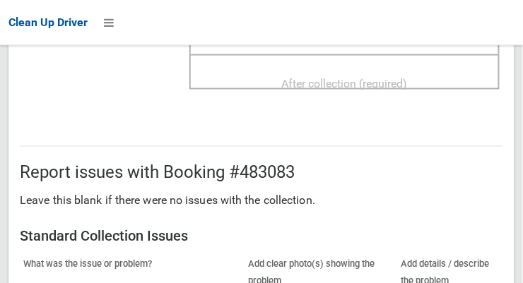
click at [408, 78] on span "After collection (required)" at bounding box center [345, 82] width 126 height 13
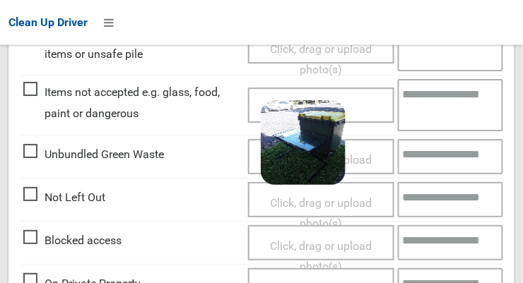
scroll to position [766, 0]
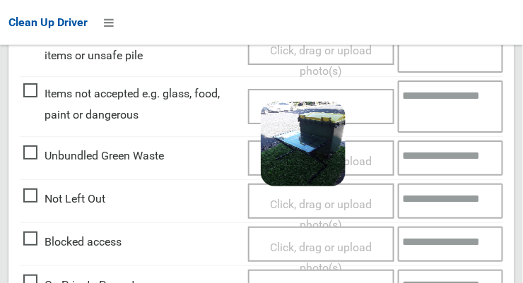
click at [457, 100] on textarea at bounding box center [451, 107] width 106 height 52
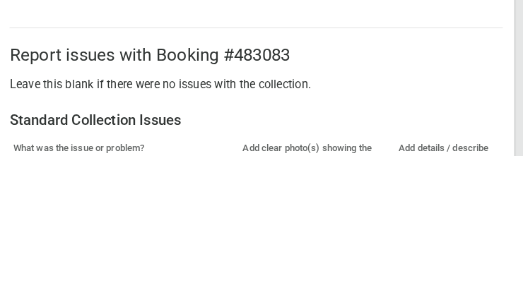
scroll to position [882, 0]
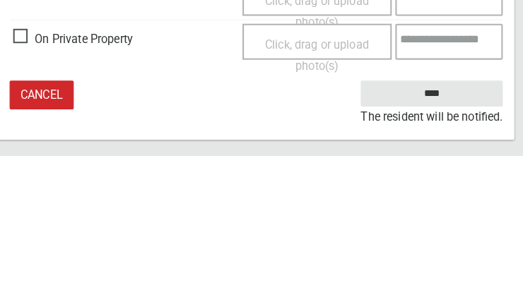
type textarea "**********"
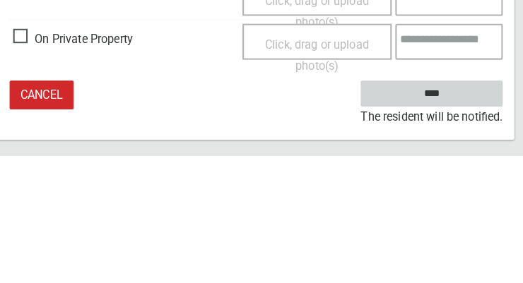
click at [473, 218] on input "****" at bounding box center [433, 223] width 139 height 26
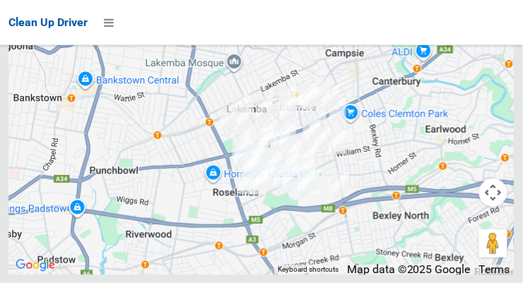
scroll to position [7025, 0]
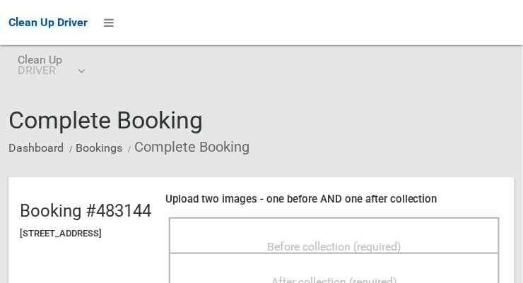
click at [401, 221] on div "Before collection (required)" at bounding box center [334, 235] width 331 height 35
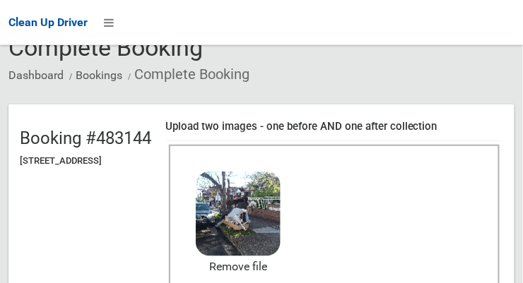
scroll to position [187, 0]
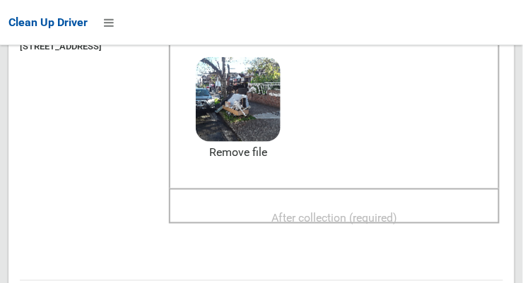
click at [397, 211] on span "After collection (required)" at bounding box center [334, 217] width 126 height 13
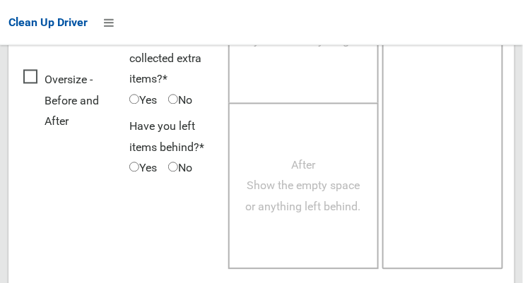
scroll to position [1278, 0]
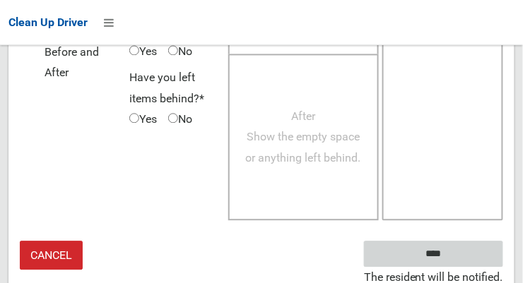
click at [469, 247] on input "****" at bounding box center [433, 254] width 139 height 26
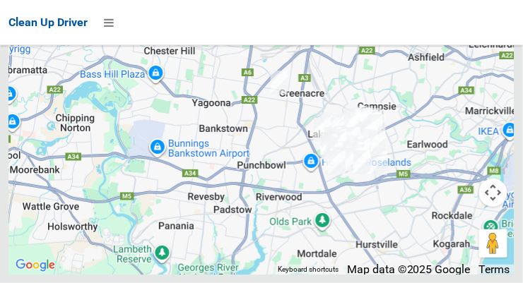
scroll to position [8330, 0]
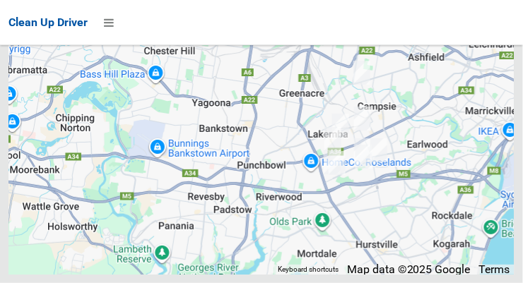
scroll to position [8530, 0]
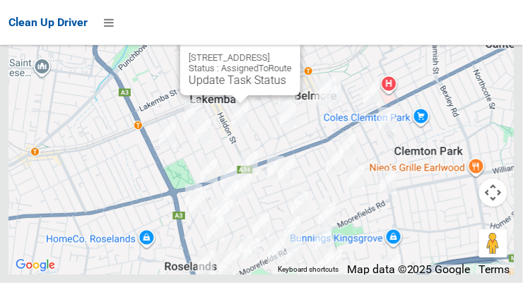
click at [292, 52] on button "Close" at bounding box center [275, 35] width 34 height 34
click at [227, 87] on link "Update Task Status" at bounding box center [238, 79] width 98 height 13
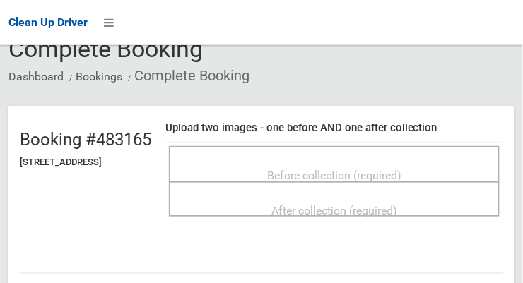
scroll to position [71, 0]
click at [401, 169] on span "Before collection (required)" at bounding box center [334, 175] width 134 height 13
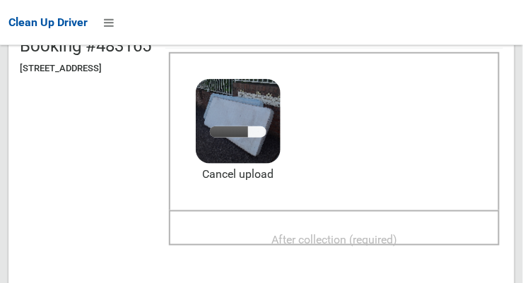
scroll to position [164, 0]
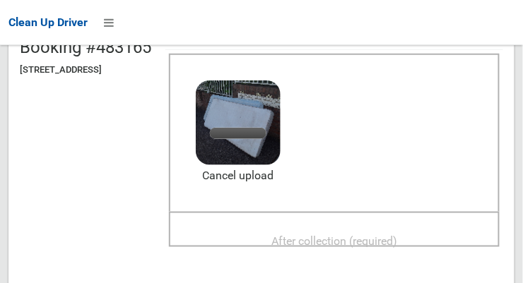
click at [397, 240] on span "After collection (required)" at bounding box center [334, 241] width 126 height 13
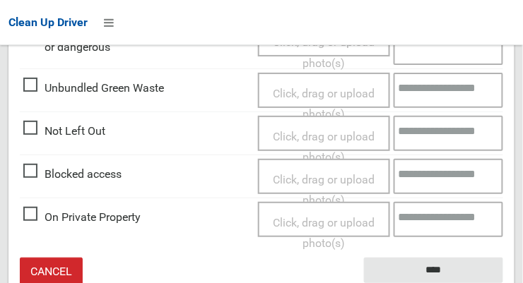
scroll to position [851, 0]
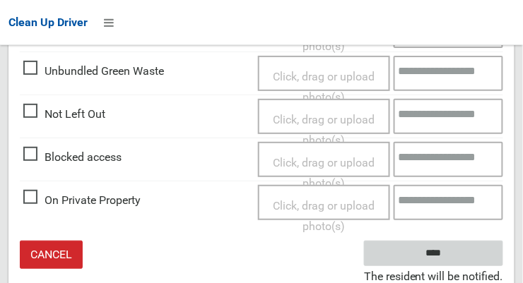
click at [471, 249] on input "****" at bounding box center [433, 254] width 139 height 26
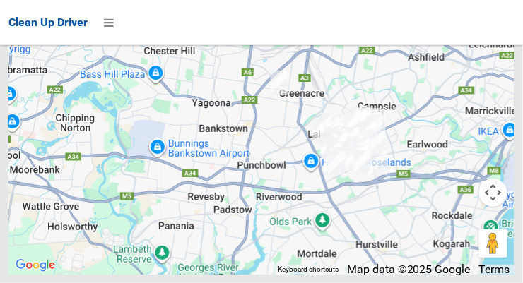
scroll to position [7045, 0]
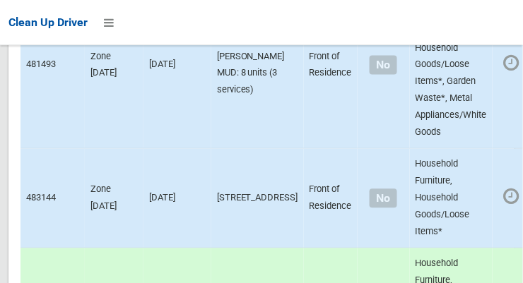
scroll to position [8566, 0]
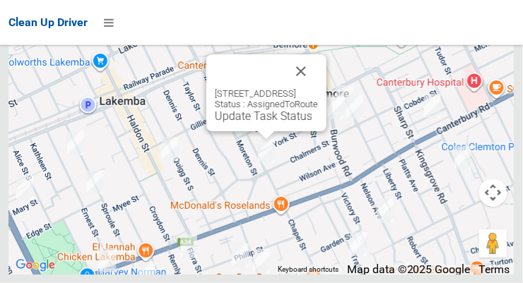
click at [318, 88] on button "Close" at bounding box center [301, 71] width 34 height 34
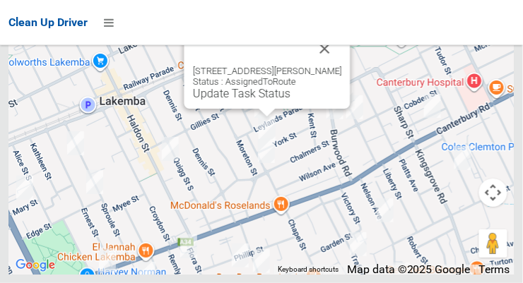
click at [317, 66] on button "Close" at bounding box center [325, 49] width 34 height 34
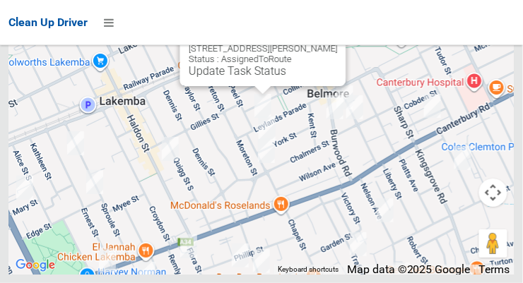
click at [338, 43] on button "Close" at bounding box center [321, 26] width 34 height 34
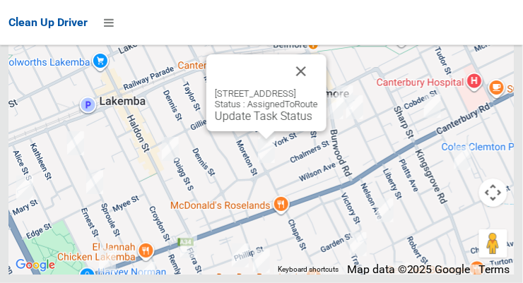
click at [318, 88] on button "Close" at bounding box center [301, 71] width 34 height 34
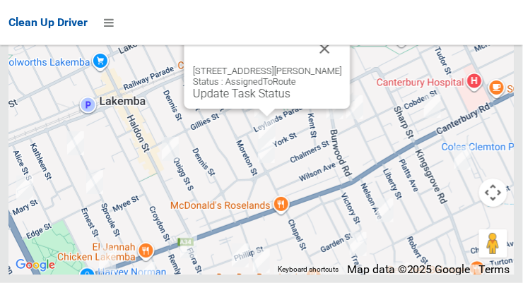
click at [335, 66] on button "Close" at bounding box center [325, 49] width 34 height 34
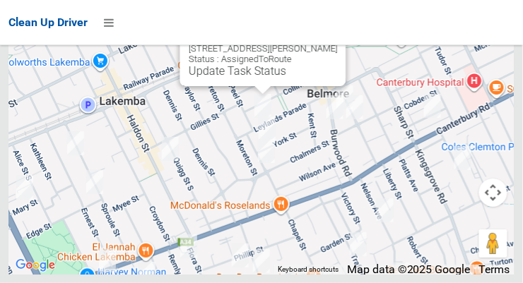
click at [338, 43] on button "Close" at bounding box center [321, 26] width 34 height 34
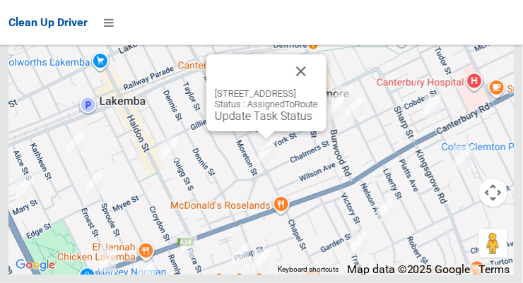
click at [250, 131] on div "136 Moreton Street, LAKEMBA NSW 2195 Status : AssignedToRoute Update Task Status" at bounding box center [266, 92] width 120 height 77
click at [254, 123] on link "Update Task Status" at bounding box center [264, 116] width 98 height 13
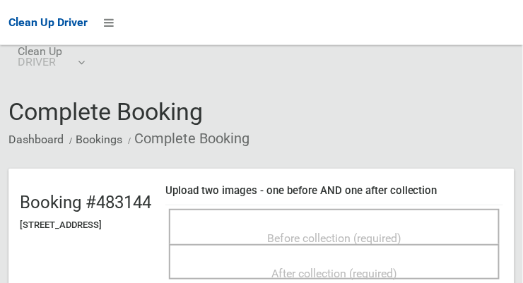
scroll to position [40, 0]
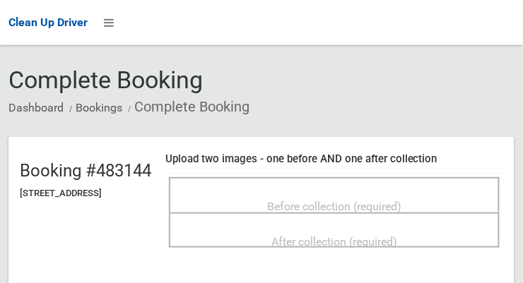
click at [382, 200] on span "Before collection (required)" at bounding box center [334, 206] width 134 height 13
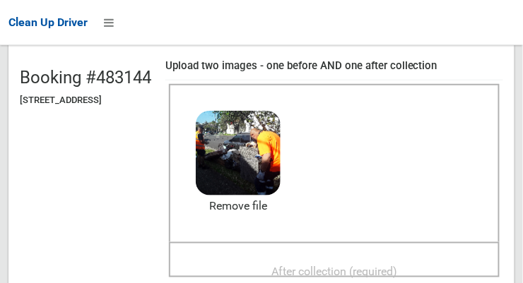
scroll to position [145, 0]
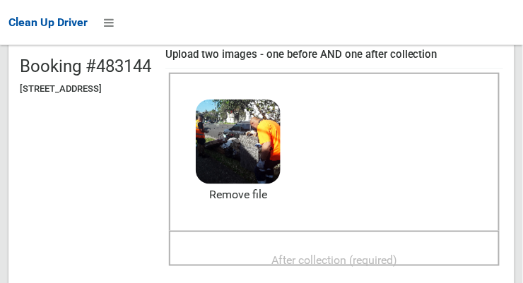
click at [397, 258] on span "After collection (required)" at bounding box center [334, 260] width 126 height 13
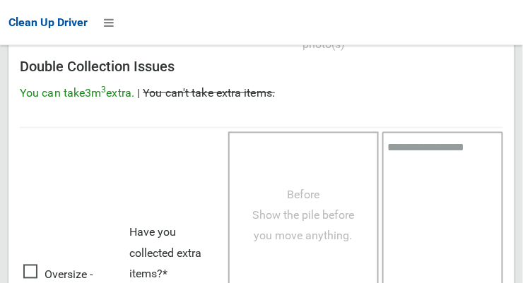
scroll to position [1278, 0]
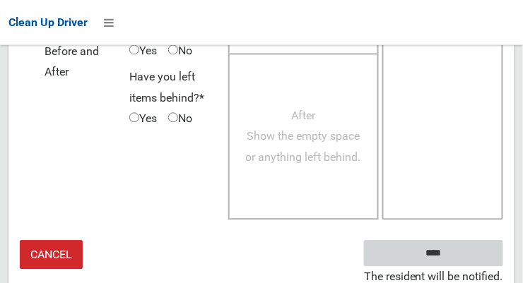
click at [462, 248] on input "****" at bounding box center [433, 254] width 139 height 26
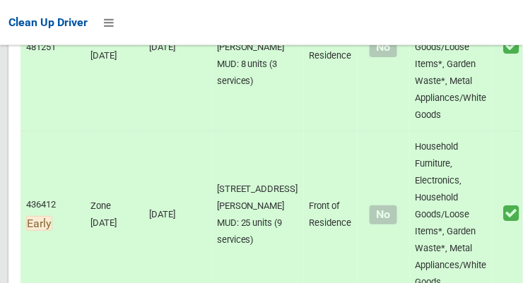
scroll to position [8330, 0]
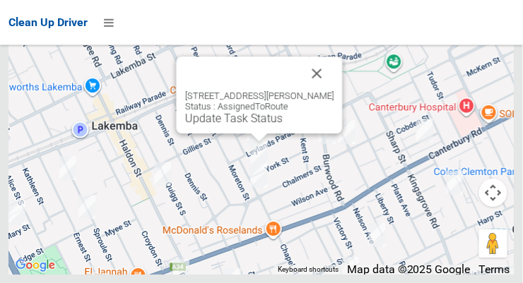
click at [317, 90] on button "Close" at bounding box center [317, 74] width 34 height 34
click at [319, 90] on button "Close" at bounding box center [317, 74] width 34 height 34
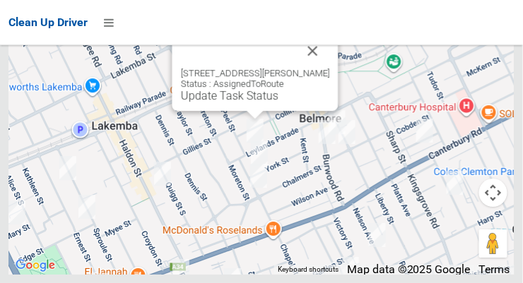
click at [330, 68] on button "Close" at bounding box center [313, 51] width 34 height 34
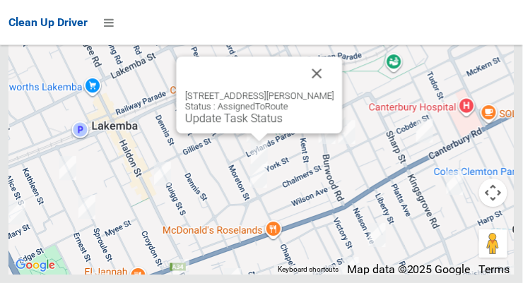
click at [257, 134] on div "47 York Street, BELMORE NSW 2192 Status : AssignedToRoute Update Task Status" at bounding box center [260, 95] width 166 height 77
click at [252, 125] on link "Update Task Status" at bounding box center [234, 118] width 98 height 13
click at [315, 90] on button "Close" at bounding box center [317, 74] width 34 height 34
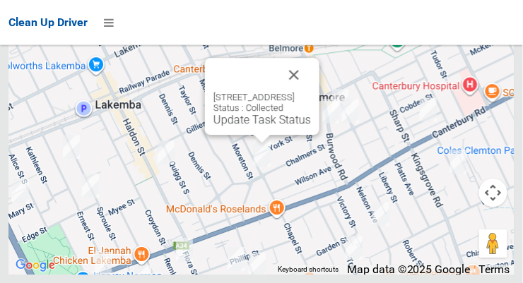
click at [311, 92] on button "Close" at bounding box center [294, 75] width 34 height 34
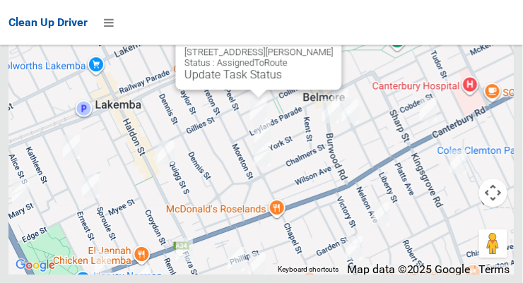
click at [250, 81] on link "Update Task Status" at bounding box center [233, 74] width 98 height 13
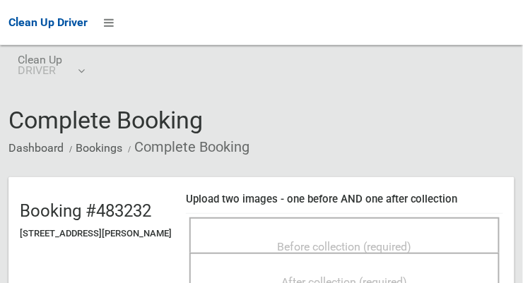
click at [412, 241] on span "Before collection (required)" at bounding box center [345, 246] width 134 height 13
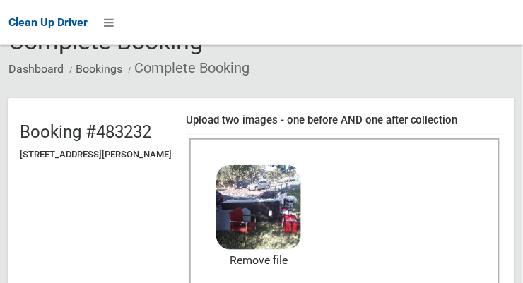
scroll to position [148, 0]
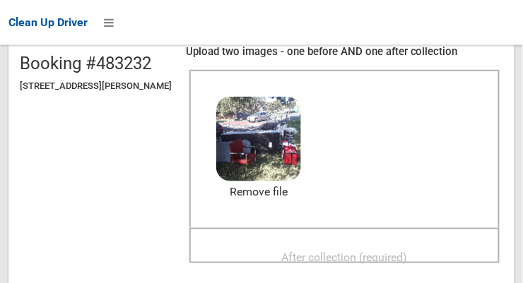
click at [406, 253] on span "After collection (required)" at bounding box center [345, 257] width 126 height 13
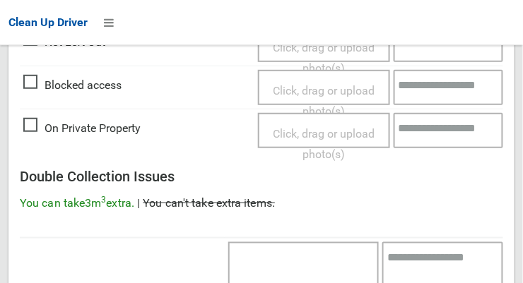
scroll to position [1278, 0]
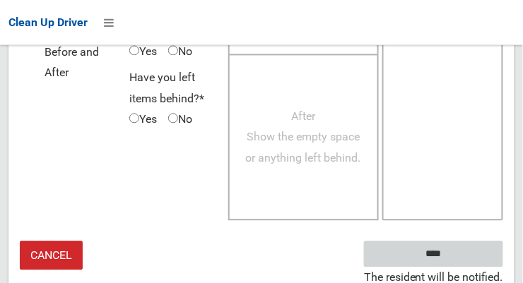
click at [472, 252] on input "****" at bounding box center [433, 254] width 139 height 26
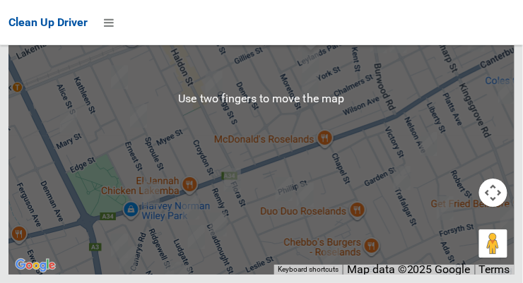
scroll to position [8243, 0]
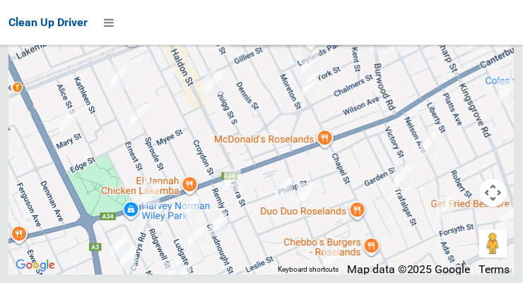
click at [321, 34] on link "Update Task Status" at bounding box center [286, 26] width 98 height 13
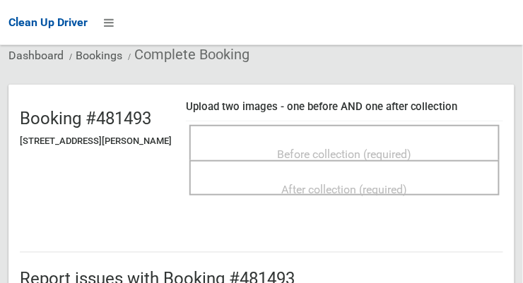
scroll to position [91, 0]
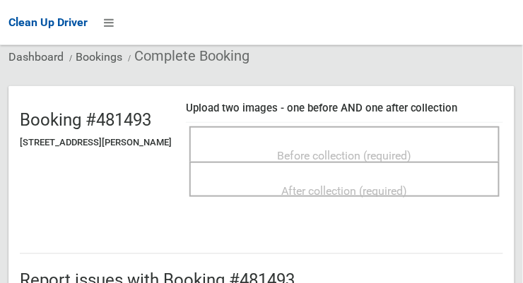
click at [428, 150] on div "Before collection (required)" at bounding box center [344, 155] width 279 height 26
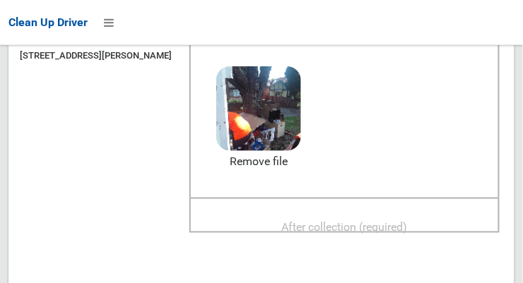
scroll to position [193, 0]
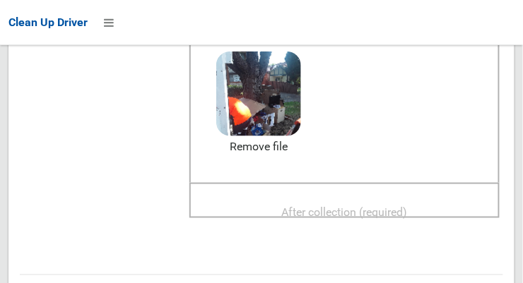
click at [393, 206] on span "After collection (required)" at bounding box center [345, 212] width 126 height 13
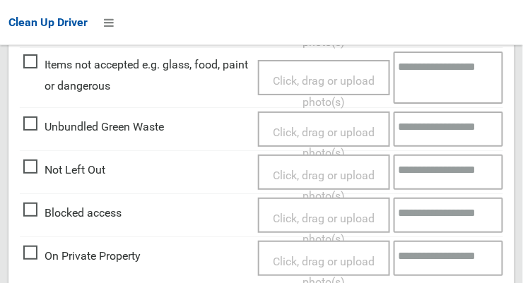
scroll to position [851, 0]
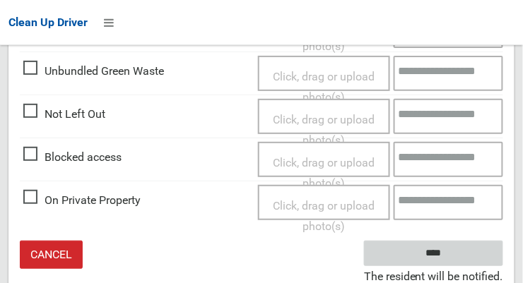
click at [483, 252] on input "****" at bounding box center [433, 254] width 139 height 26
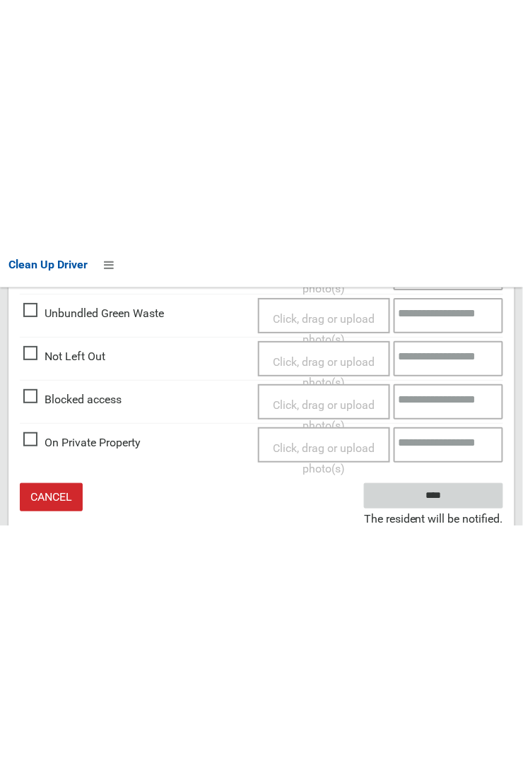
scroll to position [399, 0]
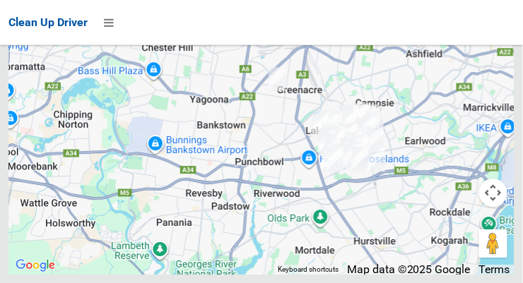
scroll to position [8330, 0]
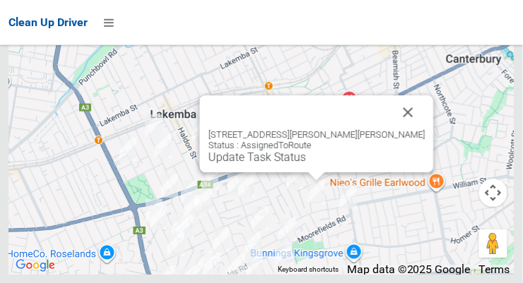
click at [391, 129] on button "Close" at bounding box center [408, 112] width 34 height 34
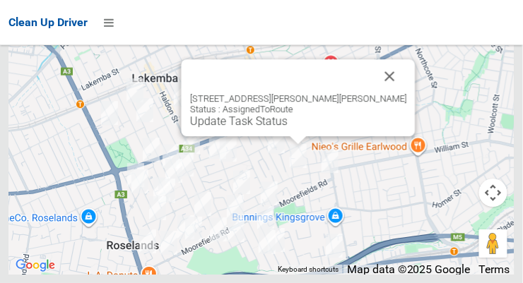
click at [373, 93] on button "Close" at bounding box center [390, 76] width 34 height 34
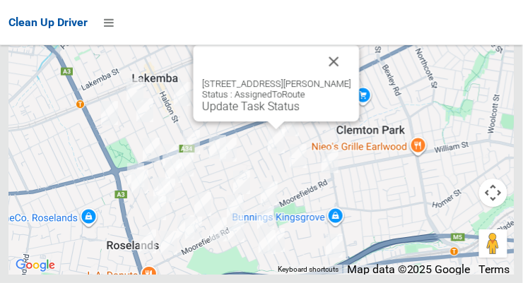
click at [267, 122] on div "1/49A Trafalgar Street, BELMORE NSW 2192 Status : AssignedToRoute Update Task S…" at bounding box center [277, 83] width 166 height 77
click at [254, 113] on link "Update Task Status" at bounding box center [251, 106] width 98 height 13
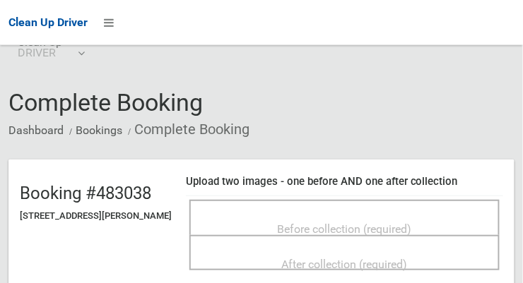
scroll to position [94, 0]
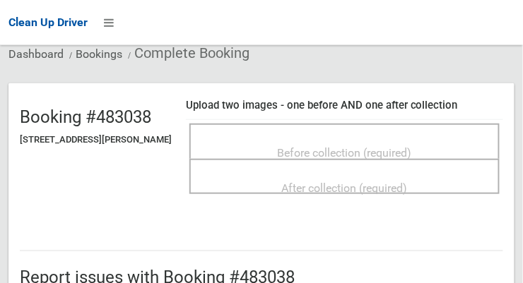
click at [410, 146] on span "Before collection (required)" at bounding box center [345, 152] width 134 height 13
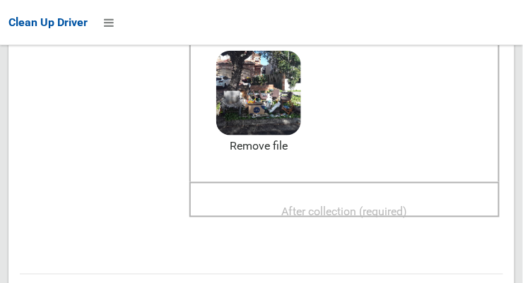
scroll to position [193, 0]
click at [404, 206] on span "After collection (required)" at bounding box center [345, 212] width 126 height 13
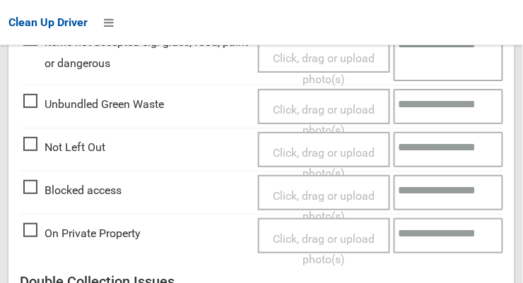
scroll to position [1278, 0]
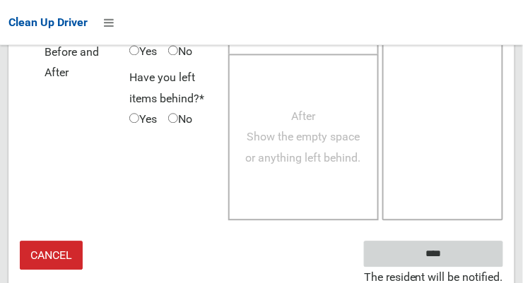
click at [468, 257] on input "****" at bounding box center [433, 254] width 139 height 26
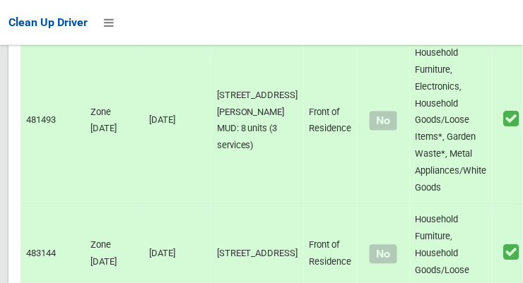
scroll to position [8330, 0]
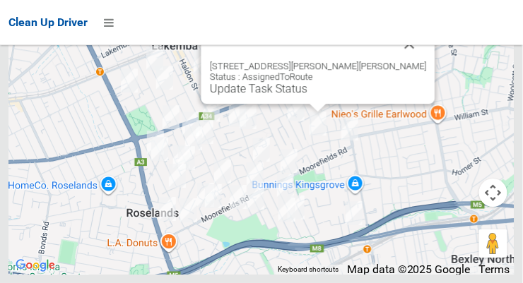
click at [393, 61] on button "Close" at bounding box center [410, 44] width 34 height 34
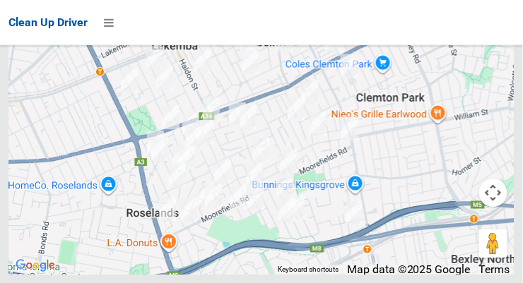
scroll to position [8092, 0]
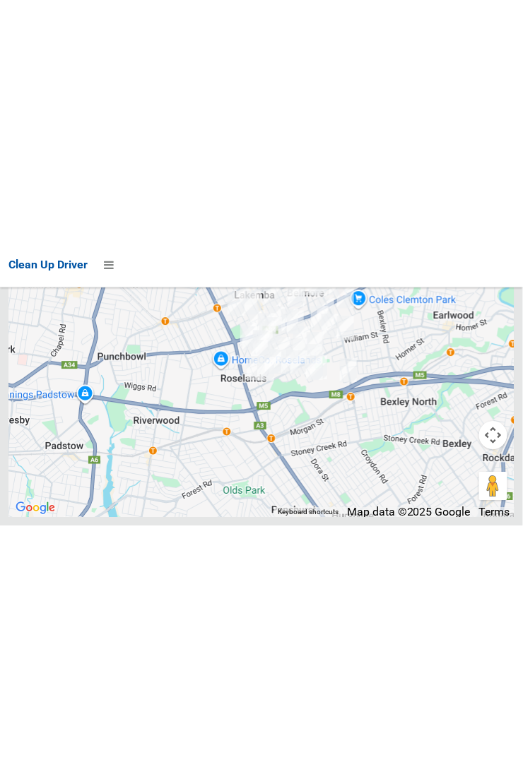
scroll to position [7876, 0]
